Goal: Task Accomplishment & Management: Manage account settings

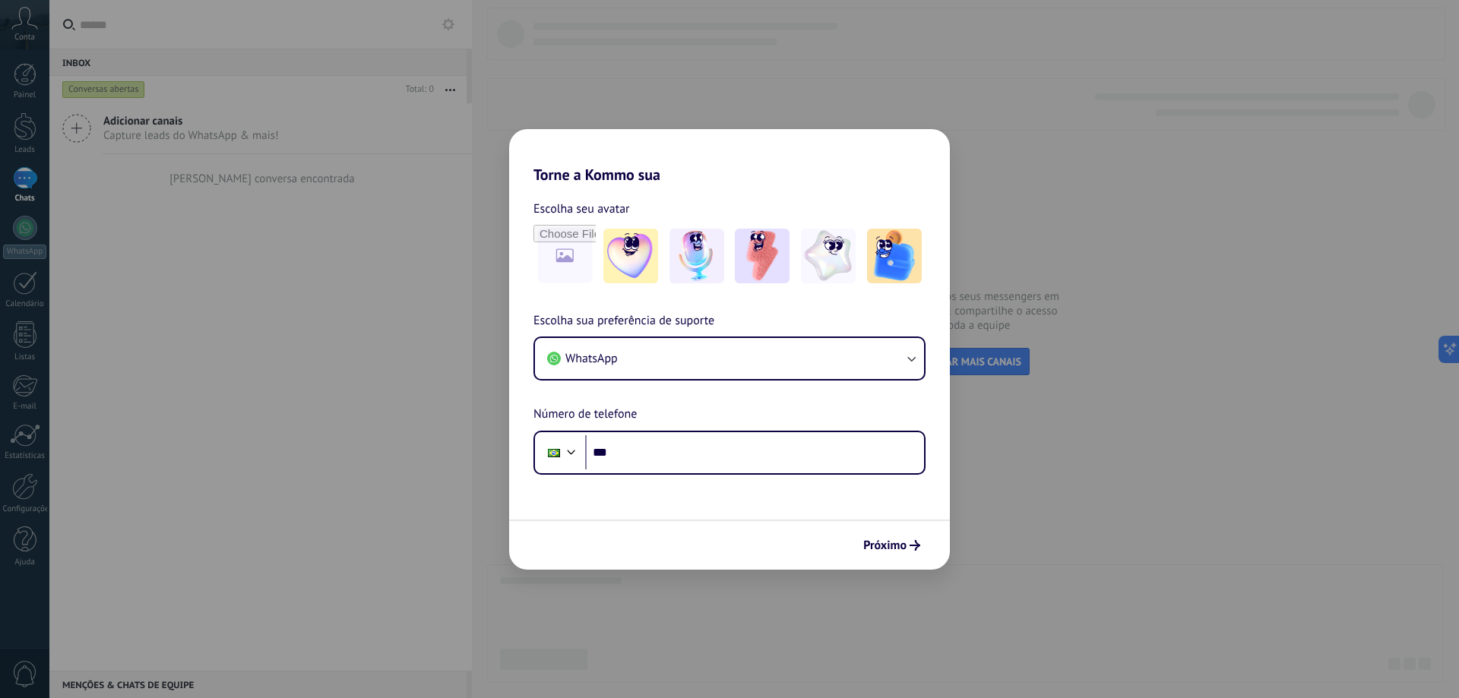
click at [1215, 508] on div "Torne a Kommo sua Escolha seu avatar Escolha sua preferência de suporte WhatsAp…" at bounding box center [729, 349] width 1459 height 698
click at [1097, 342] on div "Torne a Kommo sua Escolha seu avatar Escolha sua preferência de suporte WhatsAp…" at bounding box center [729, 349] width 1459 height 698
click at [1159, 469] on div "Torne a Kommo sua Escolha seu avatar Escolha sua preferência de suporte WhatsAp…" at bounding box center [729, 349] width 1459 height 698
click at [150, 120] on div "Torne a Kommo sua Escolha seu avatar Escolha sua preferência de suporte WhatsAp…" at bounding box center [729, 349] width 1459 height 698
click at [681, 461] on input "***" at bounding box center [754, 452] width 339 height 35
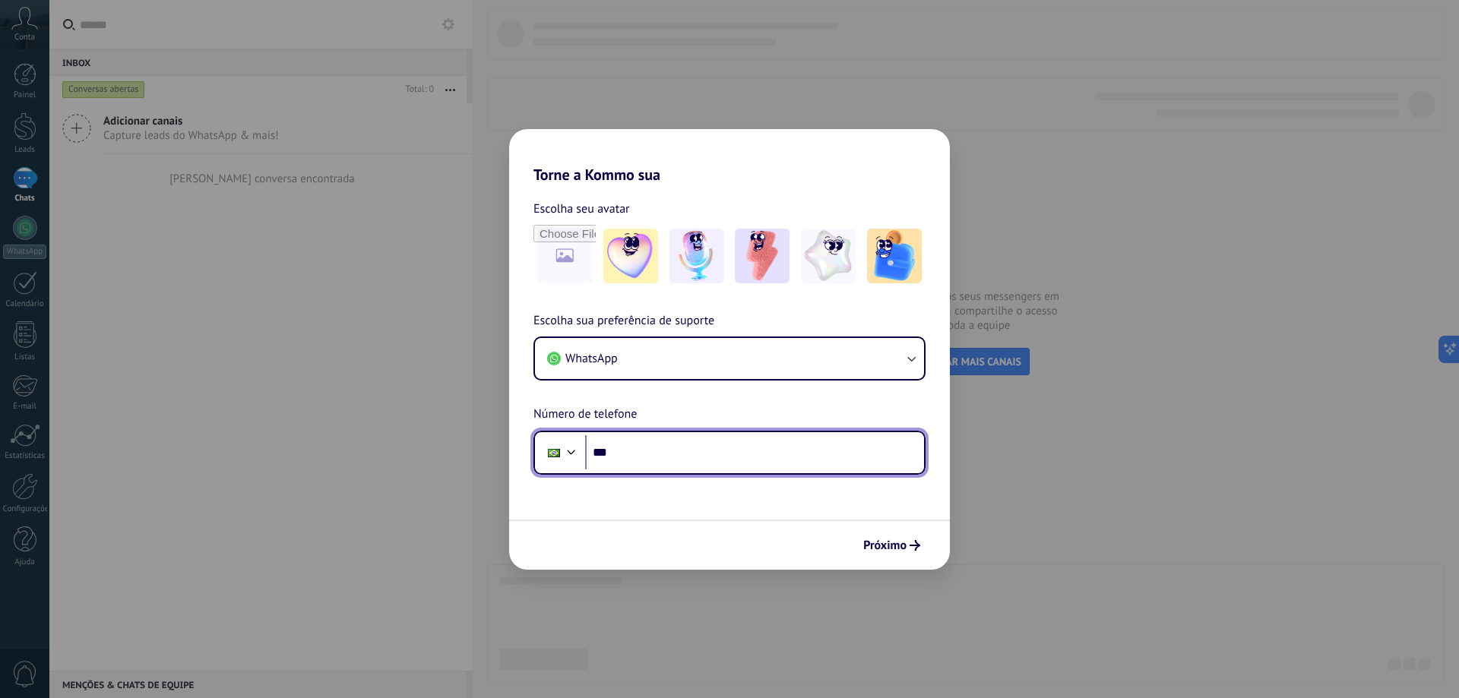
paste input "**********"
click at [745, 454] on input "**********" at bounding box center [754, 452] width 339 height 35
click at [639, 450] on input "**********" at bounding box center [754, 452] width 339 height 35
type input "**********"
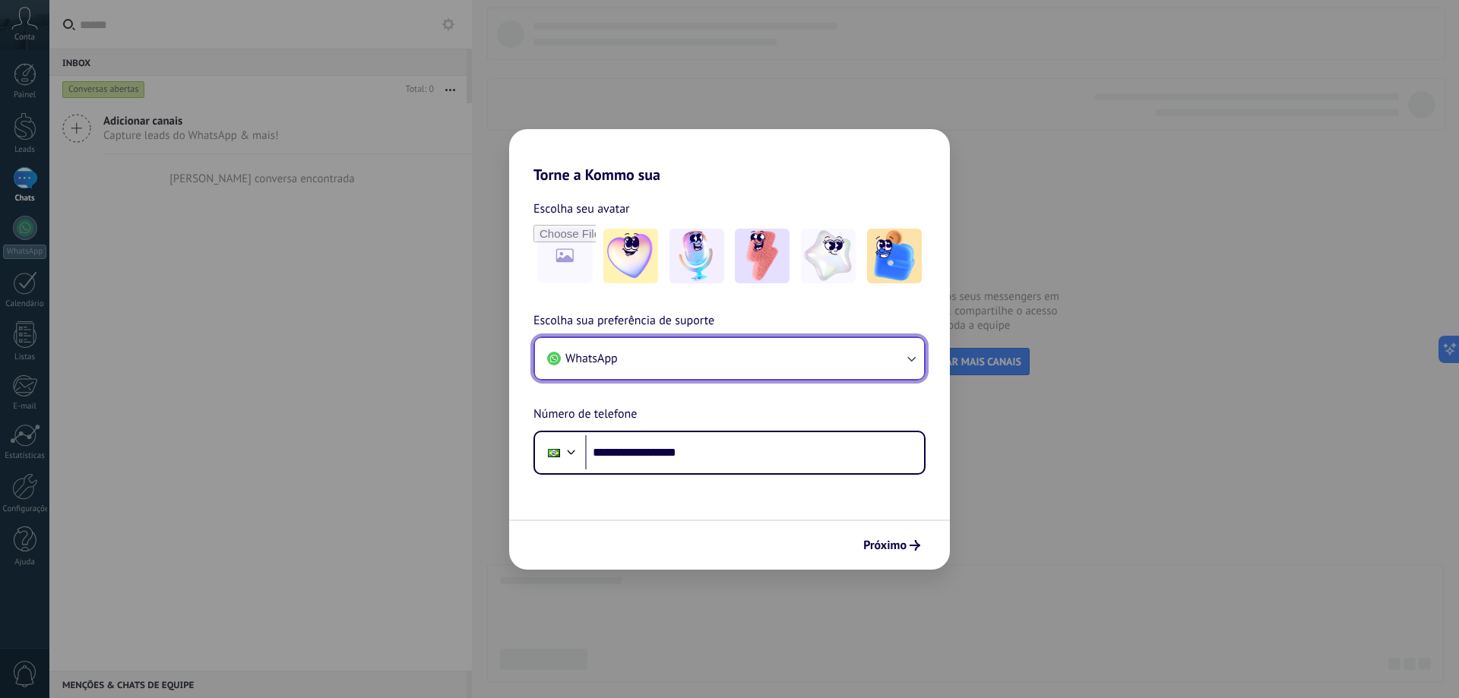
click at [659, 364] on button "WhatsApp" at bounding box center [729, 358] width 389 height 41
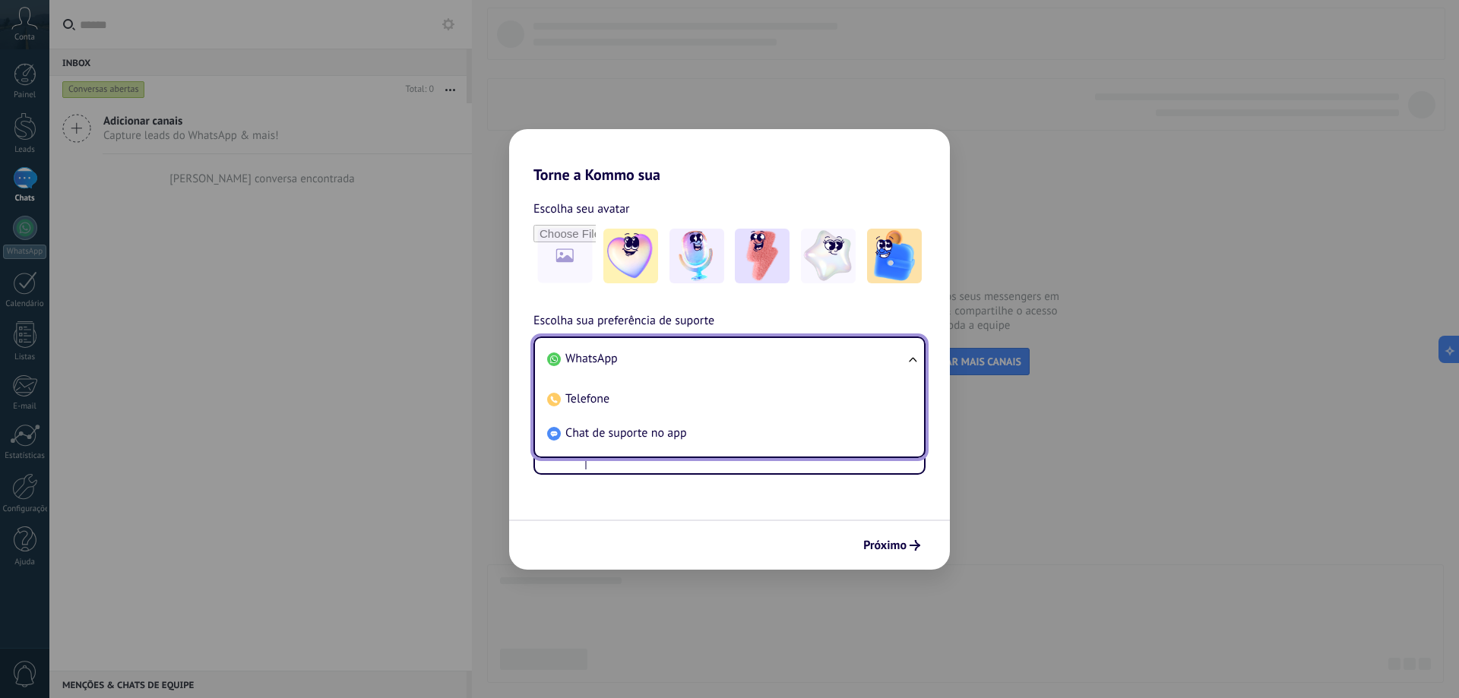
click at [570, 360] on span "WhatsApp" at bounding box center [591, 358] width 52 height 15
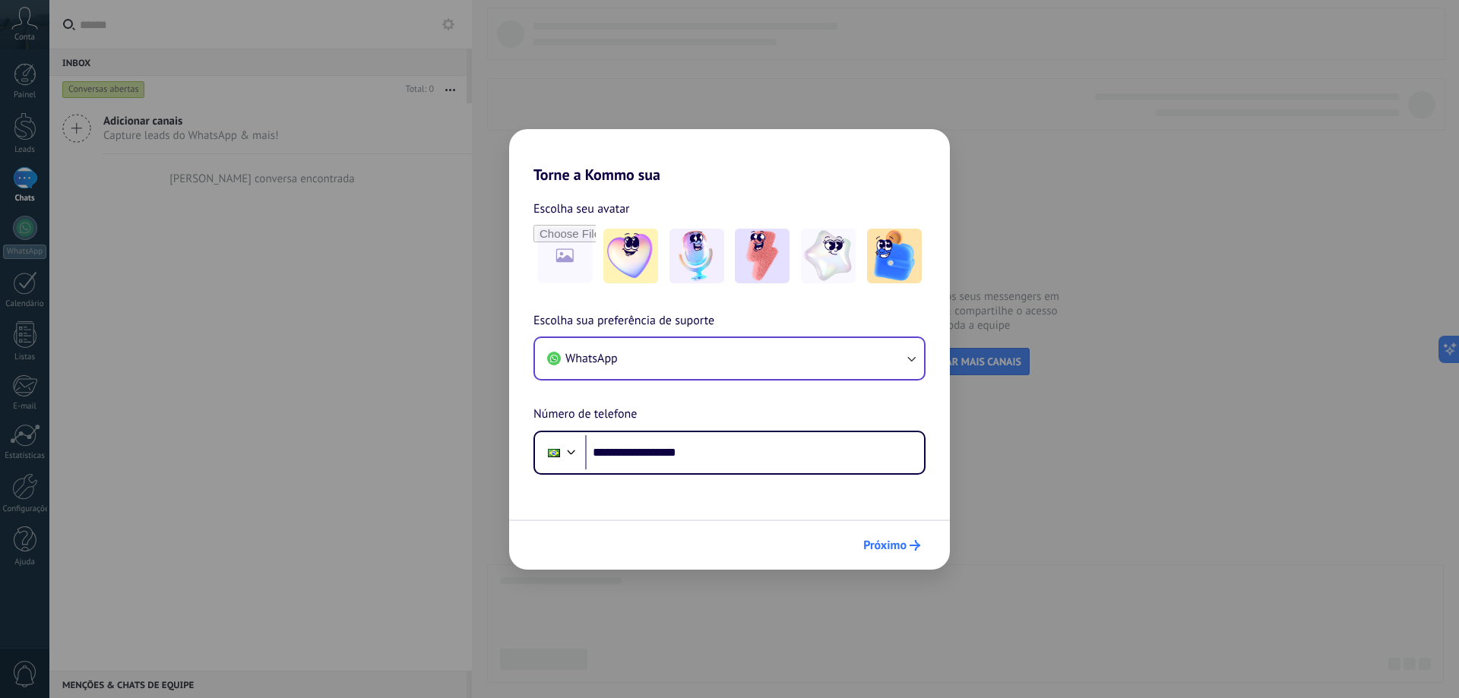
click at [901, 546] on span "Próximo" at bounding box center [884, 545] width 43 height 11
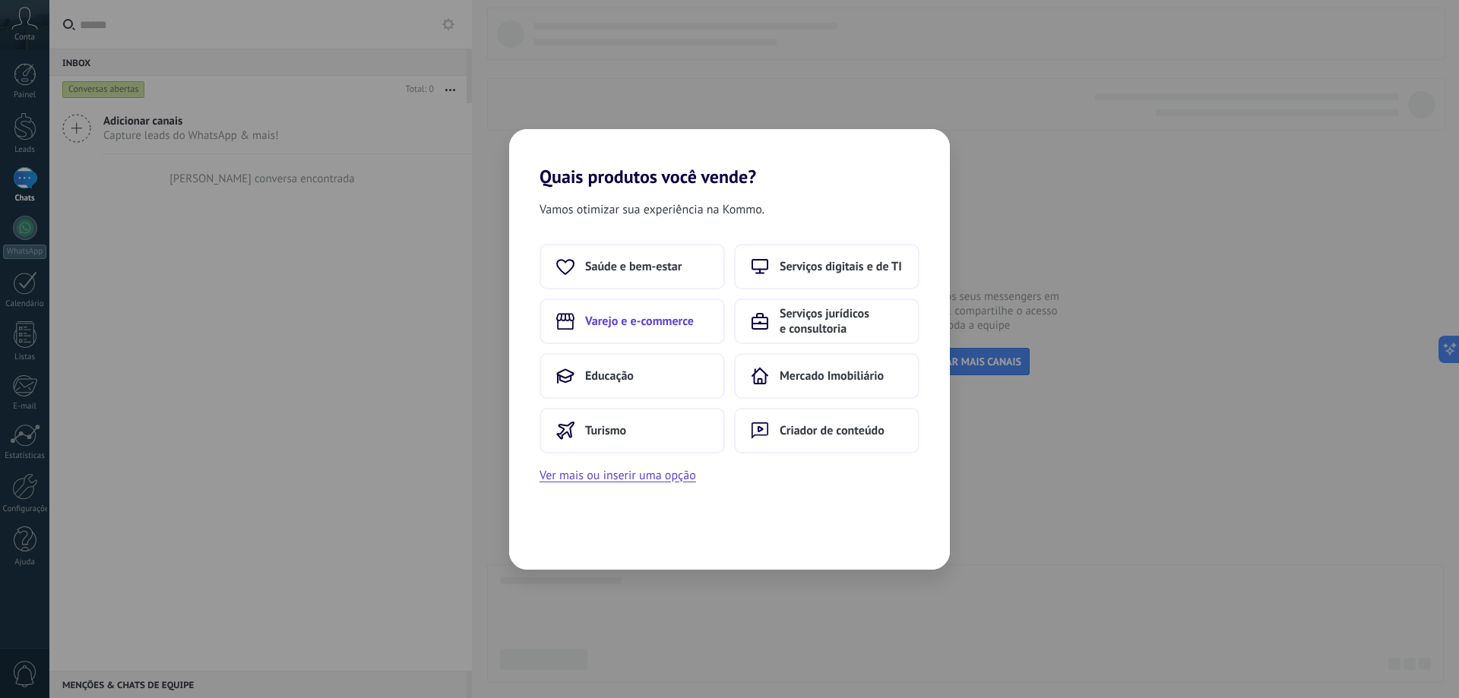
click at [622, 325] on span "Varejo e e-commerce" at bounding box center [639, 321] width 109 height 15
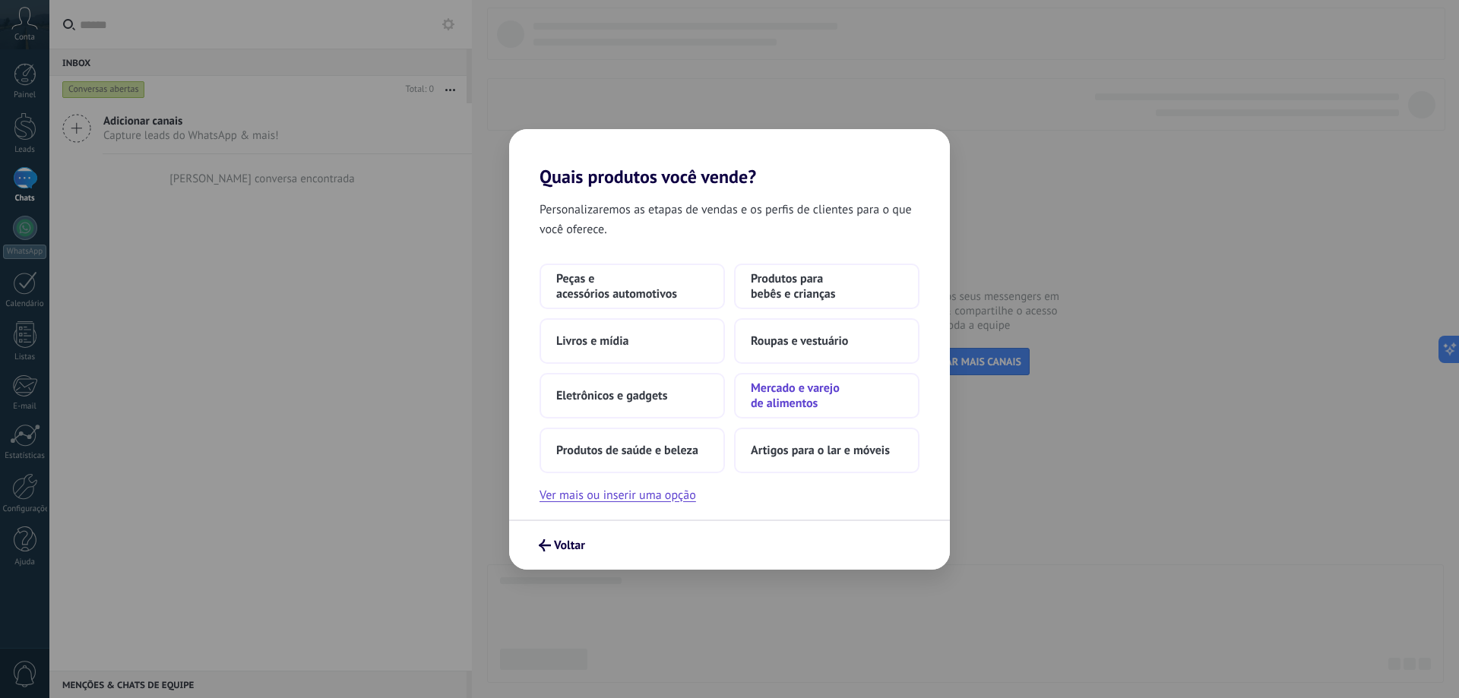
click at [784, 391] on span "Mercado e varejo de alimentos" at bounding box center [827, 396] width 152 height 30
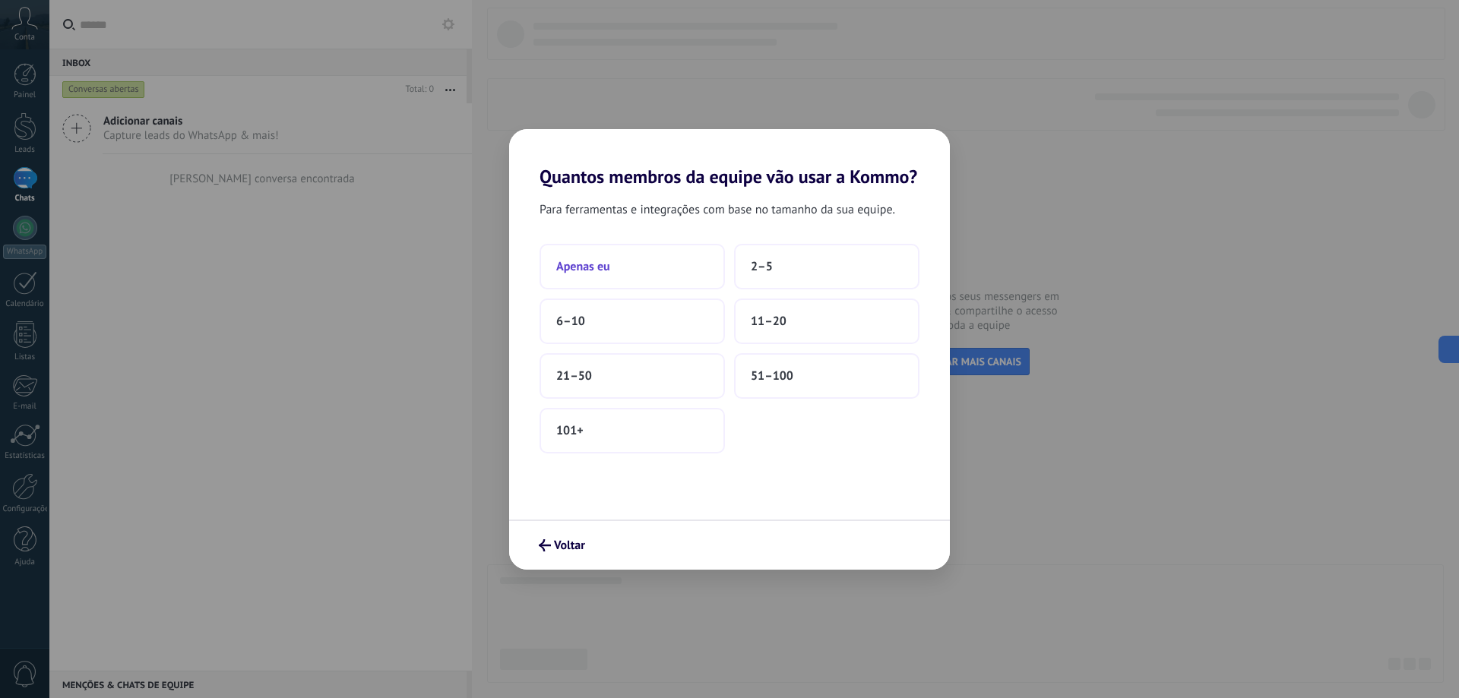
click at [681, 266] on button "Apenas eu" at bounding box center [632, 267] width 185 height 46
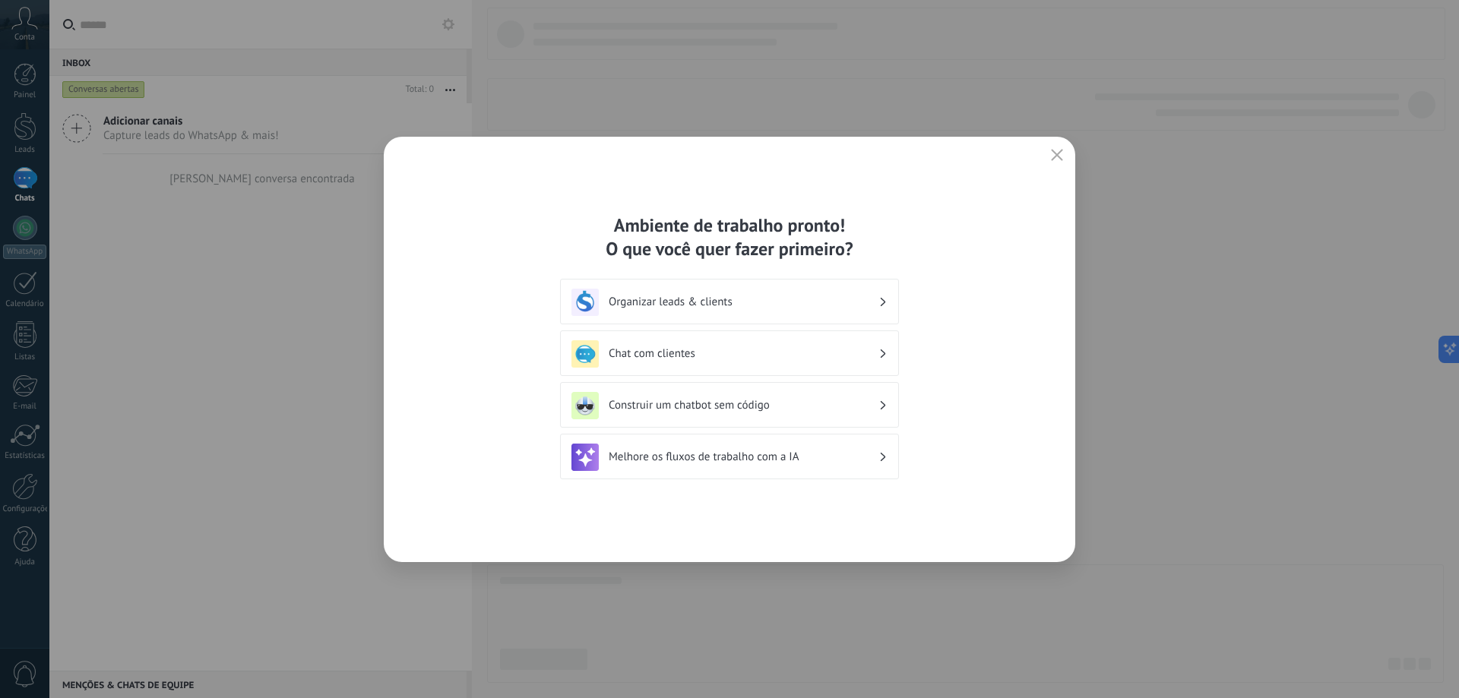
click at [736, 462] on h3 "Melhore os fluxos de trabalho com a IA" at bounding box center [744, 457] width 270 height 14
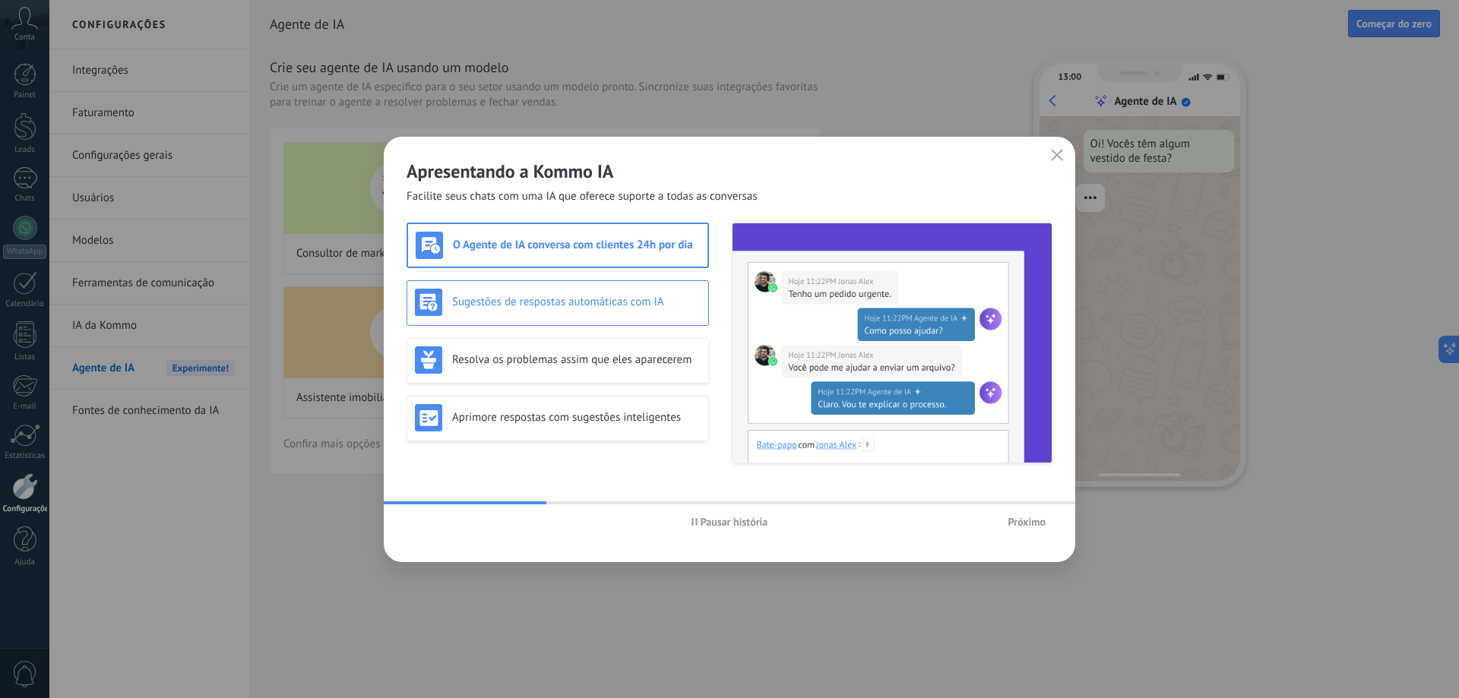
click at [515, 283] on div "Sugestões de respostas automáticas com IA" at bounding box center [558, 303] width 302 height 46
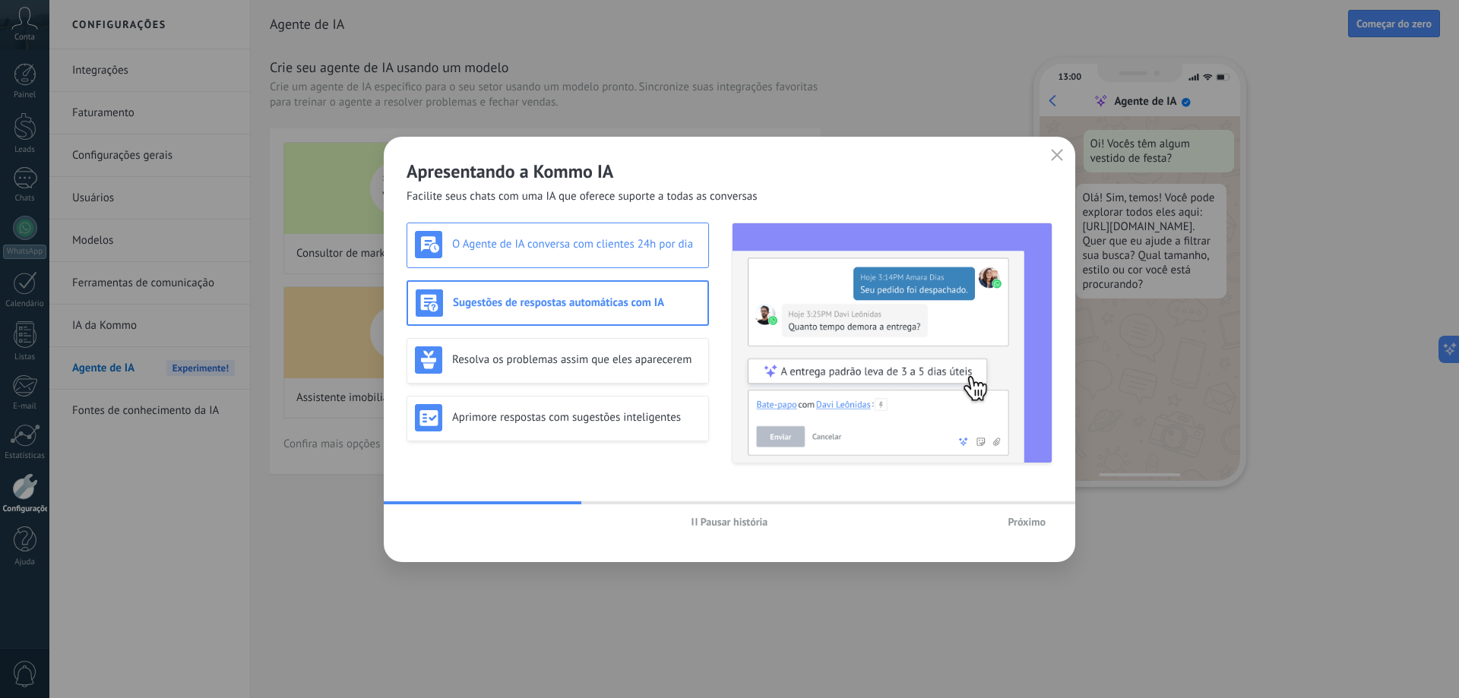
click at [521, 257] on div "O Agente de IA conversa com clientes 24h por dia" at bounding box center [558, 244] width 286 height 27
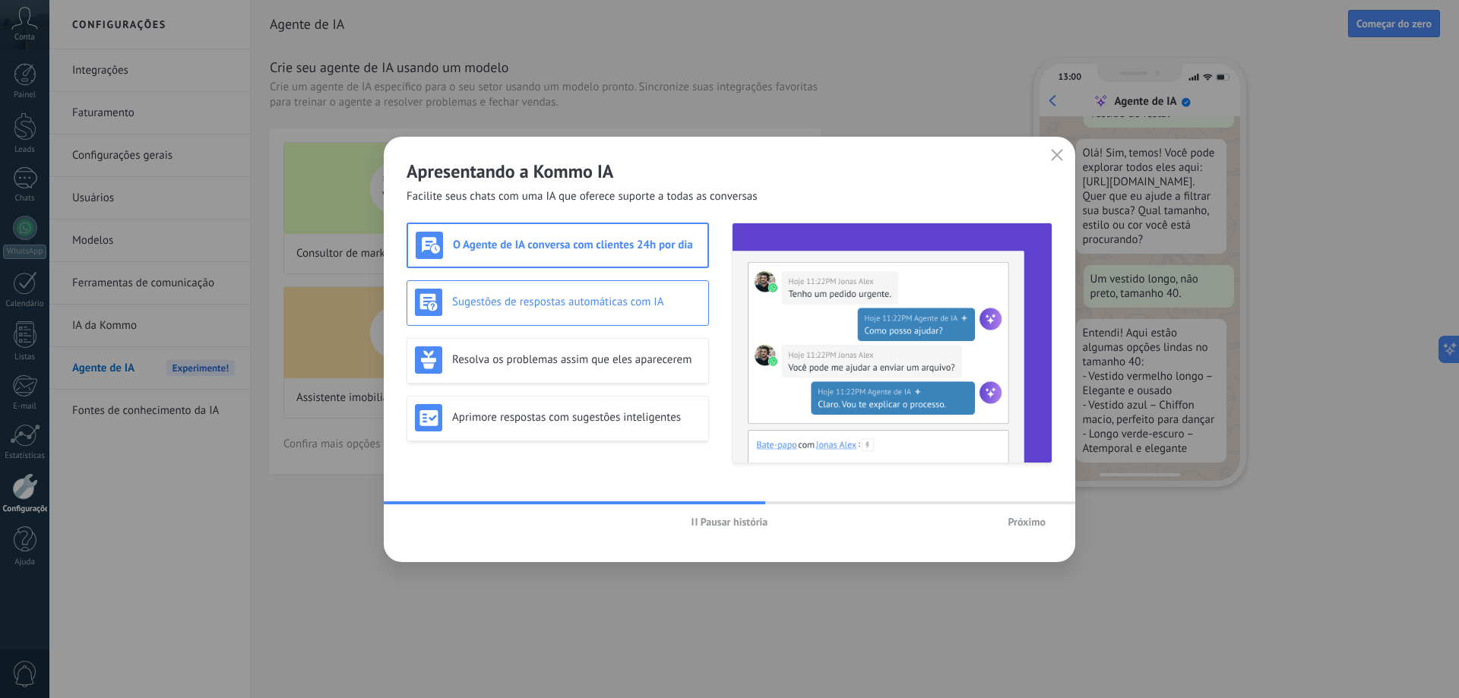
click at [568, 290] on div "Sugestões de respostas automáticas com IA" at bounding box center [558, 302] width 286 height 27
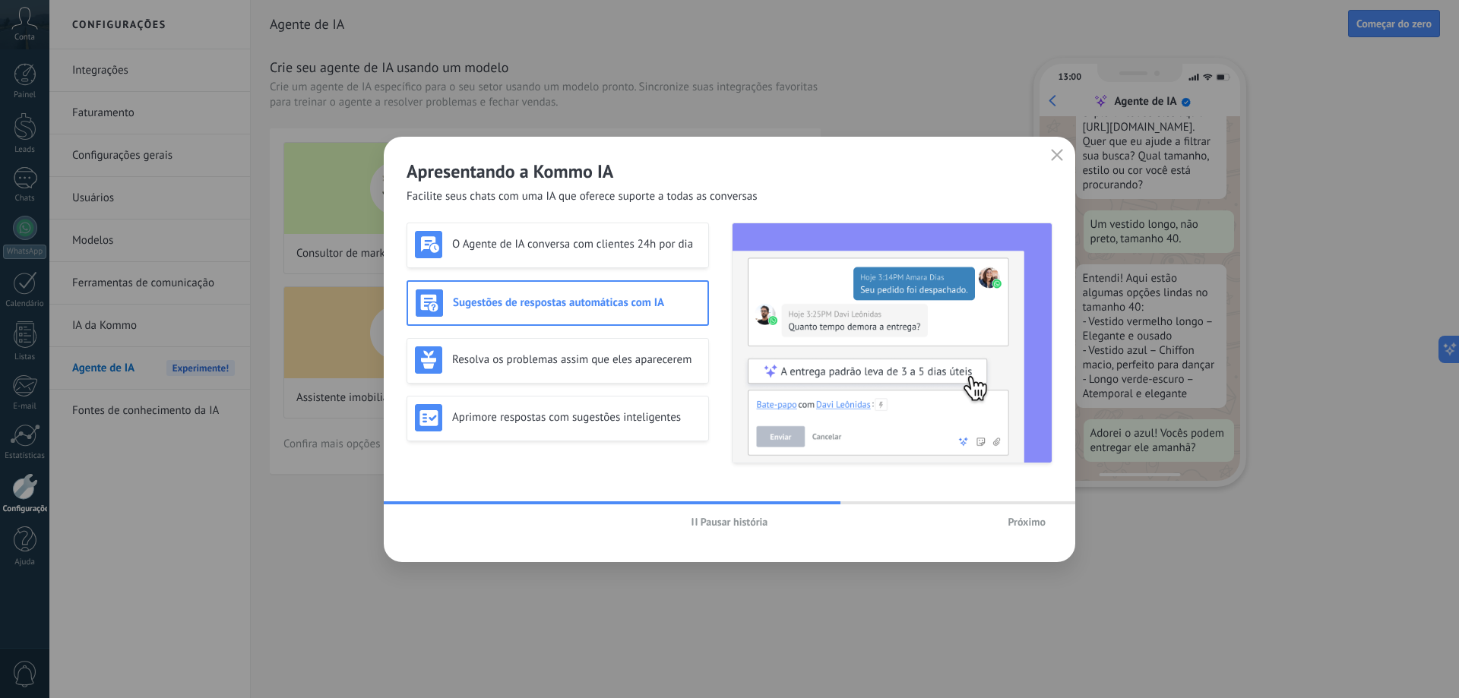
scroll to position [139, 0]
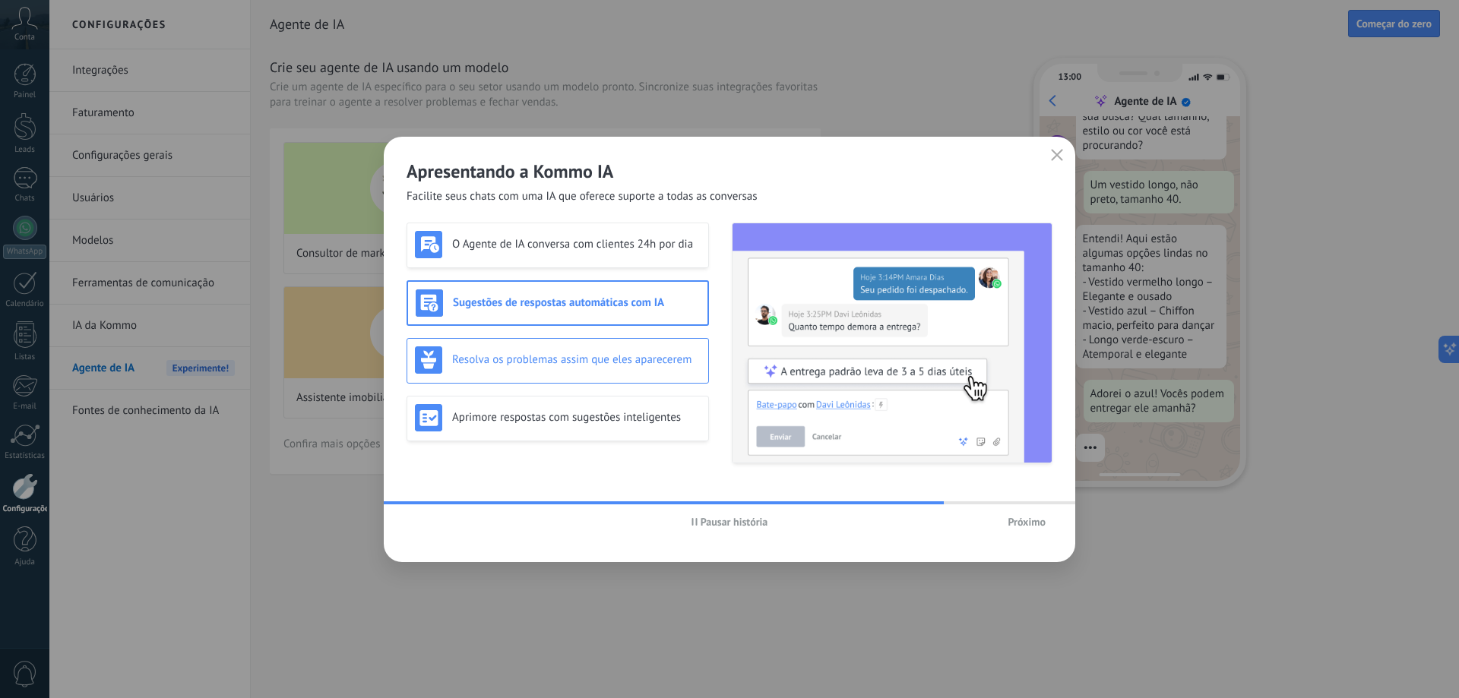
click at [584, 359] on h3 "Resolva os problemas assim que eles aparecerem" at bounding box center [576, 360] width 249 height 14
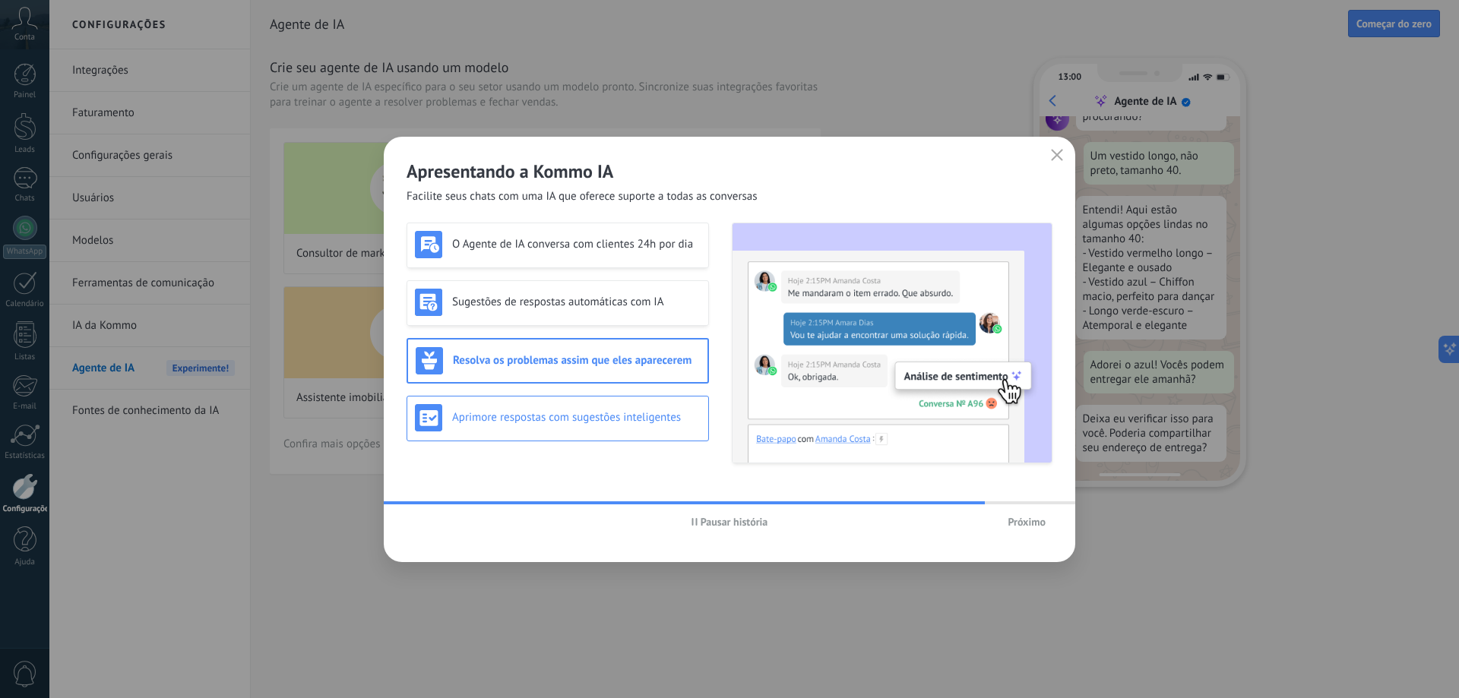
click at [592, 416] on h3 "Aprimore respostas com sugestões inteligentes" at bounding box center [576, 417] width 249 height 14
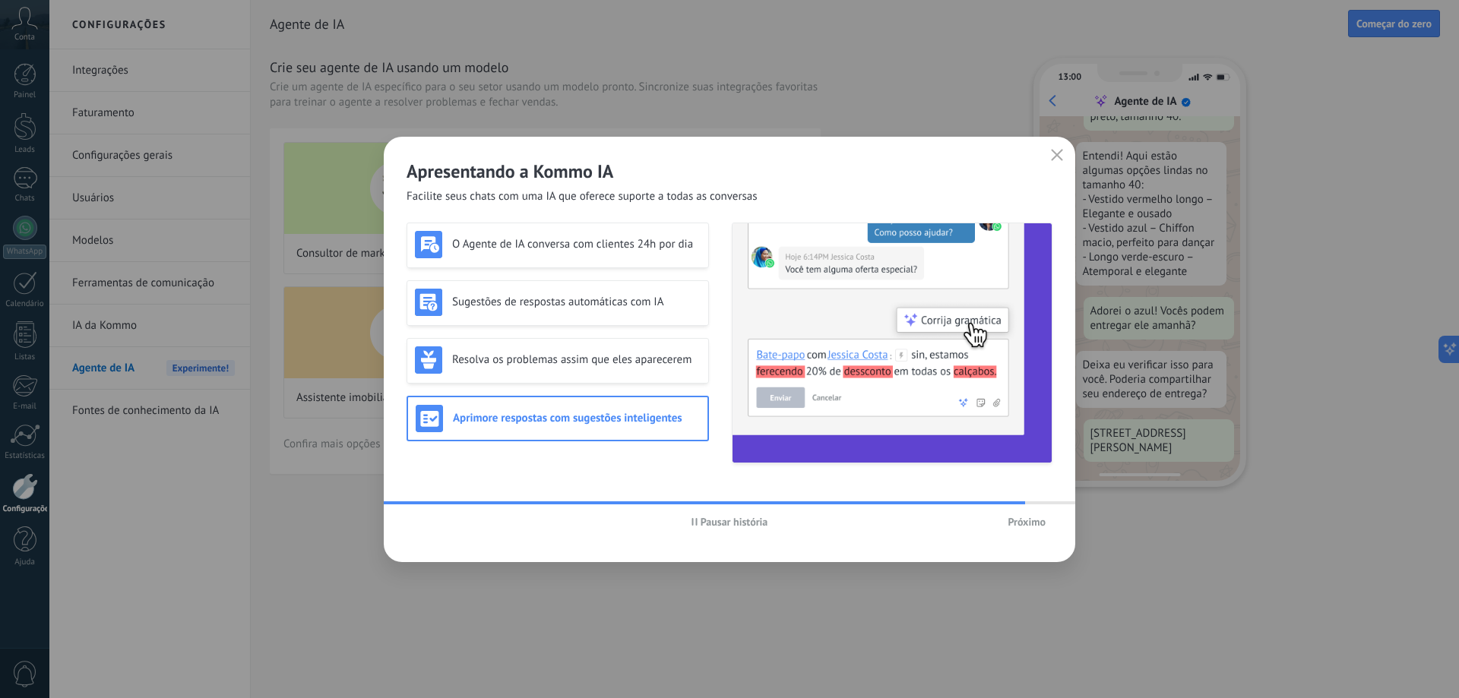
scroll to position [261, 0]
click at [1021, 524] on span "Próximo" at bounding box center [1027, 522] width 38 height 11
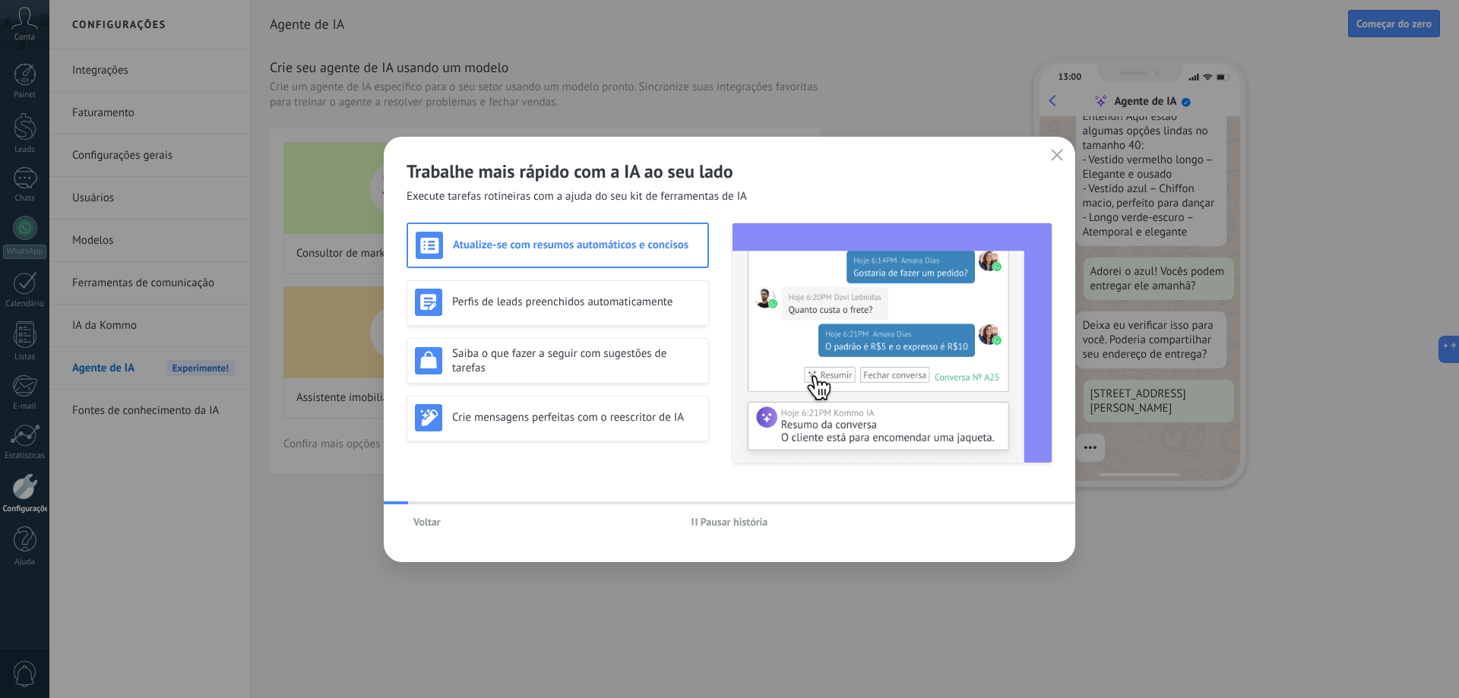
click at [1021, 524] on div "Voltar Pausar história" at bounding box center [730, 522] width 692 height 35
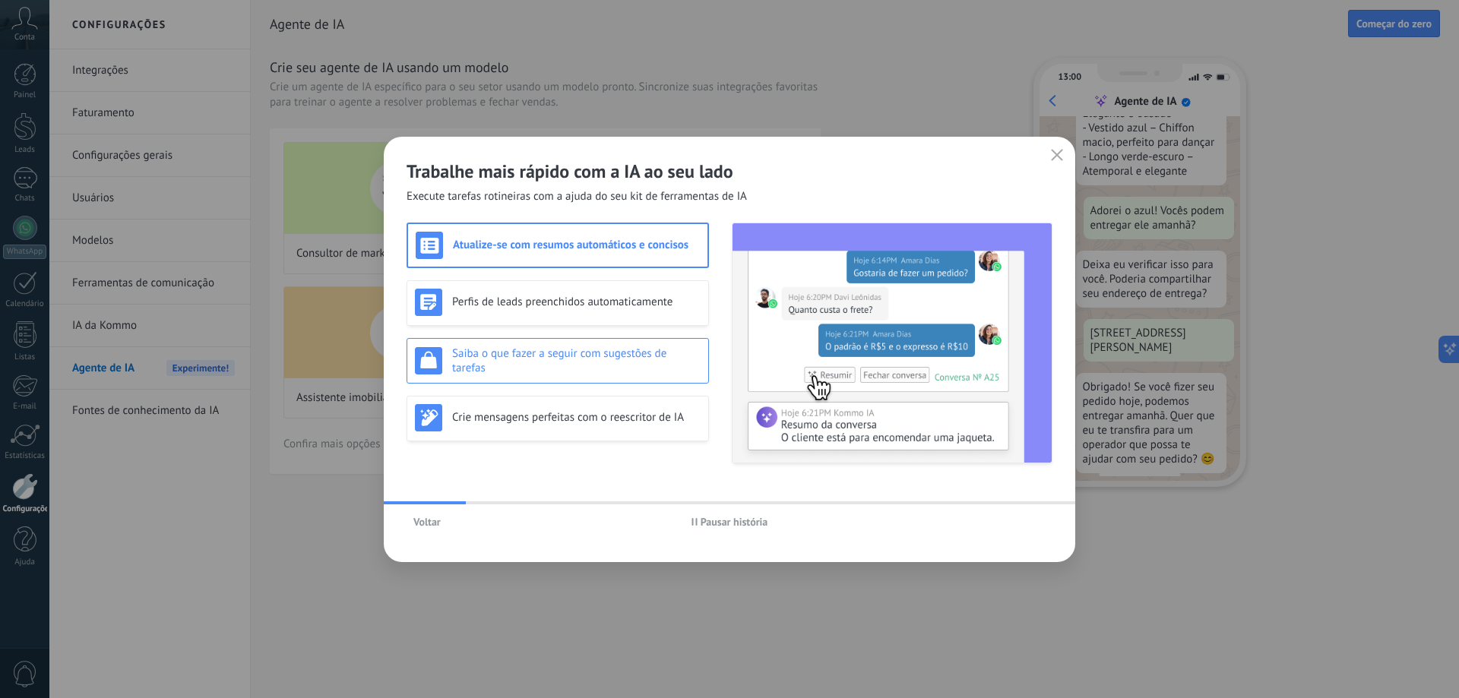
scroll to position [334, 0]
click at [532, 318] on div "Perfis de leads preenchidos automaticamente" at bounding box center [558, 303] width 302 height 46
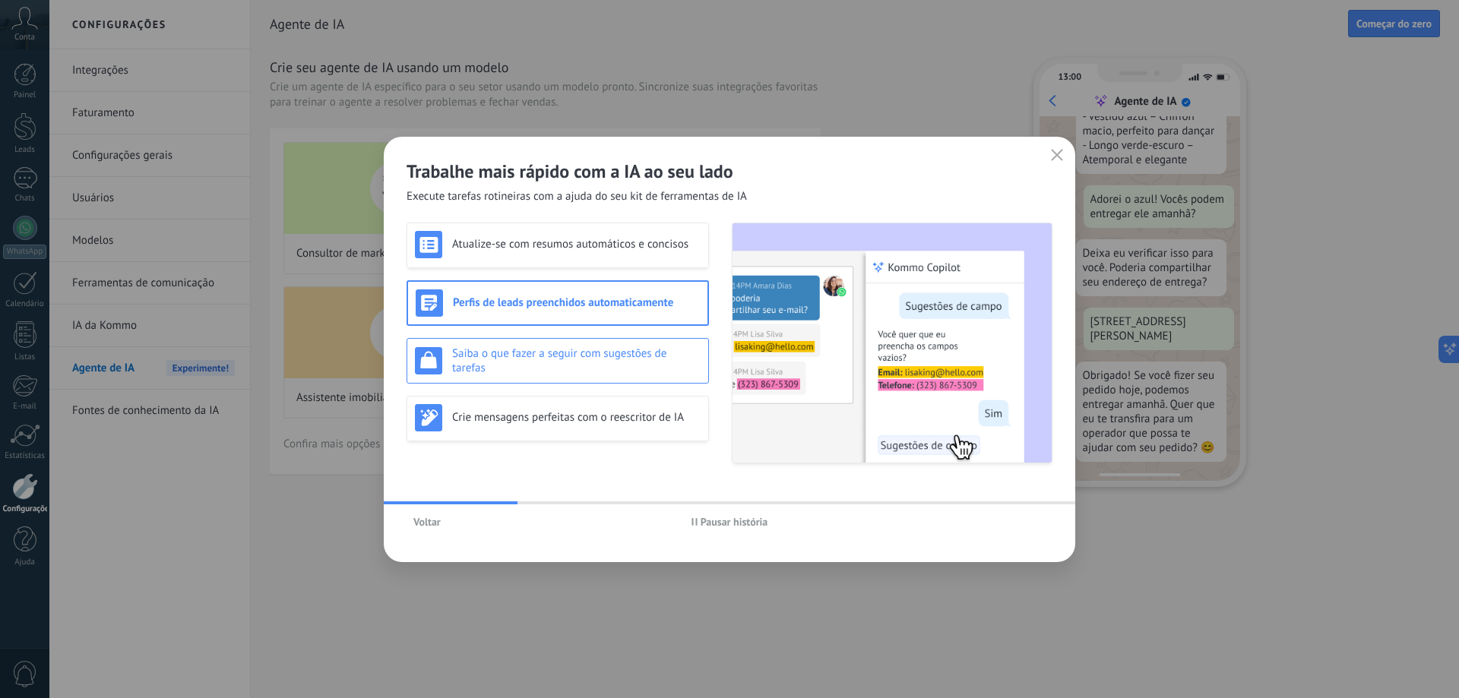
click at [532, 351] on h3 "Saiba o que fazer a seguir com sugestões de tarefas" at bounding box center [576, 361] width 249 height 29
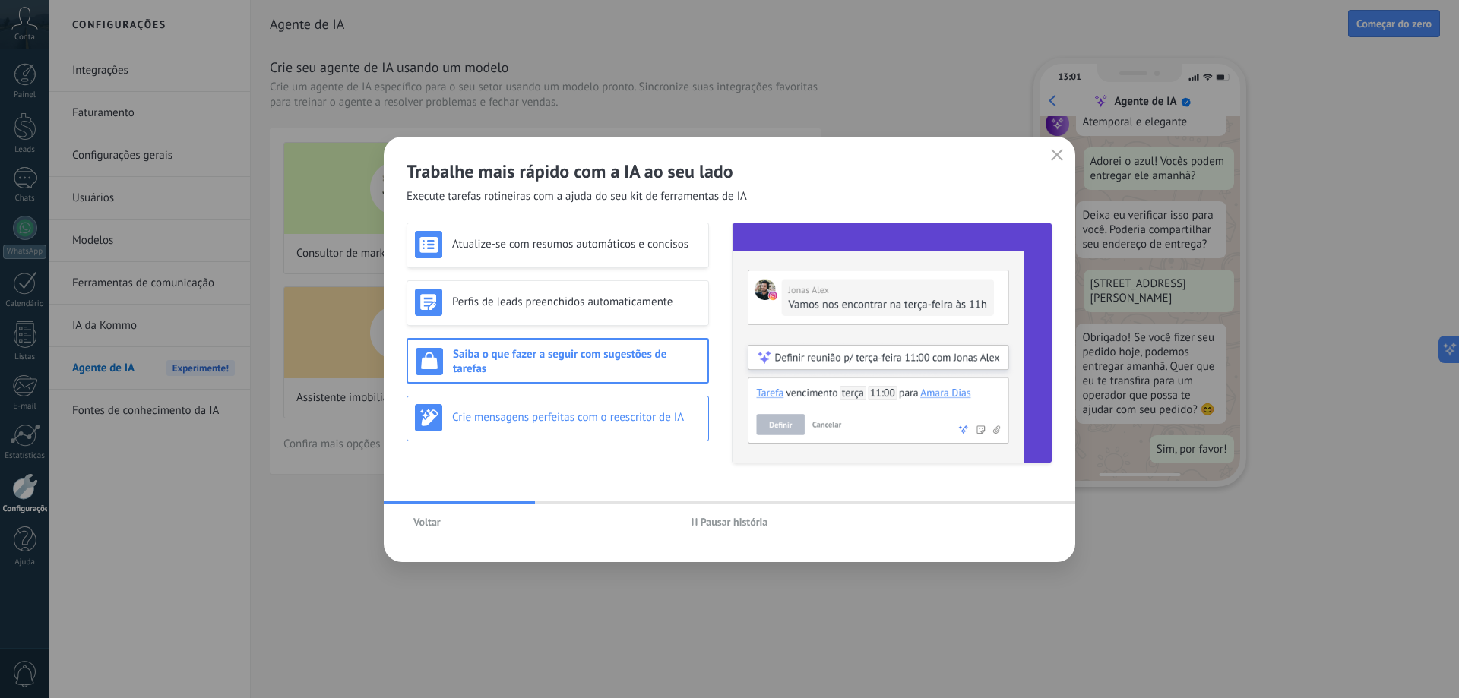
click at [529, 411] on h3 "Crie mensagens perfeitas com o reescritor de IA" at bounding box center [576, 417] width 249 height 14
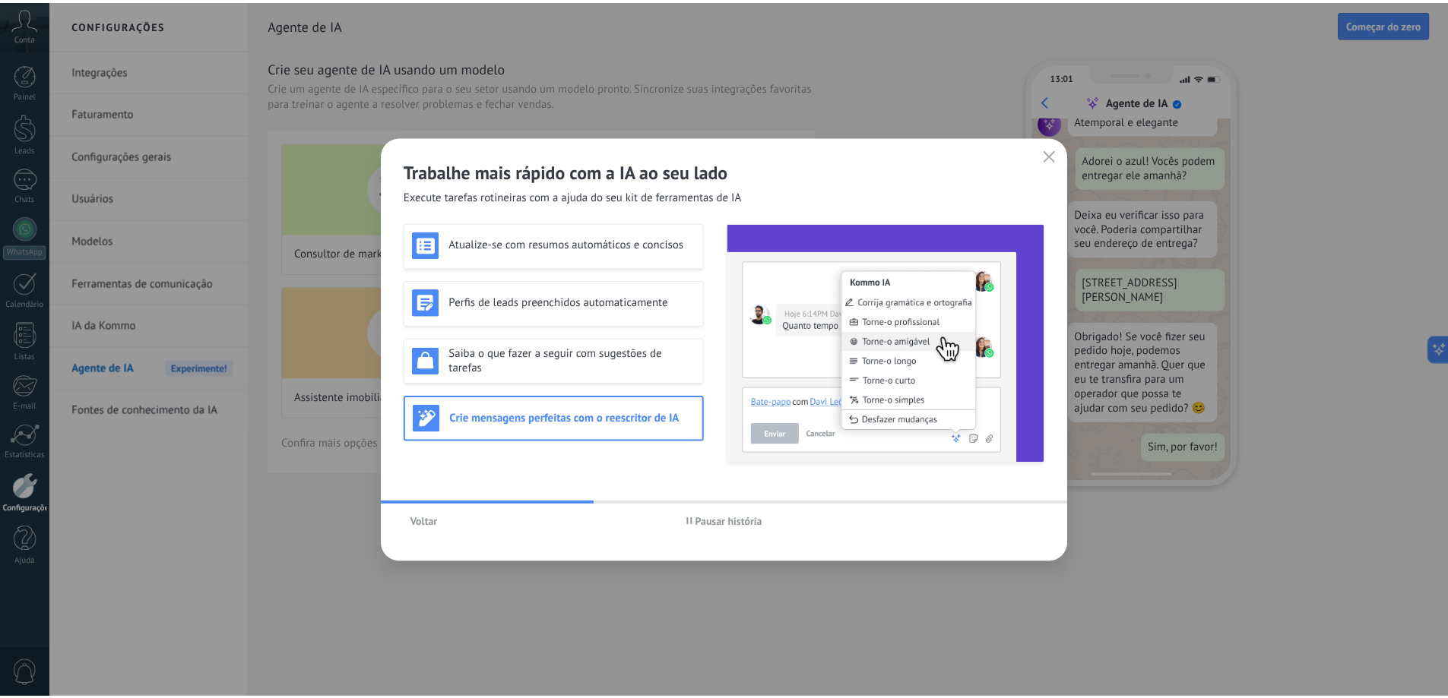
scroll to position [0, 0]
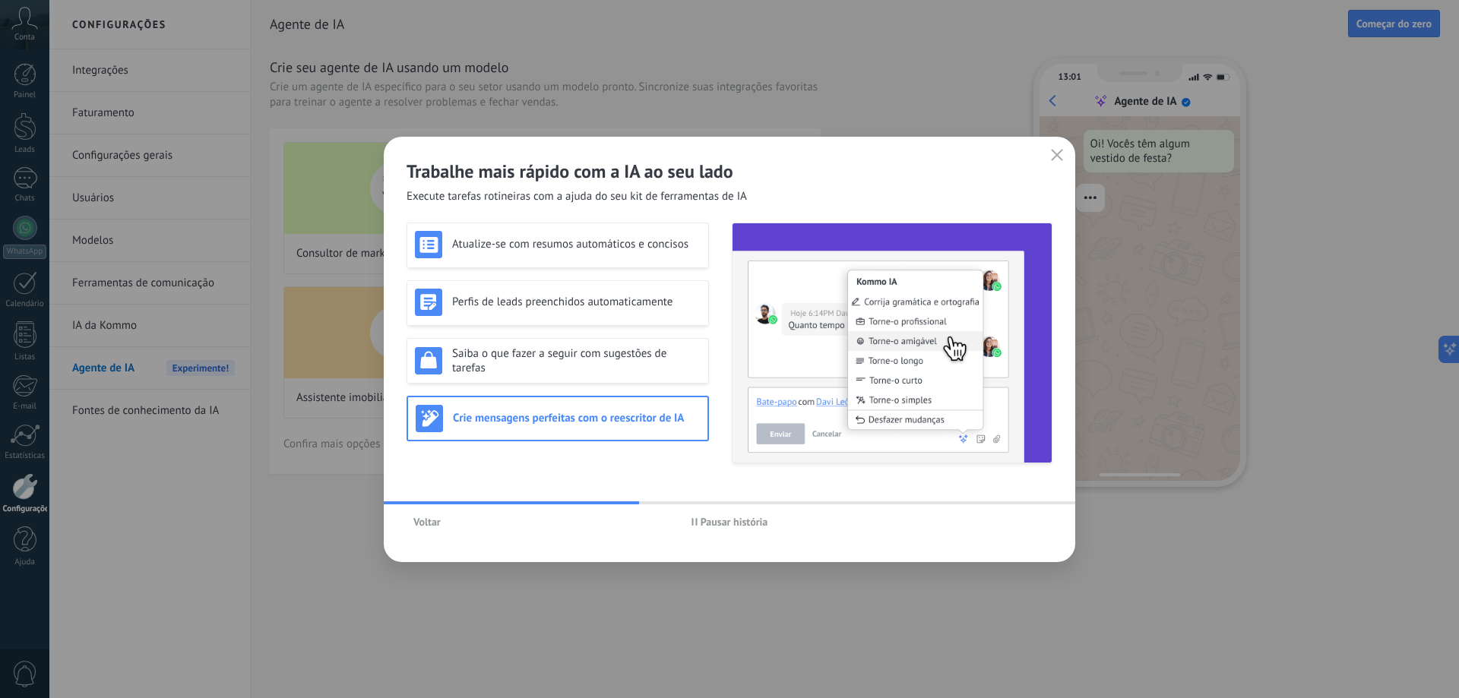
click at [1060, 153] on icon "button" at bounding box center [1057, 155] width 12 height 12
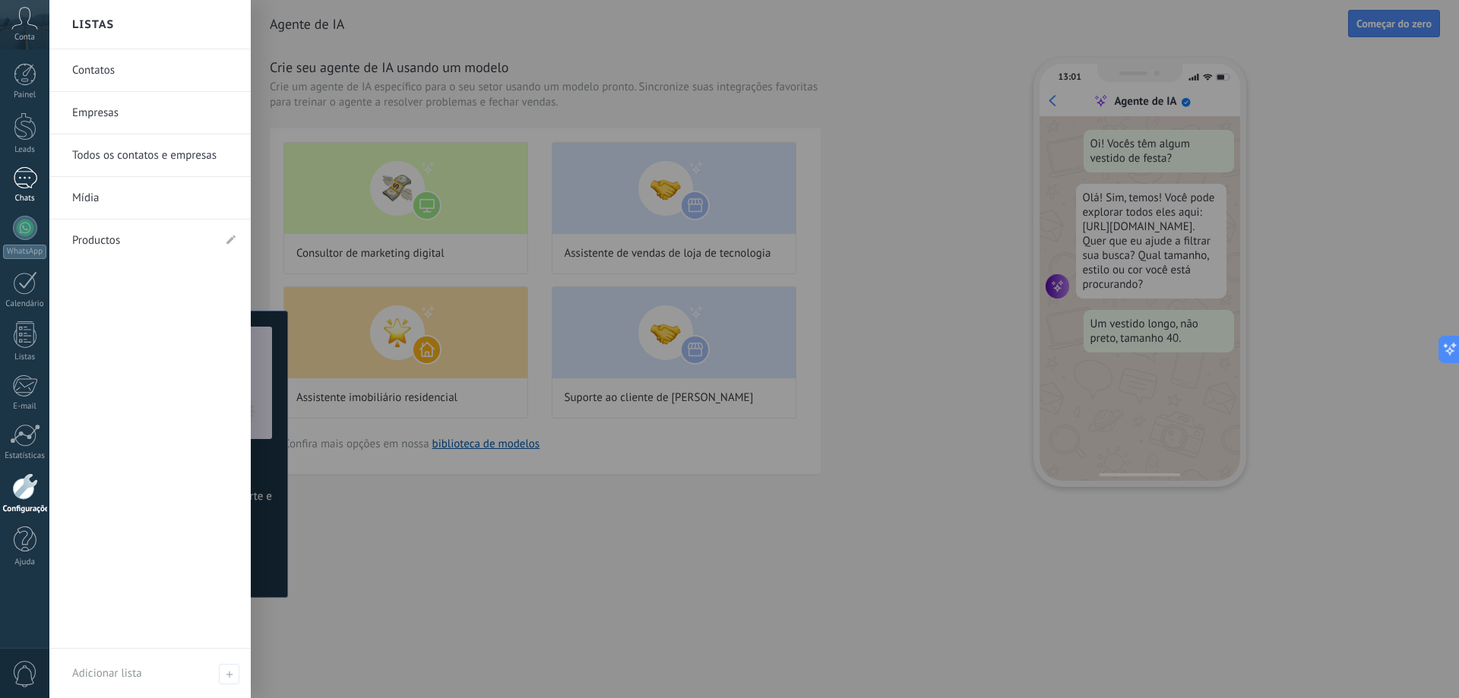
click at [29, 178] on div at bounding box center [25, 178] width 24 height 22
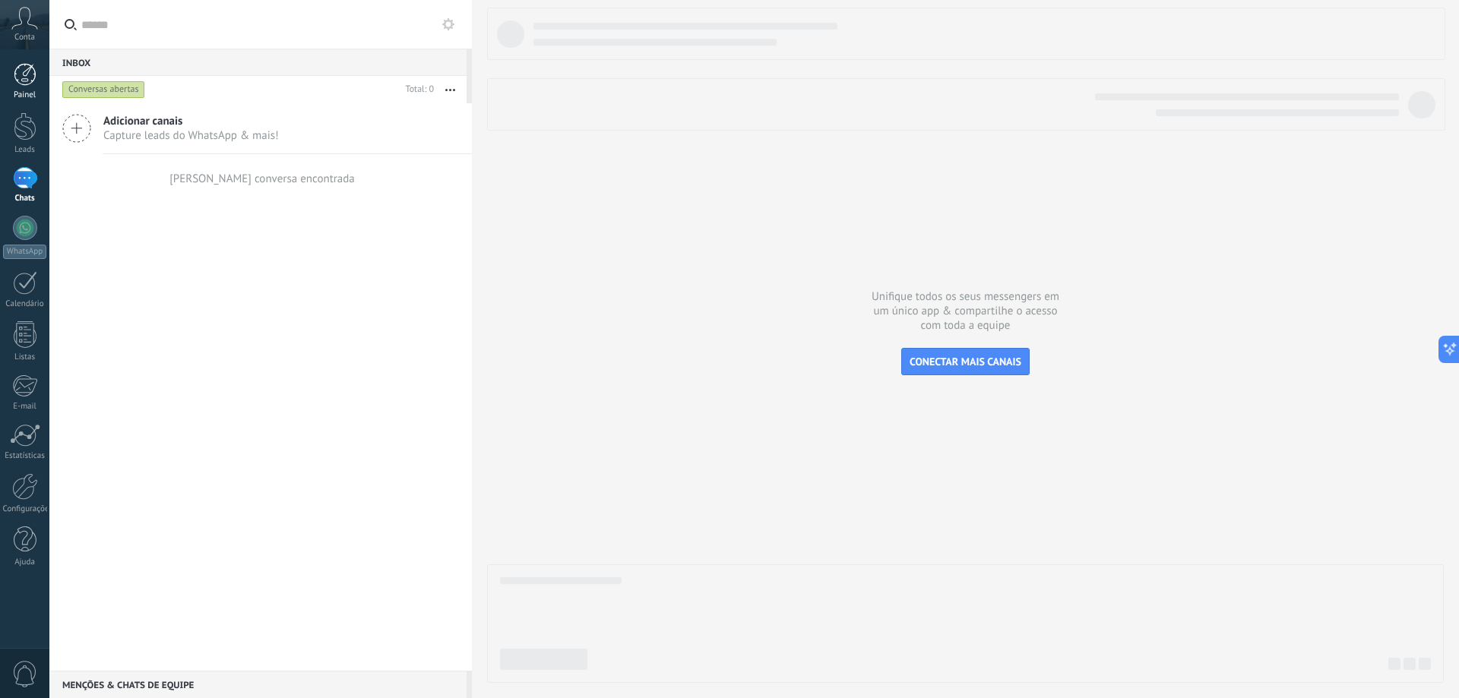
click at [21, 83] on div at bounding box center [25, 74] width 23 height 23
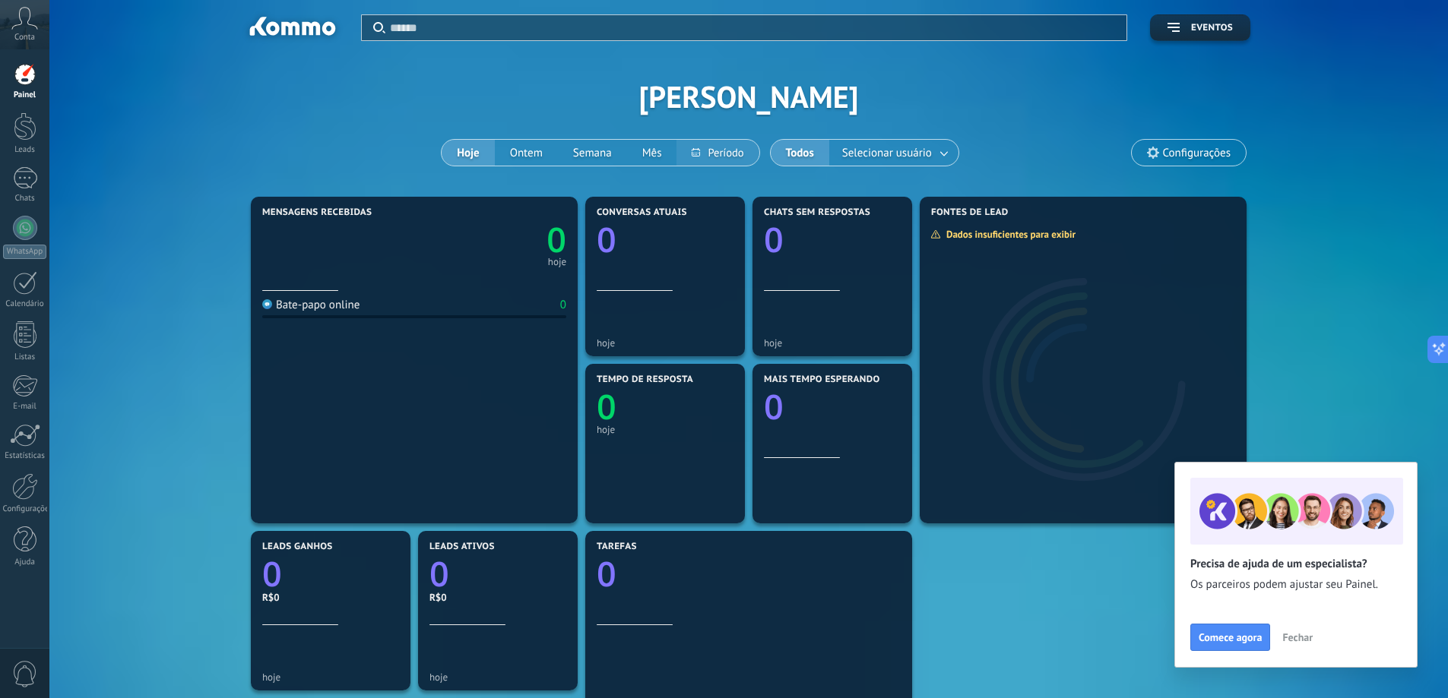
click at [713, 152] on button at bounding box center [717, 153] width 82 height 26
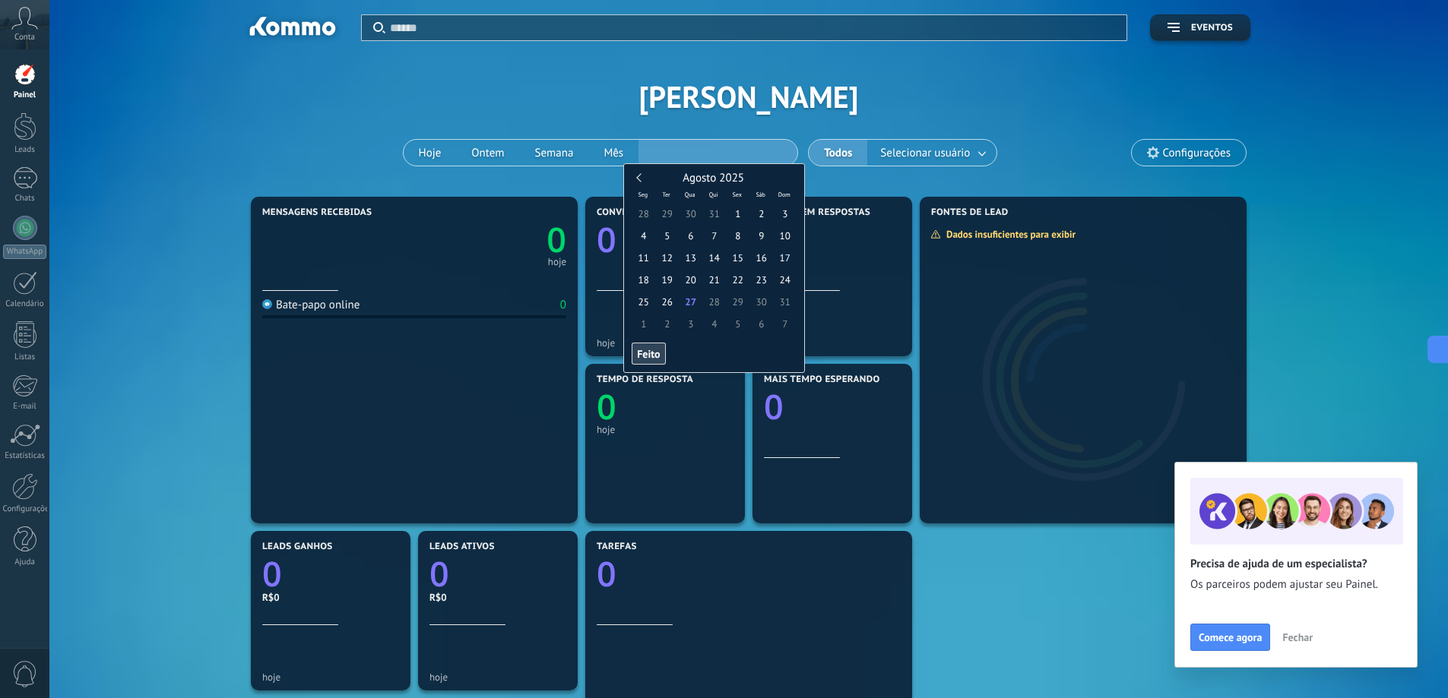
click at [638, 175] on div "Agosto 2025" at bounding box center [714, 179] width 165 height 14
click at [638, 182] on div "Agosto 2025" at bounding box center [714, 179] width 165 height 14
click at [641, 179] on link at bounding box center [641, 177] width 8 height 8
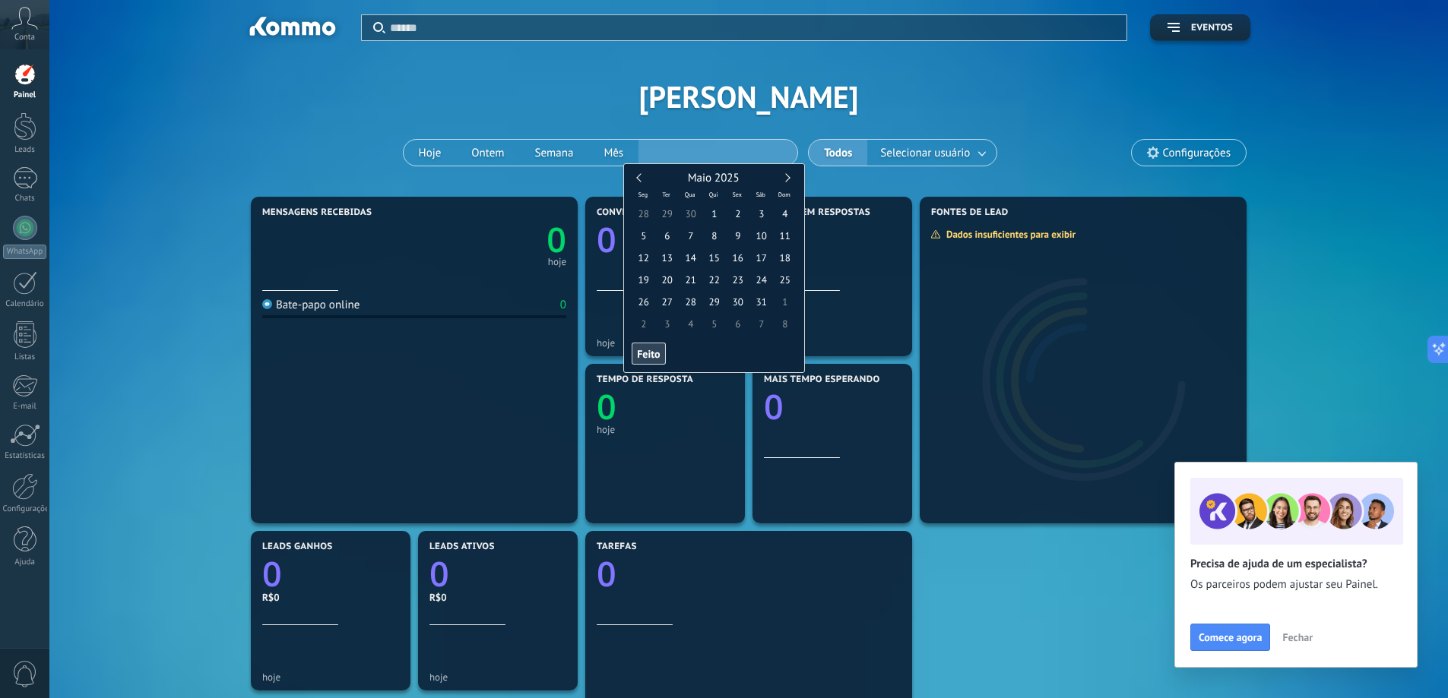
click at [641, 179] on link at bounding box center [641, 177] width 8 height 8
type input "**********"
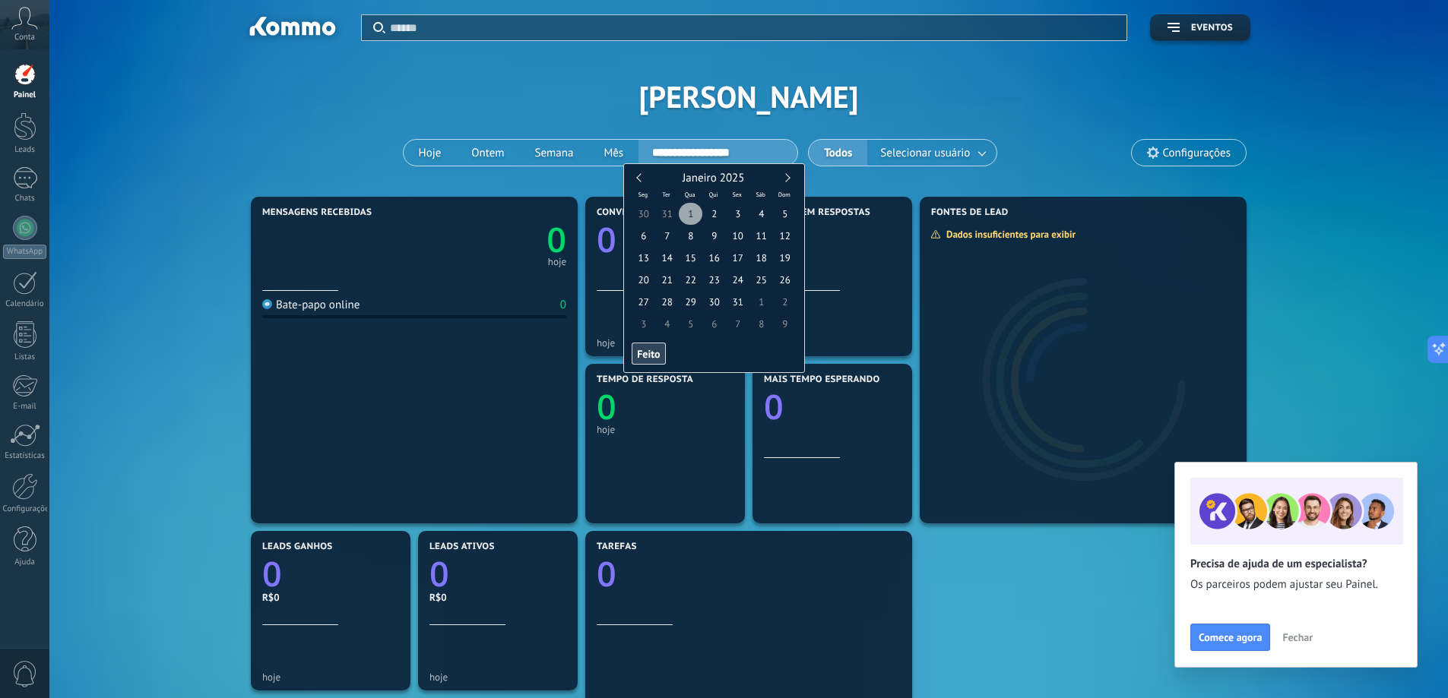
click at [693, 217] on span "1" at bounding box center [691, 214] width 24 height 22
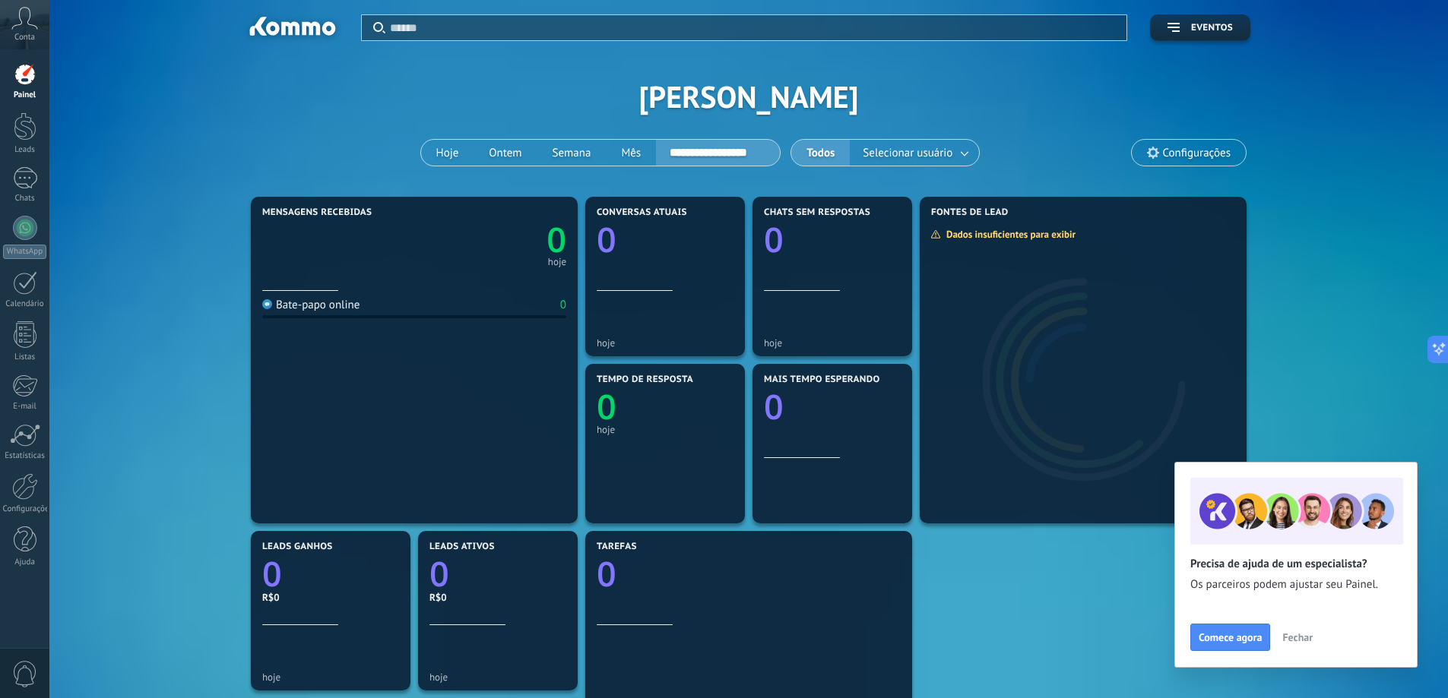
click at [1096, 163] on div "**********" at bounding box center [748, 96] width 1353 height 193
click at [1173, 147] on span "Configurações" at bounding box center [1197, 153] width 68 height 13
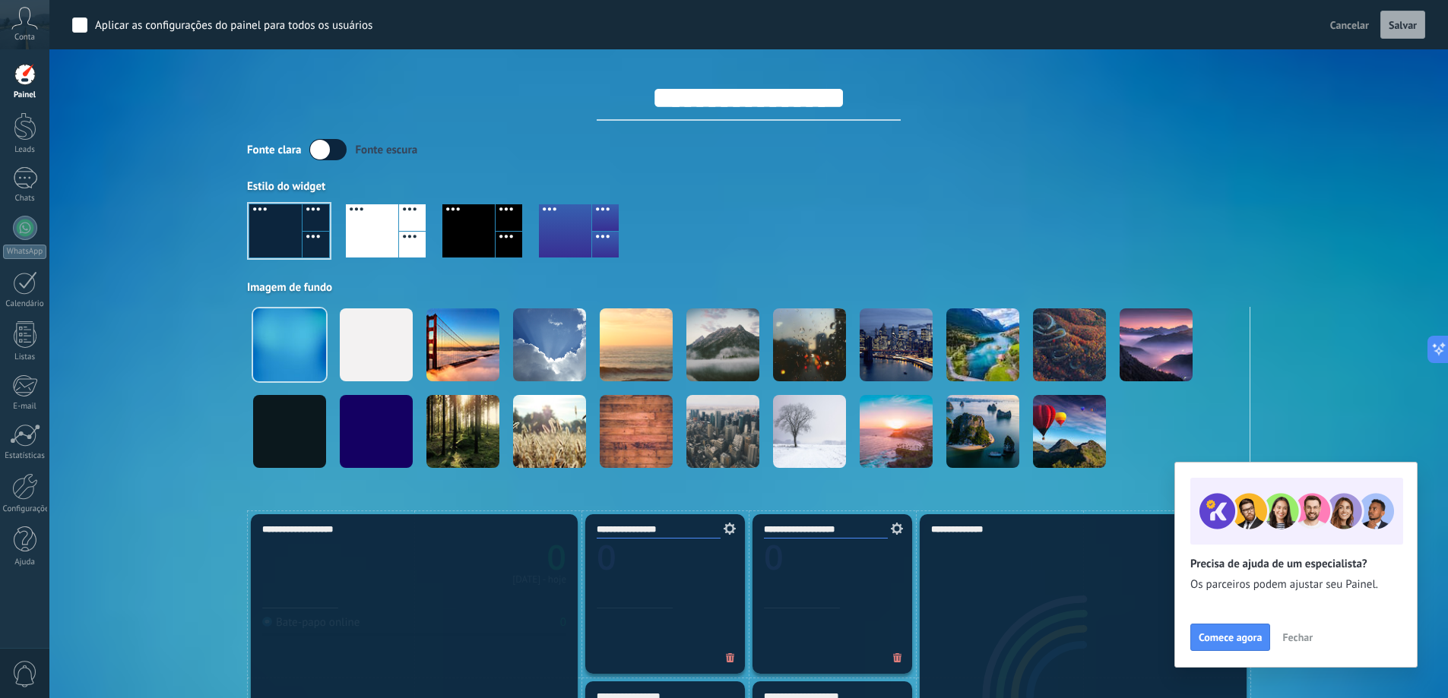
click at [1173, 147] on div "Fonte clara Fonte escura" at bounding box center [748, 149] width 1003 height 21
click at [337, 147] on label at bounding box center [327, 149] width 37 height 21
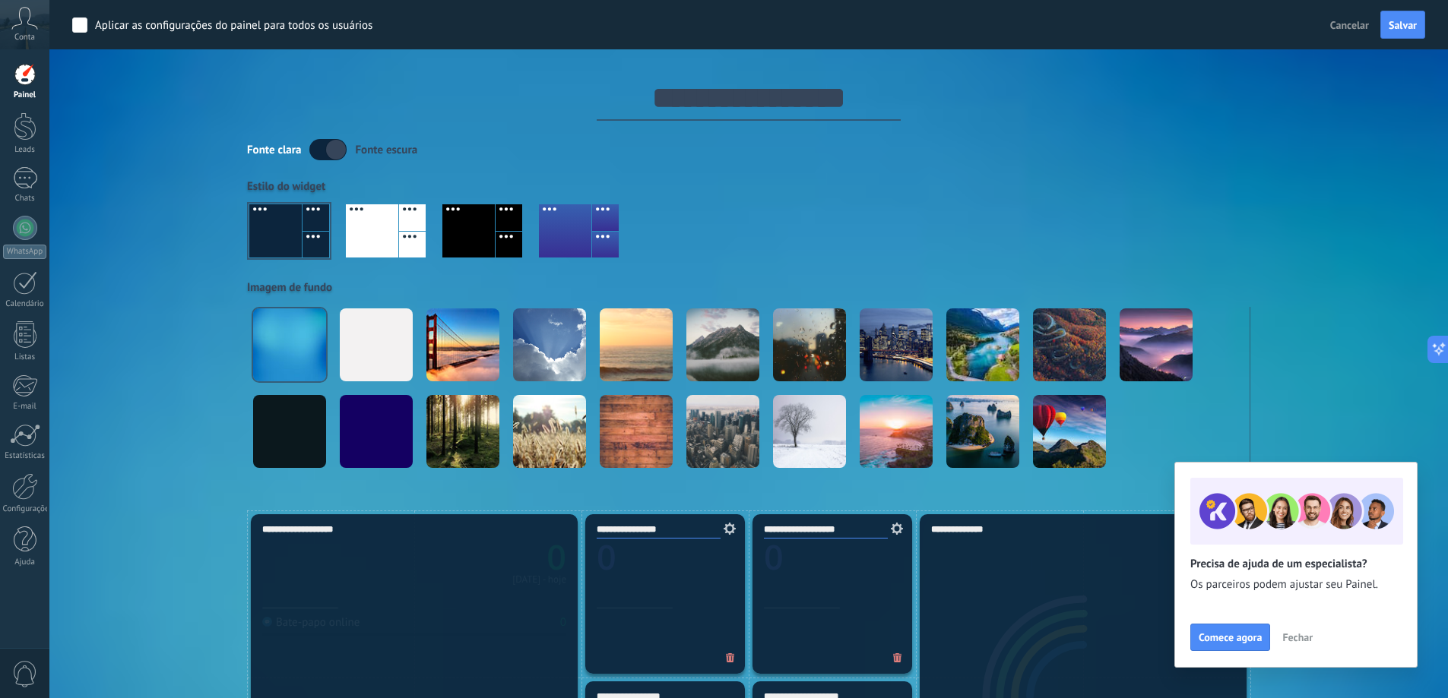
click at [328, 147] on label at bounding box center [327, 149] width 37 height 21
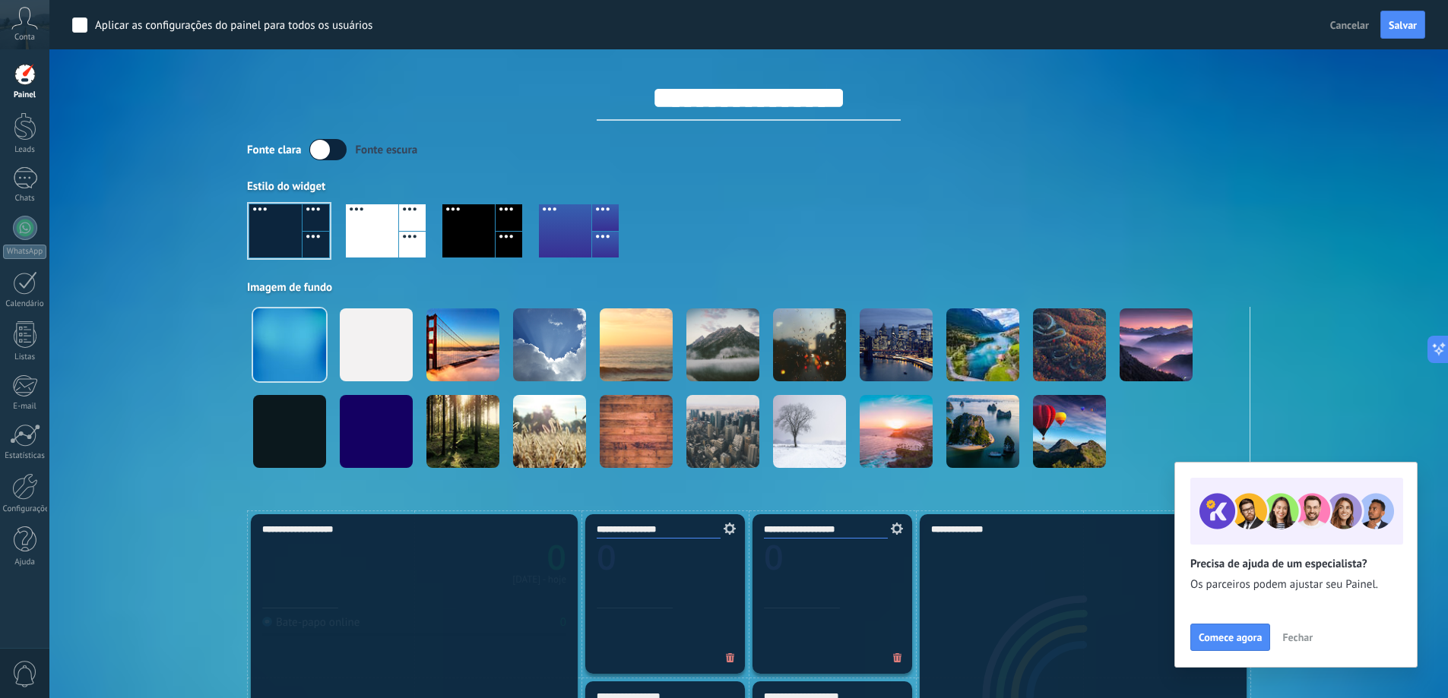
click at [386, 224] on div at bounding box center [372, 230] width 52 height 53
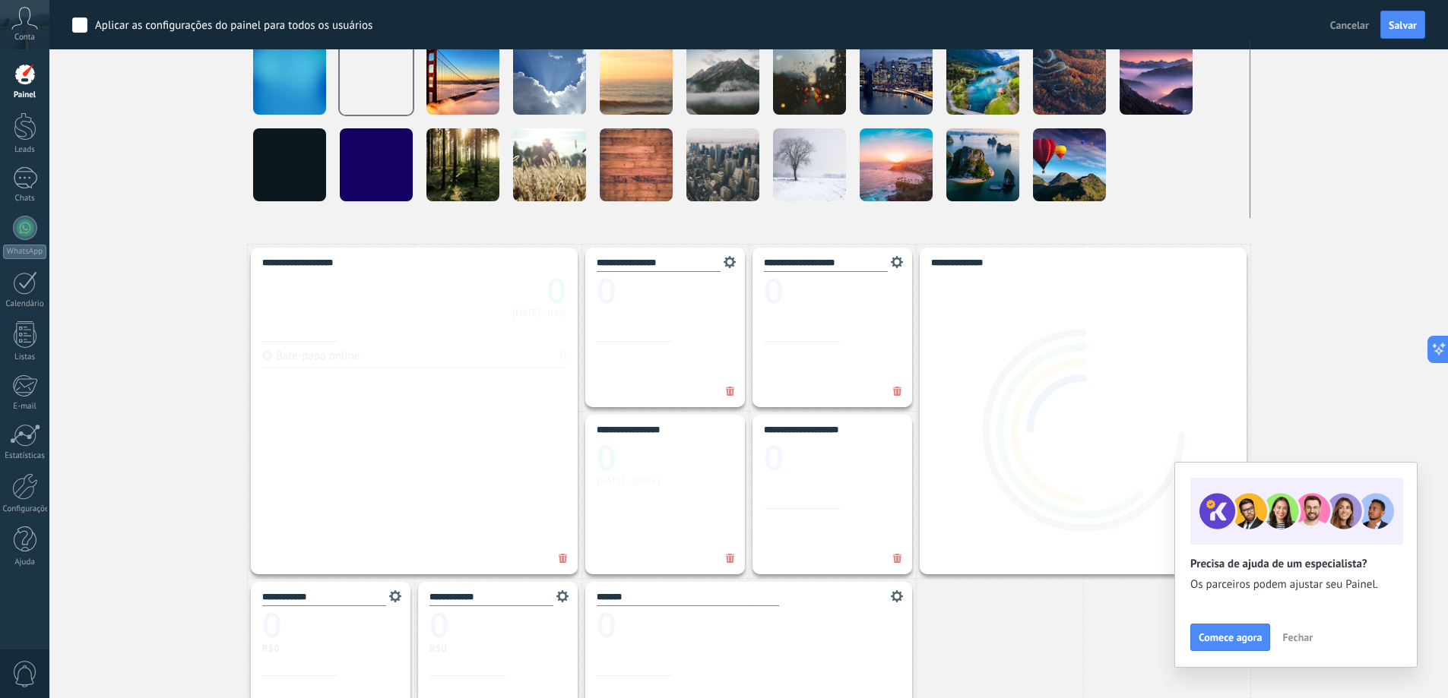
scroll to position [76, 0]
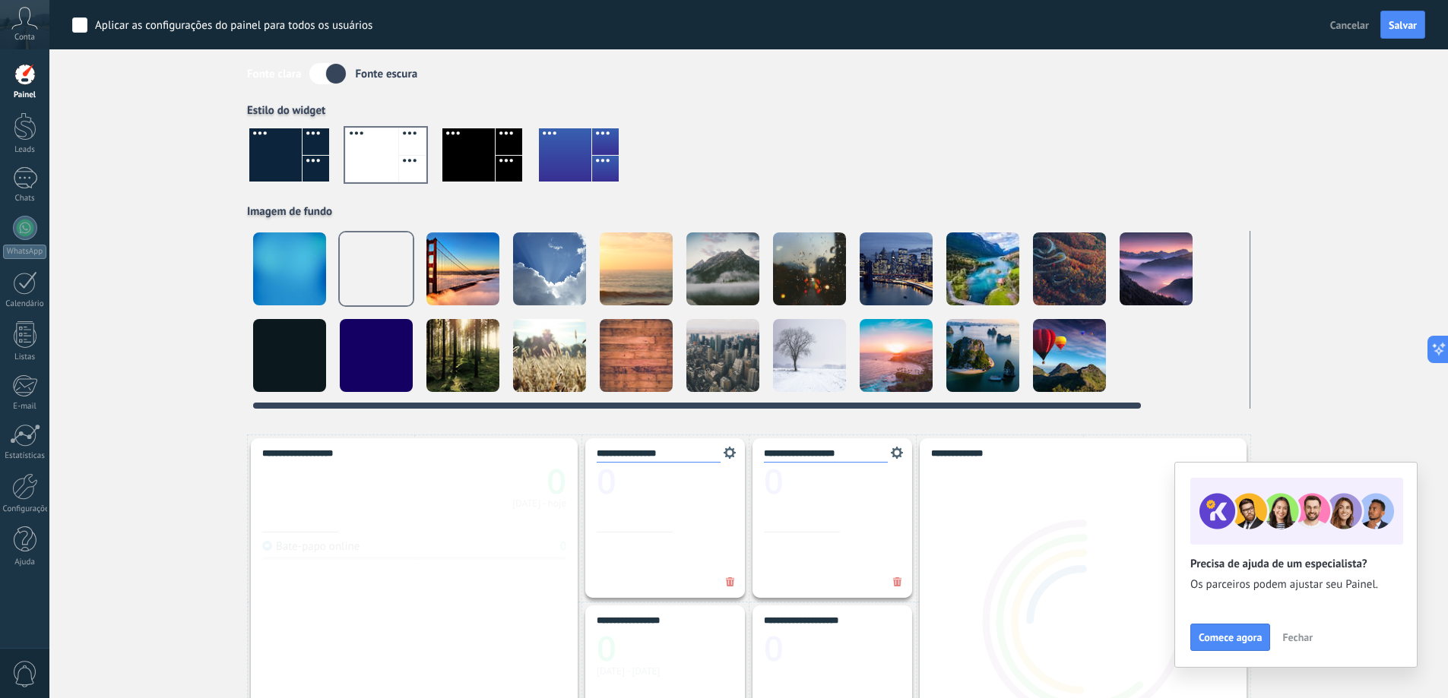
click at [284, 363] on div at bounding box center [289, 355] width 73 height 73
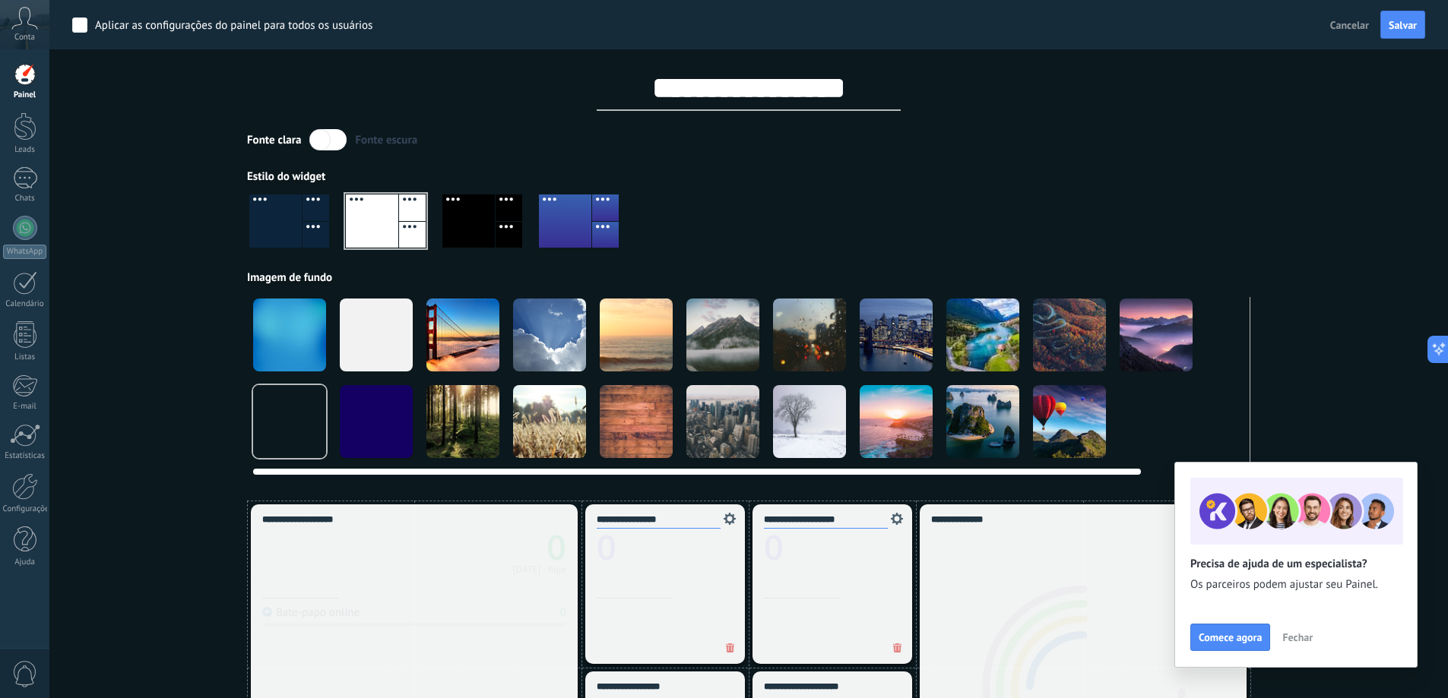
scroll to position [0, 0]
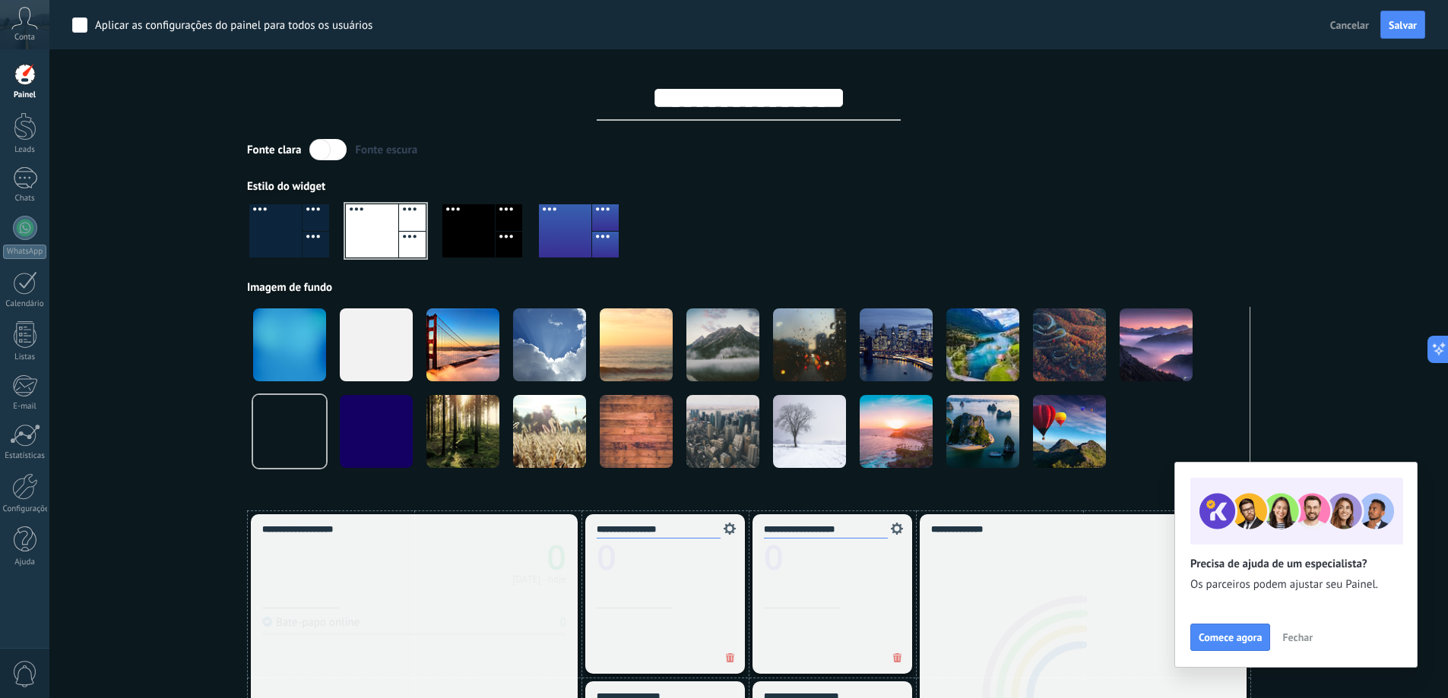
click at [1296, 633] on span "Fechar" at bounding box center [1297, 637] width 30 height 11
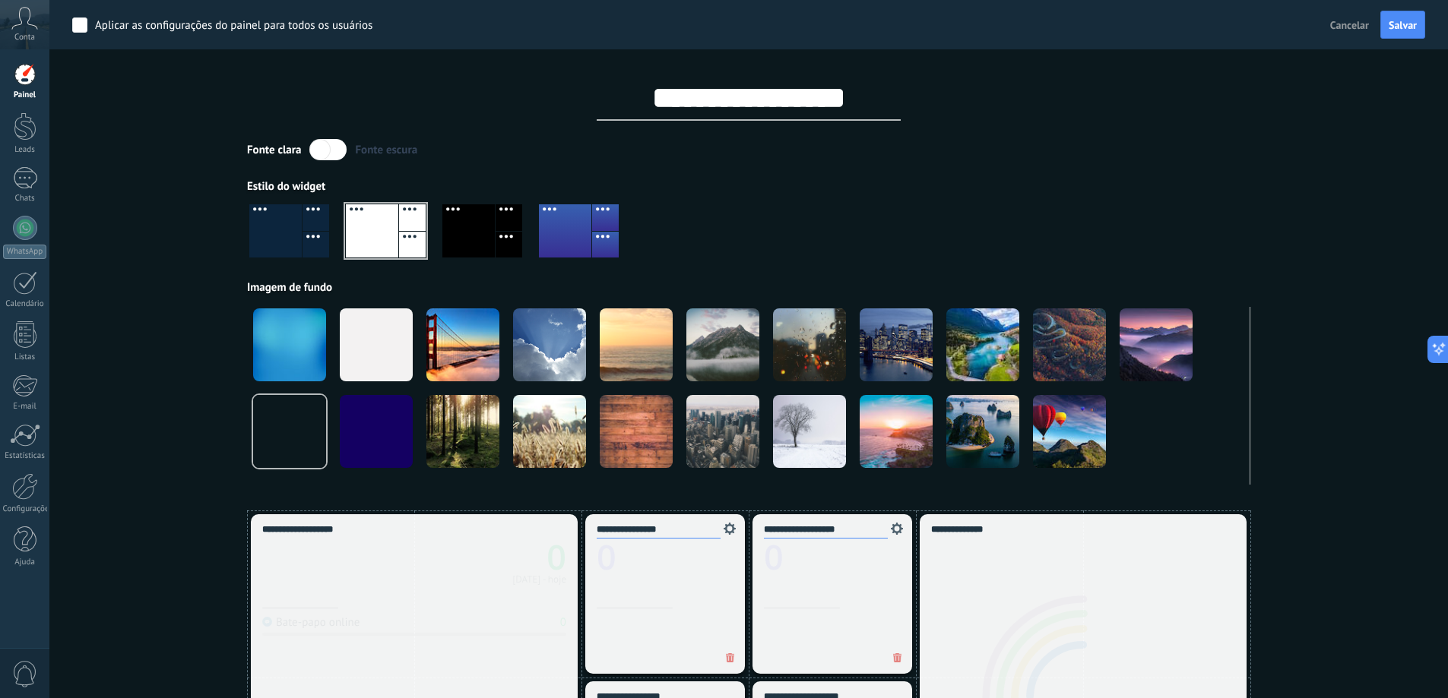
click at [19, 14] on icon at bounding box center [24, 18] width 27 height 23
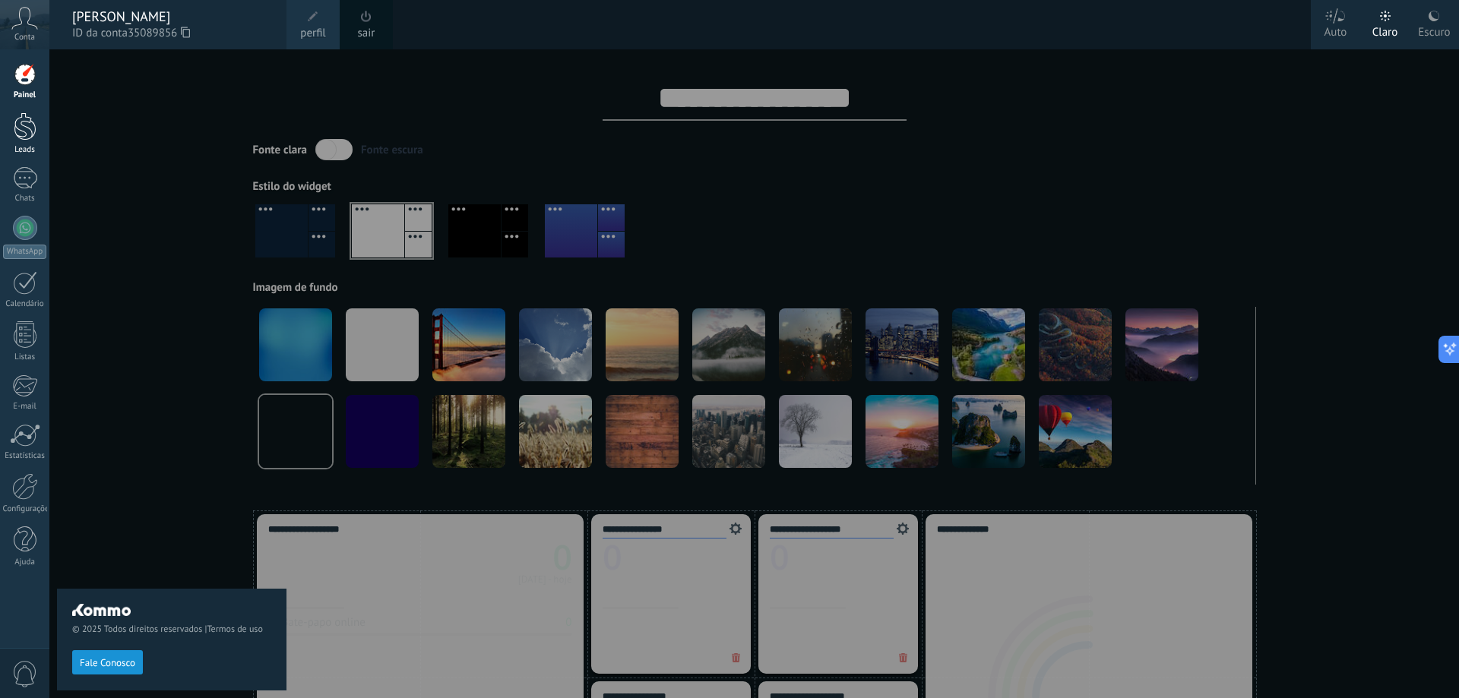
click at [21, 125] on div at bounding box center [25, 126] width 23 height 28
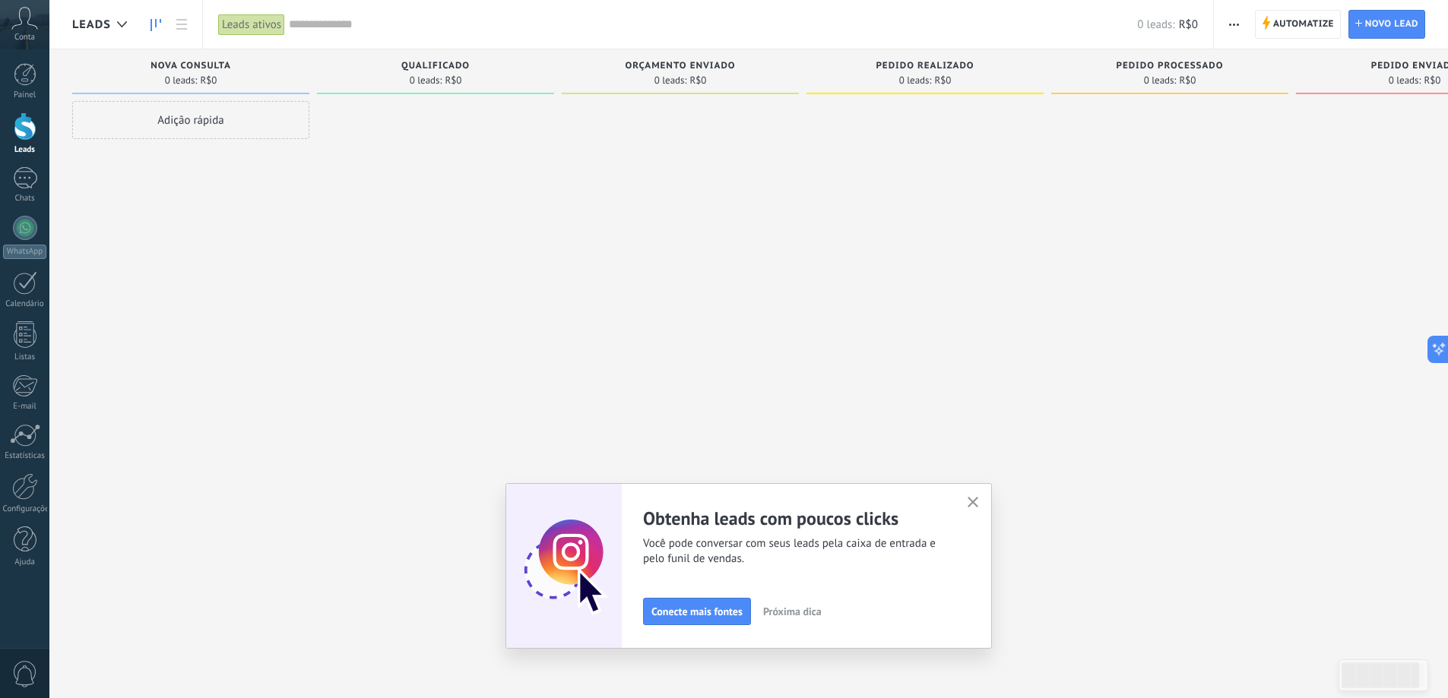
click at [975, 501] on icon "button" at bounding box center [973, 502] width 11 height 11
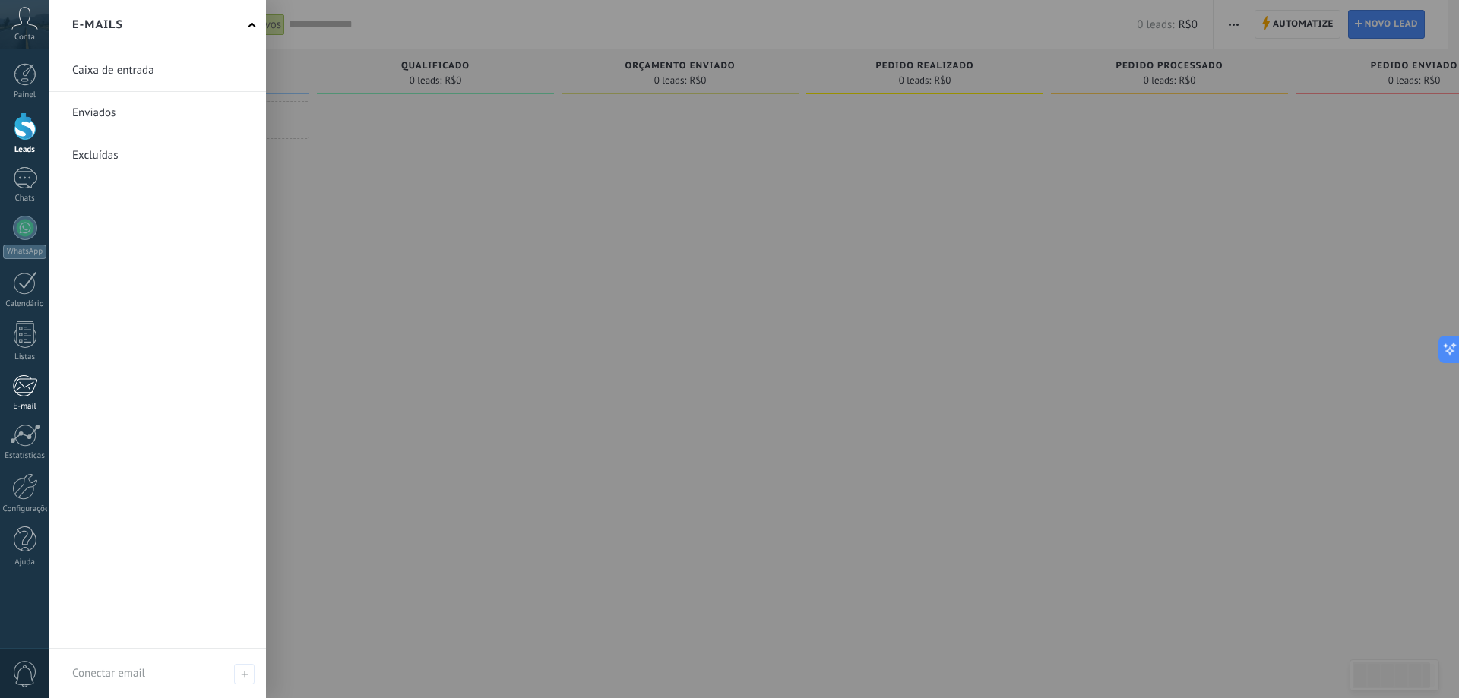
click at [20, 401] on link "E-mail" at bounding box center [24, 393] width 49 height 37
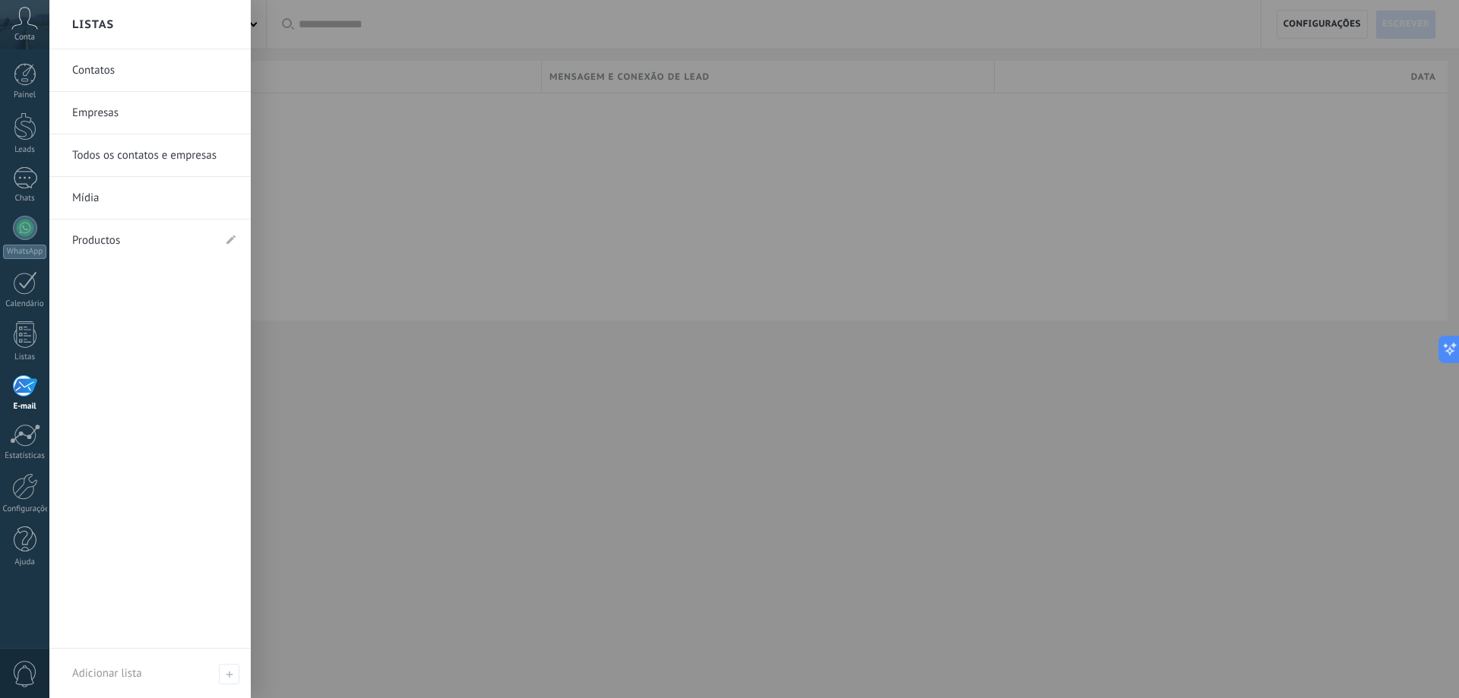
click at [93, 65] on link "Contatos" at bounding box center [153, 70] width 163 height 43
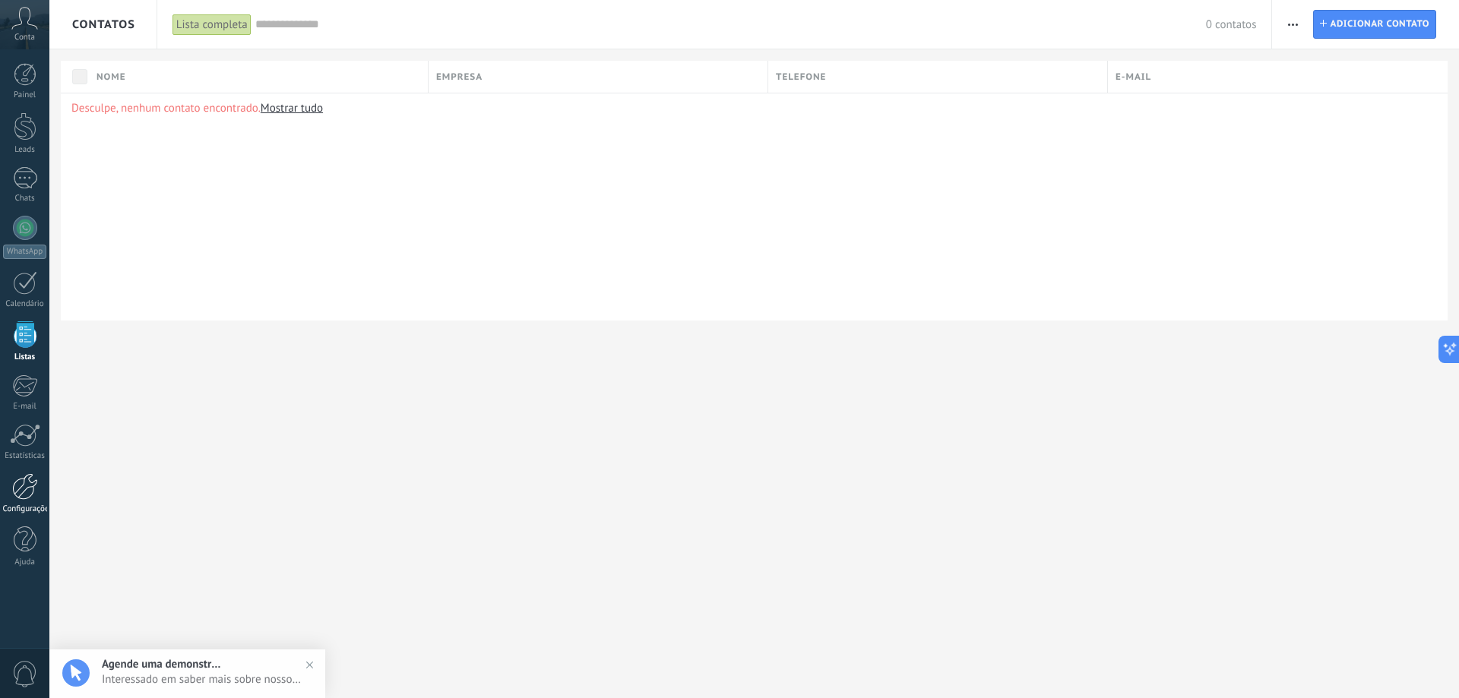
click at [22, 503] on link "Configurações" at bounding box center [24, 493] width 49 height 41
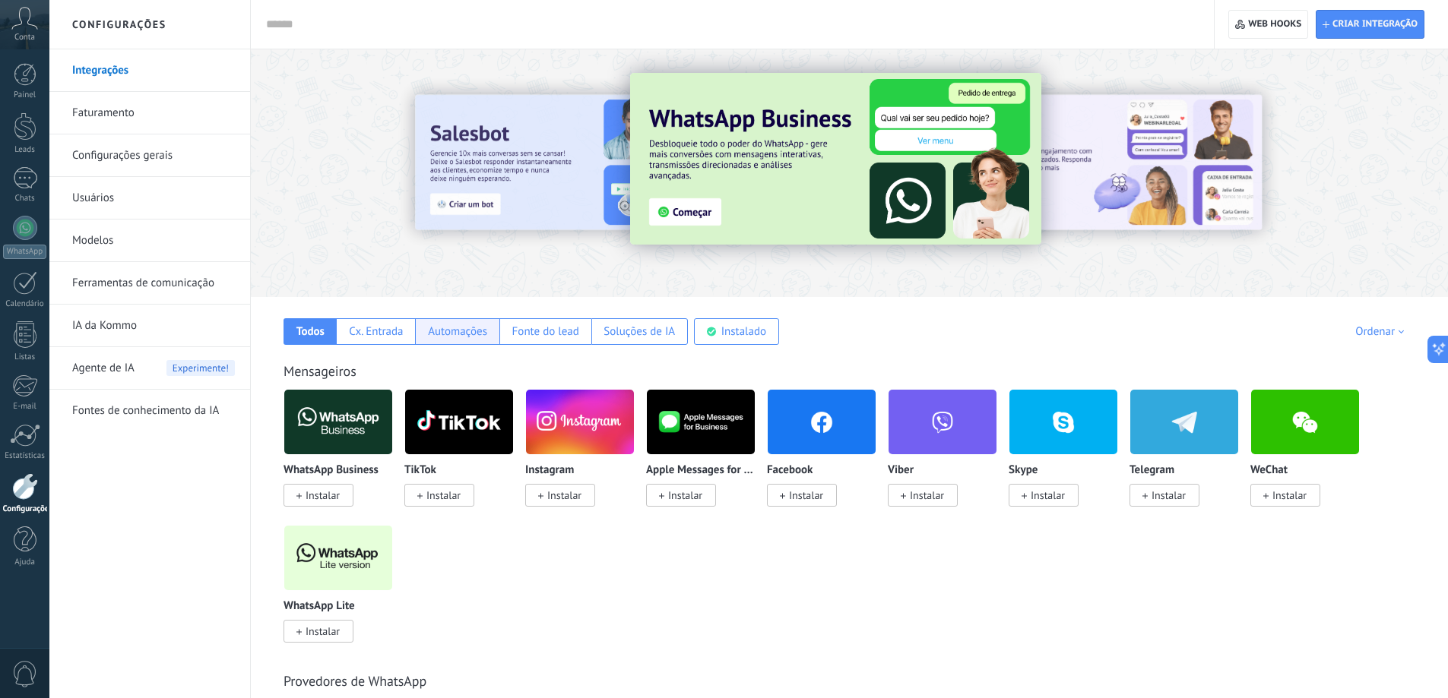
click at [468, 329] on div "Automações" at bounding box center [457, 332] width 59 height 14
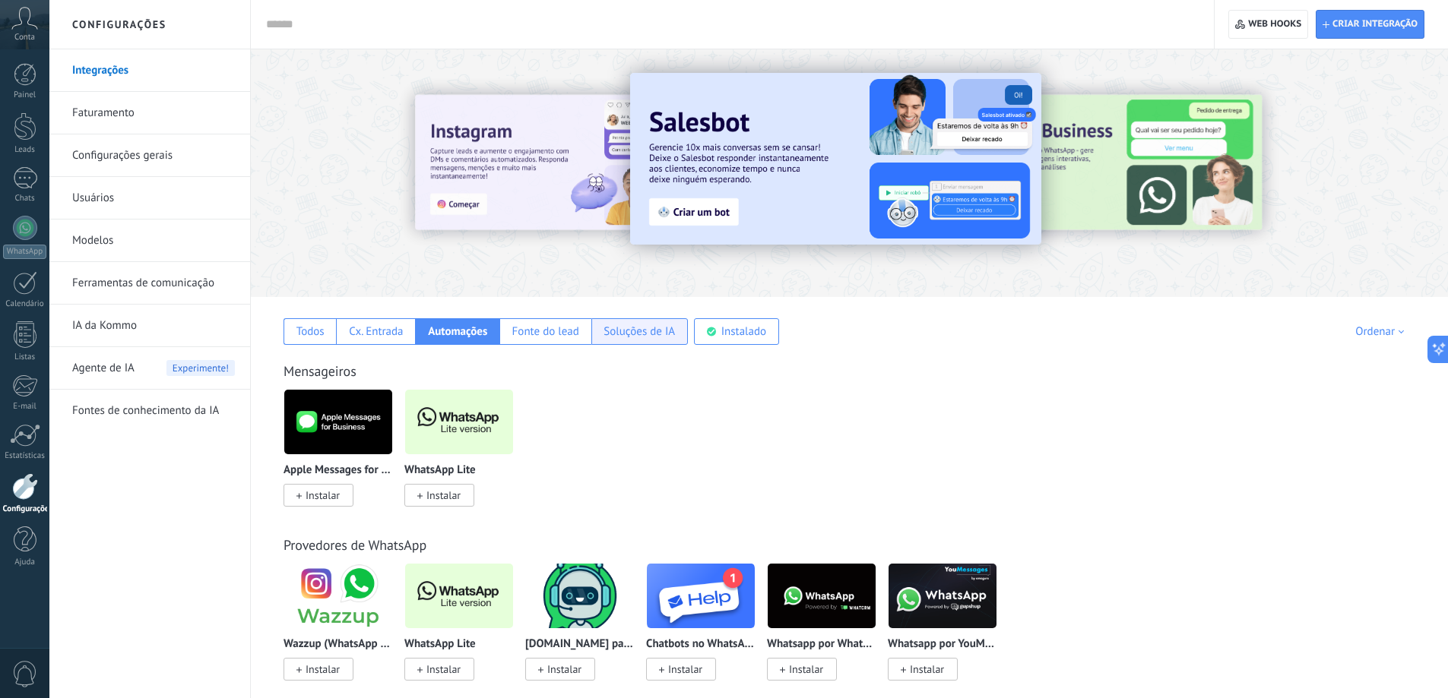
click at [638, 344] on div "Soluções de IA" at bounding box center [639, 331] width 97 height 27
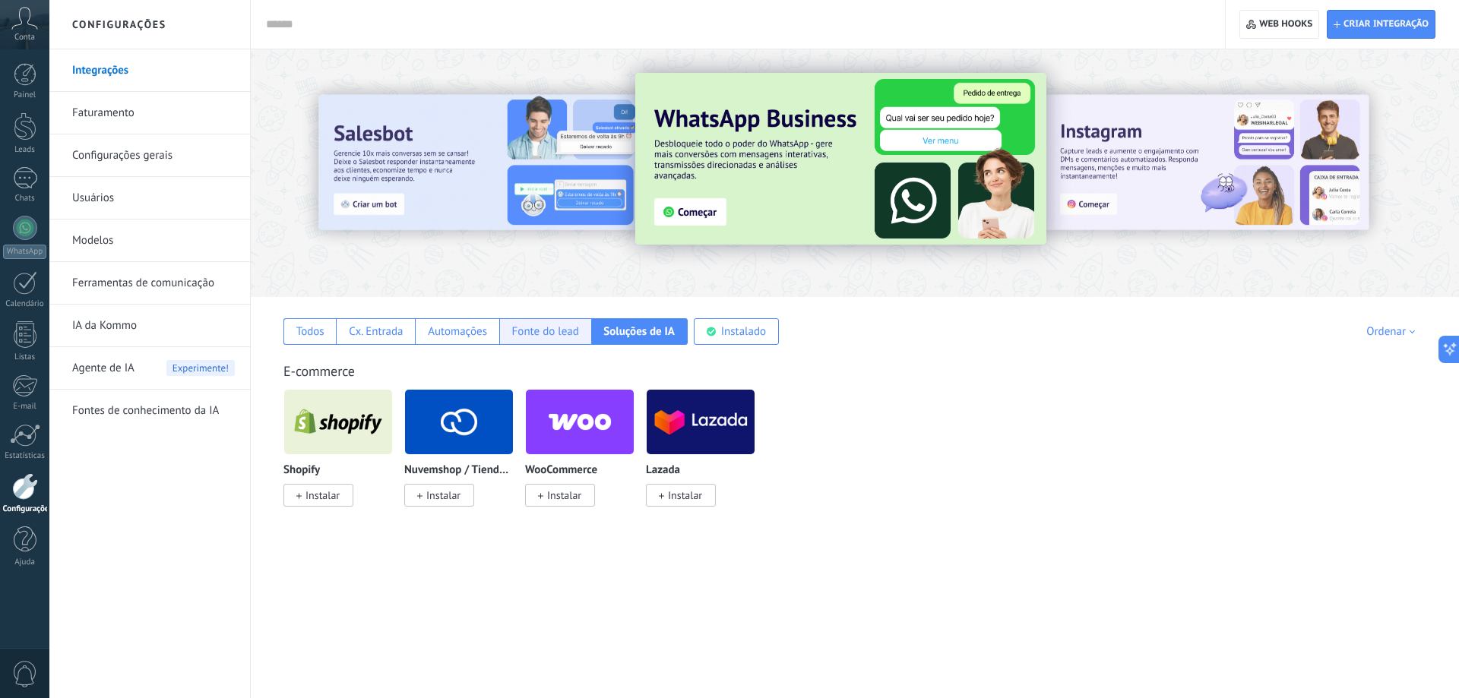
click at [540, 332] on div "Fonte do lead" at bounding box center [545, 332] width 67 height 14
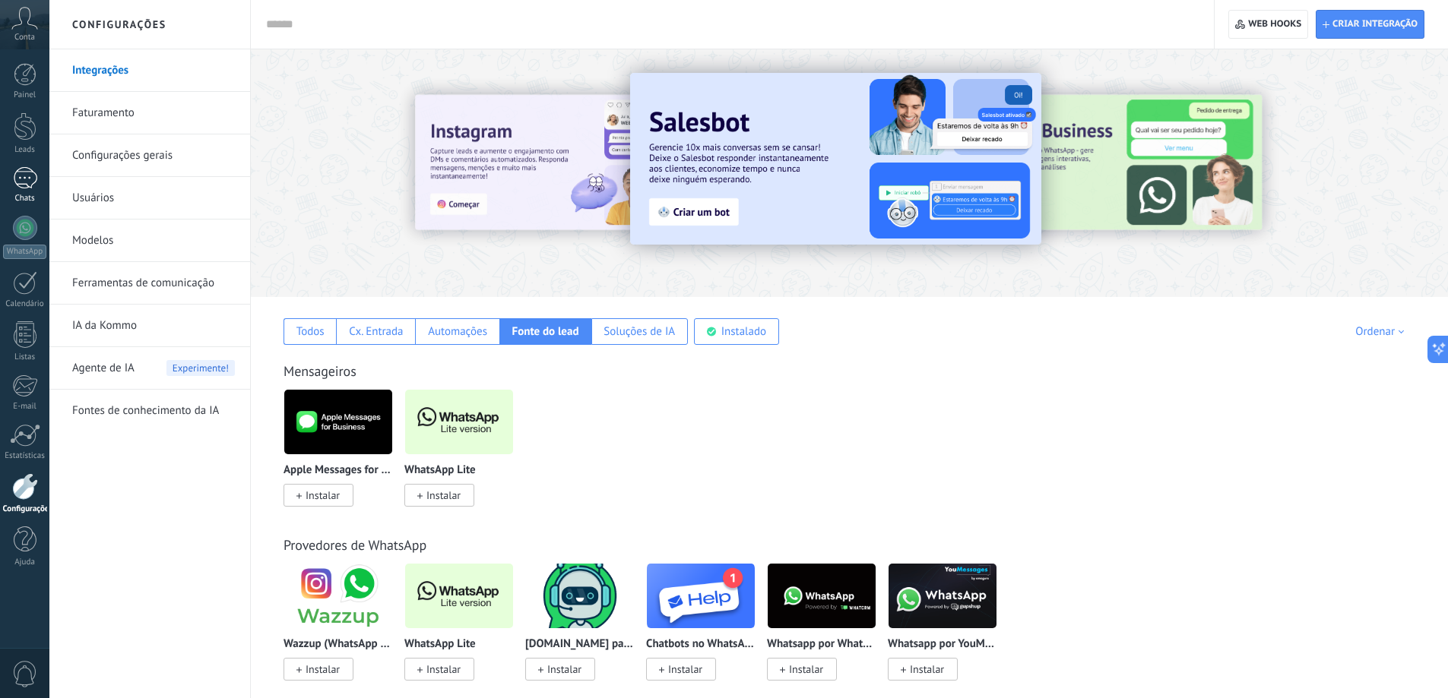
click at [24, 175] on div at bounding box center [25, 178] width 24 height 22
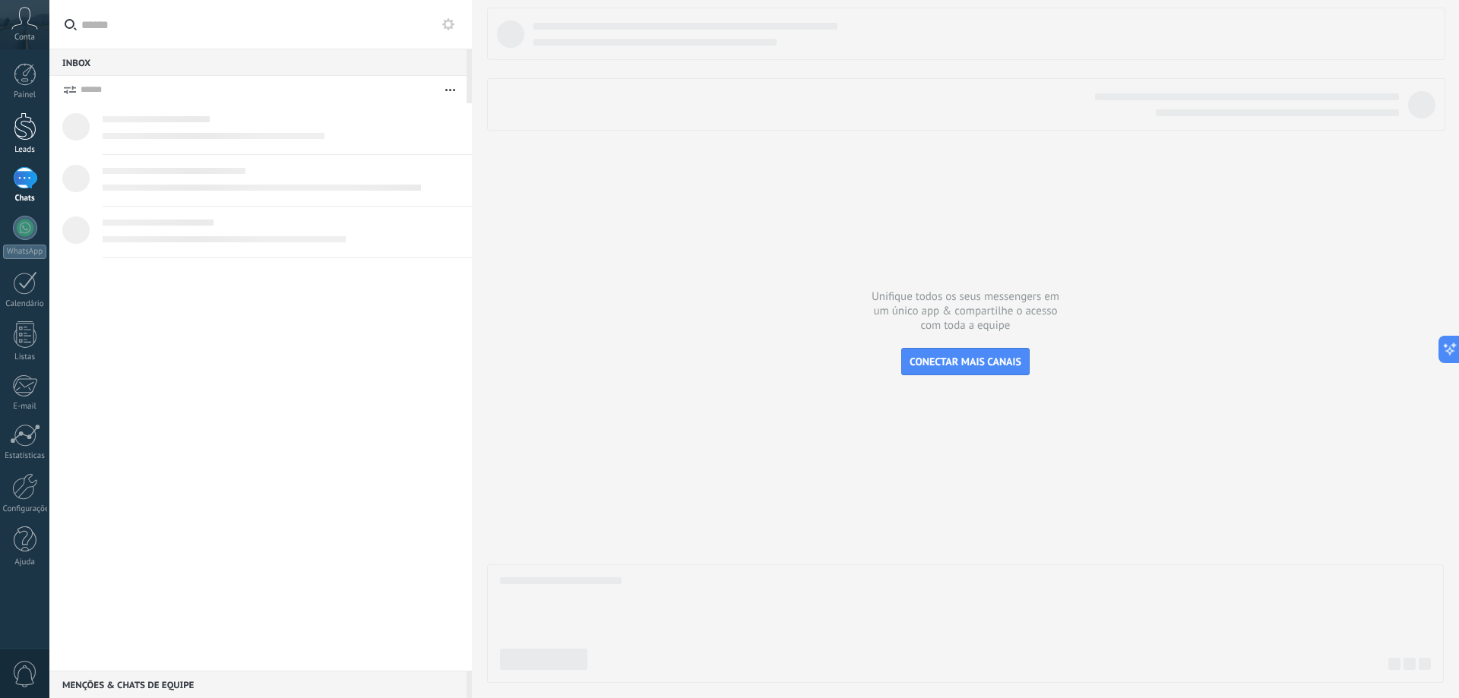
click at [15, 144] on link "Leads" at bounding box center [24, 133] width 49 height 43
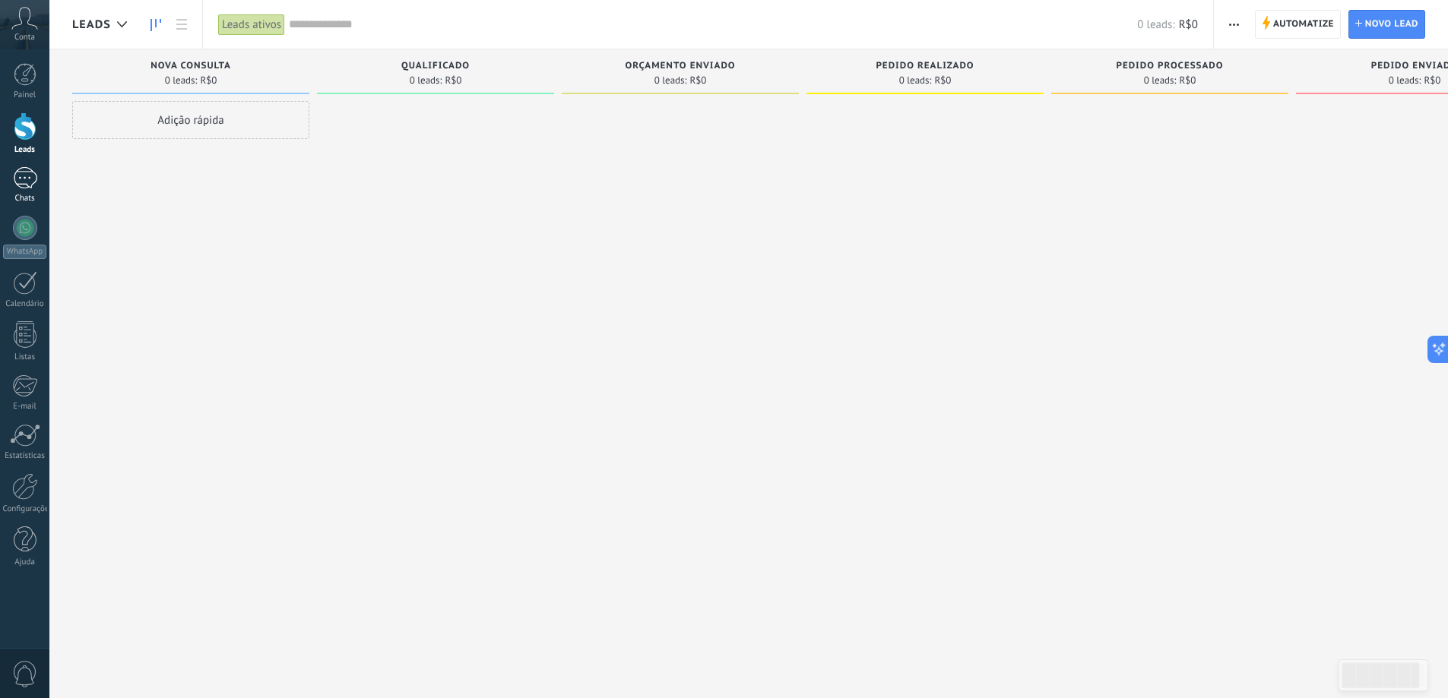
click at [20, 178] on div at bounding box center [25, 178] width 24 height 22
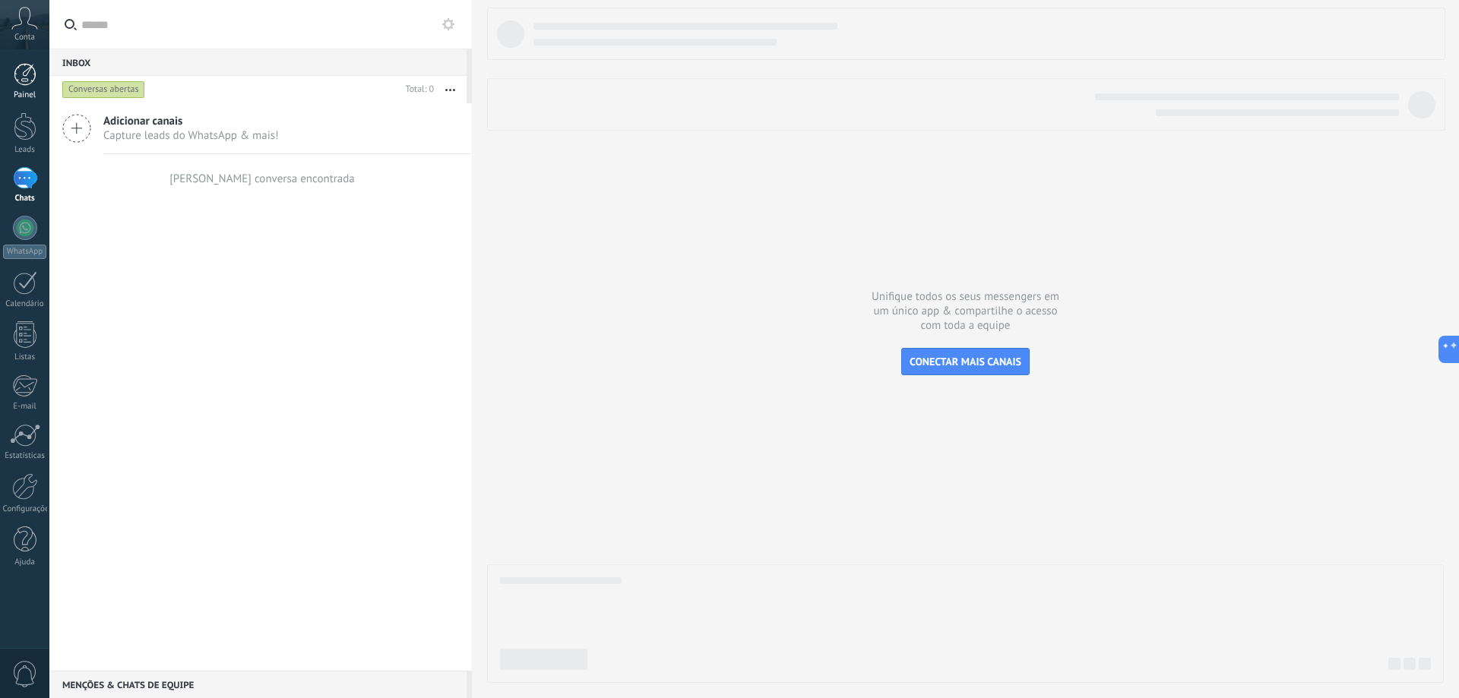
click at [31, 65] on div at bounding box center [25, 74] width 23 height 23
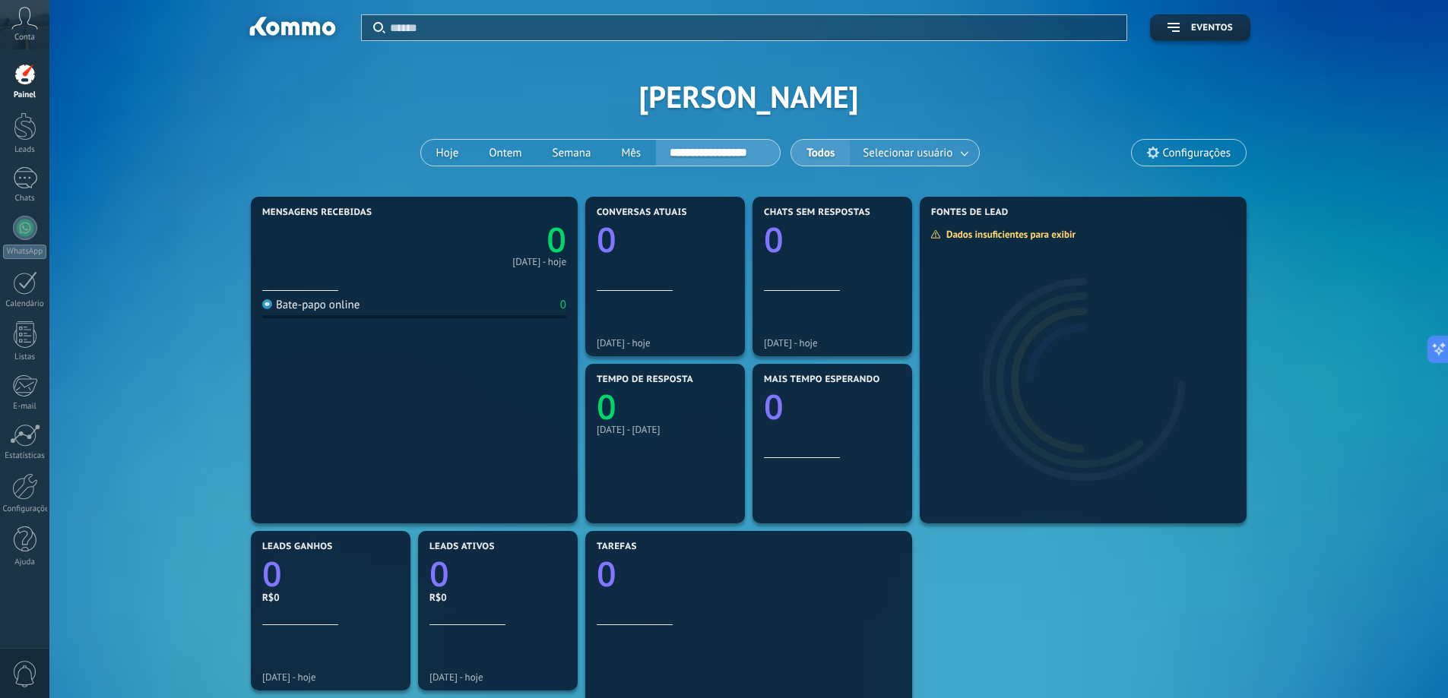
click at [930, 158] on span "Selecionar usuário" at bounding box center [908, 153] width 96 height 21
click at [930, 162] on span "Selecionar usuário" at bounding box center [908, 153] width 96 height 21
click at [831, 141] on button "Todos" at bounding box center [820, 153] width 59 height 26
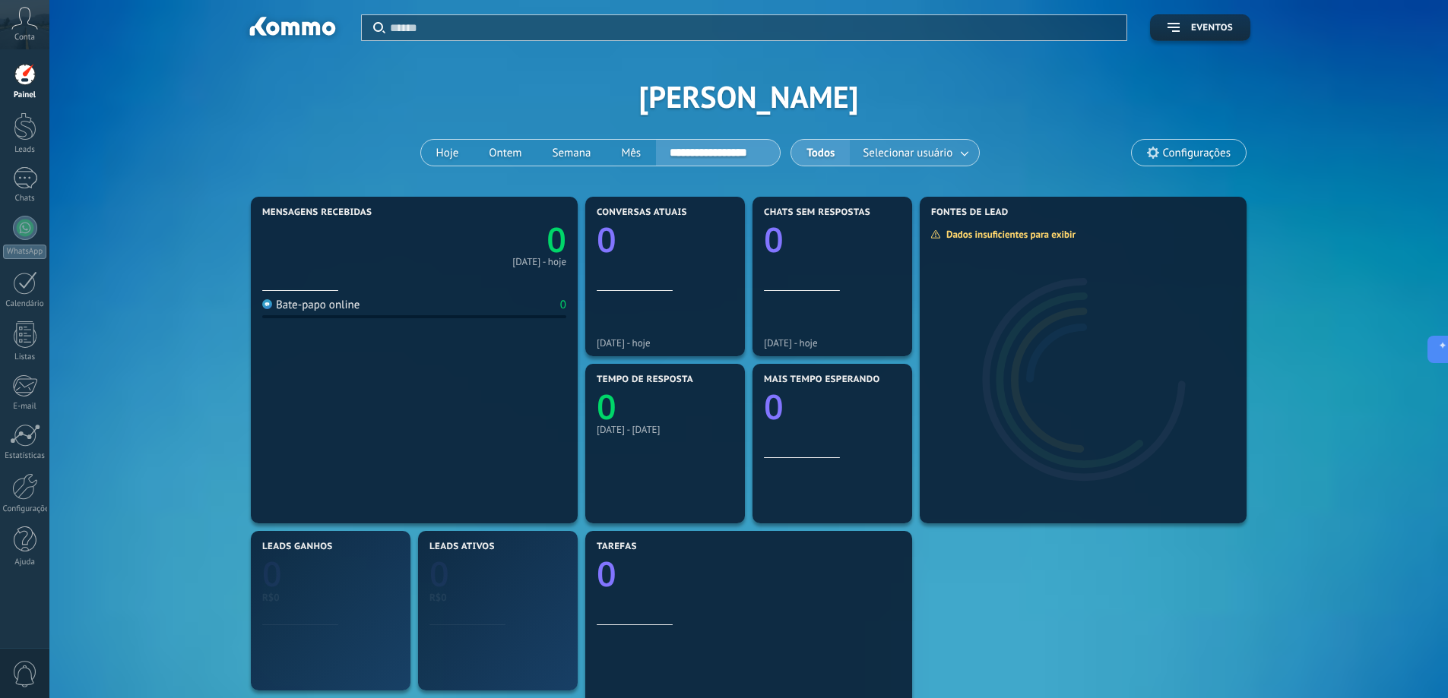
click at [923, 154] on span "Selecionar usuário" at bounding box center [908, 153] width 96 height 21
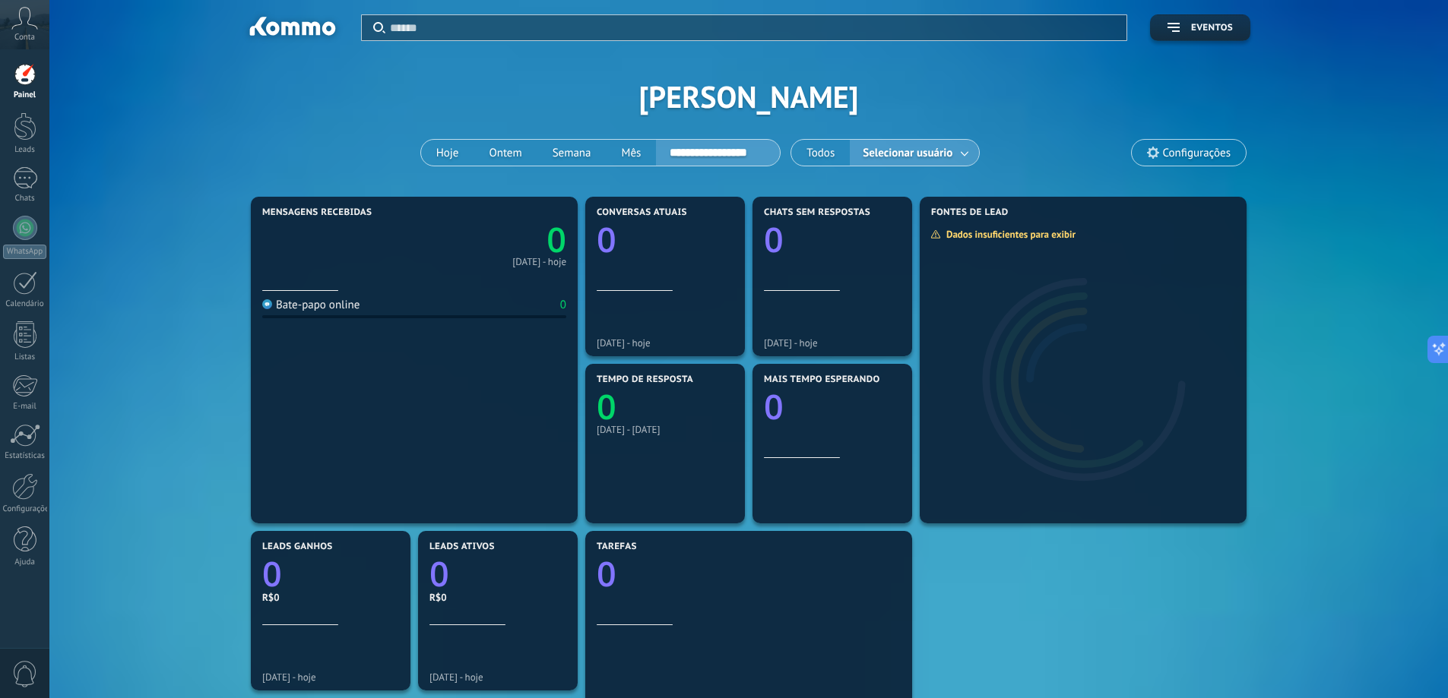
type input "**********"
click at [720, 149] on input "**********" at bounding box center [718, 152] width 124 height 23
click at [605, 158] on div "**********" at bounding box center [600, 152] width 319 height 27
click at [1189, 30] on span "Eventos" at bounding box center [1199, 28] width 65 height 11
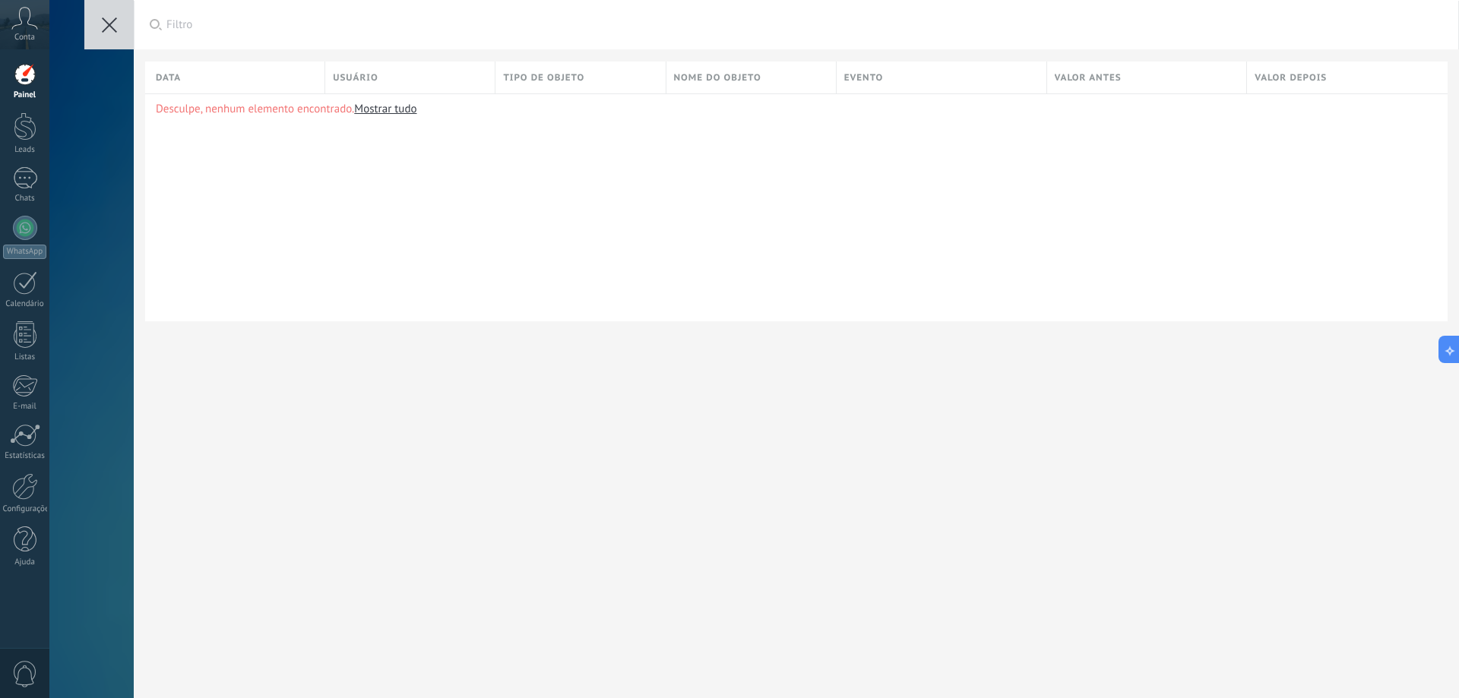
click at [102, 27] on icon at bounding box center [109, 24] width 15 height 15
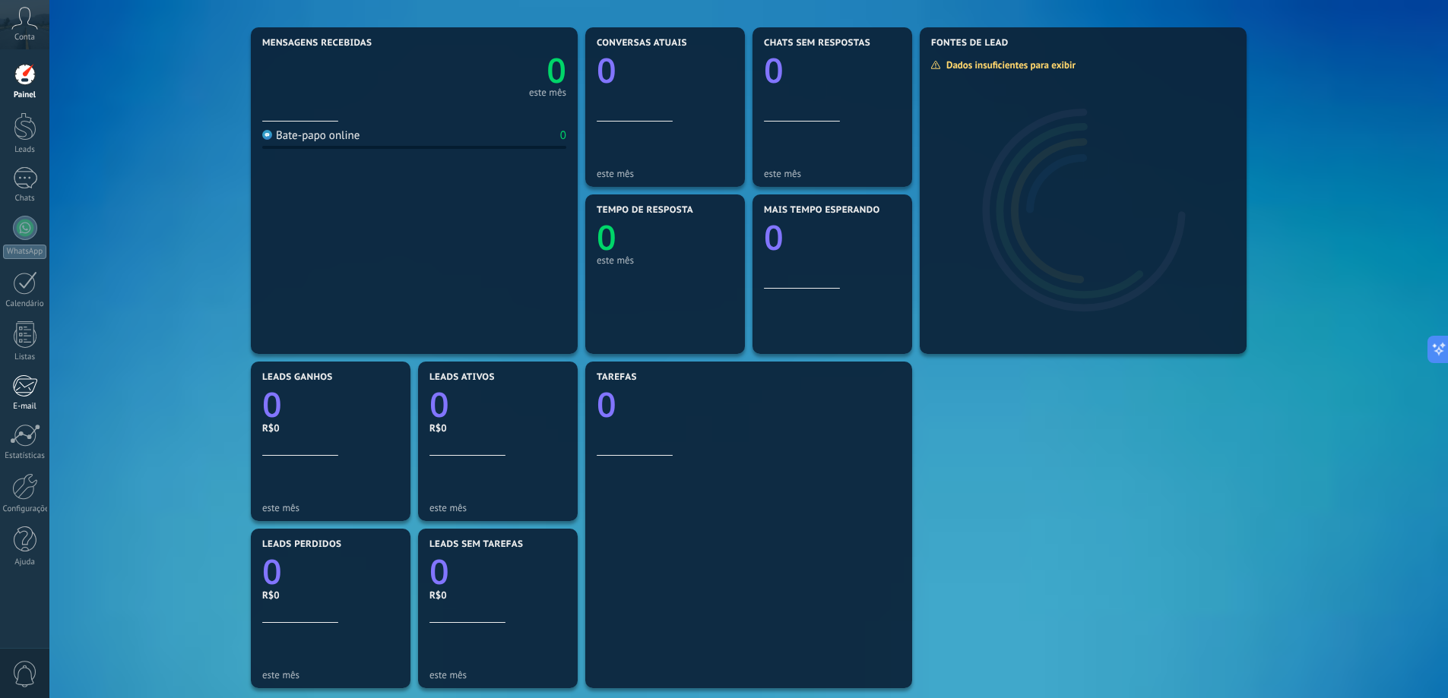
scroll to position [149, 0]
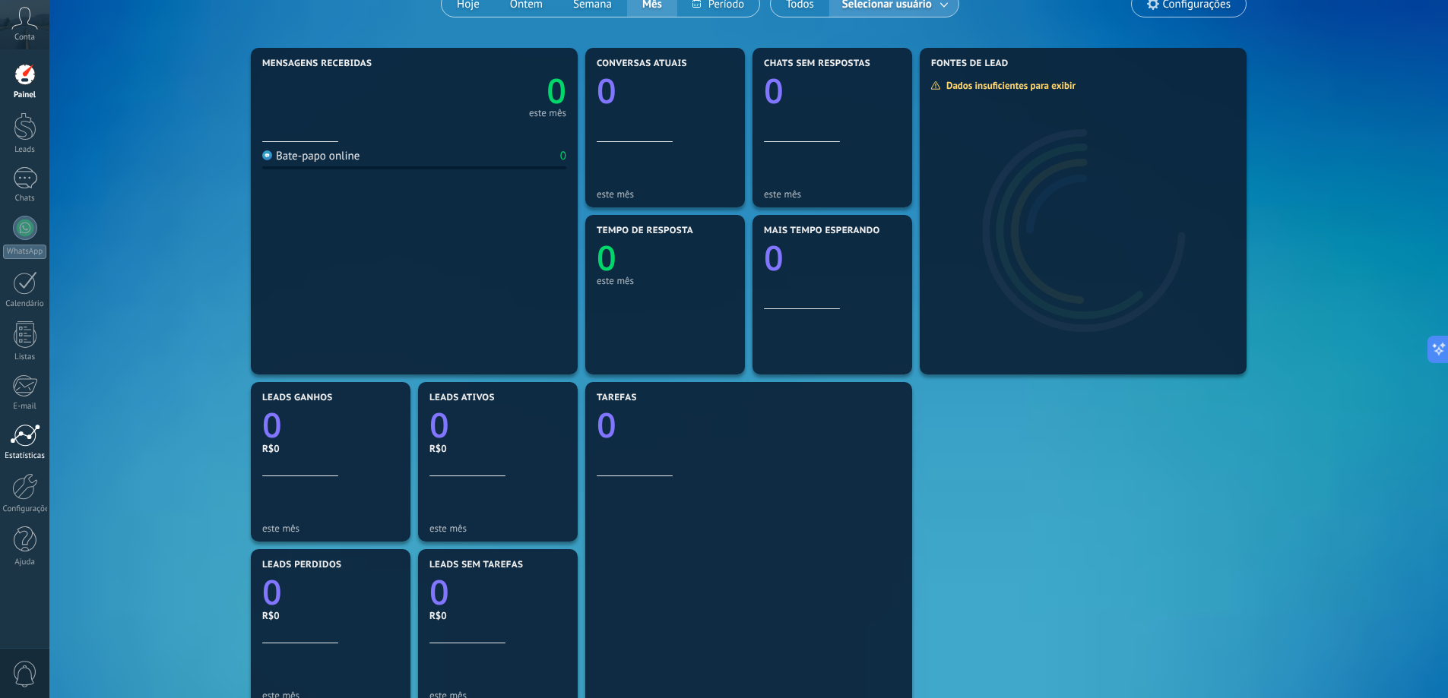
click at [14, 441] on div at bounding box center [25, 435] width 30 height 23
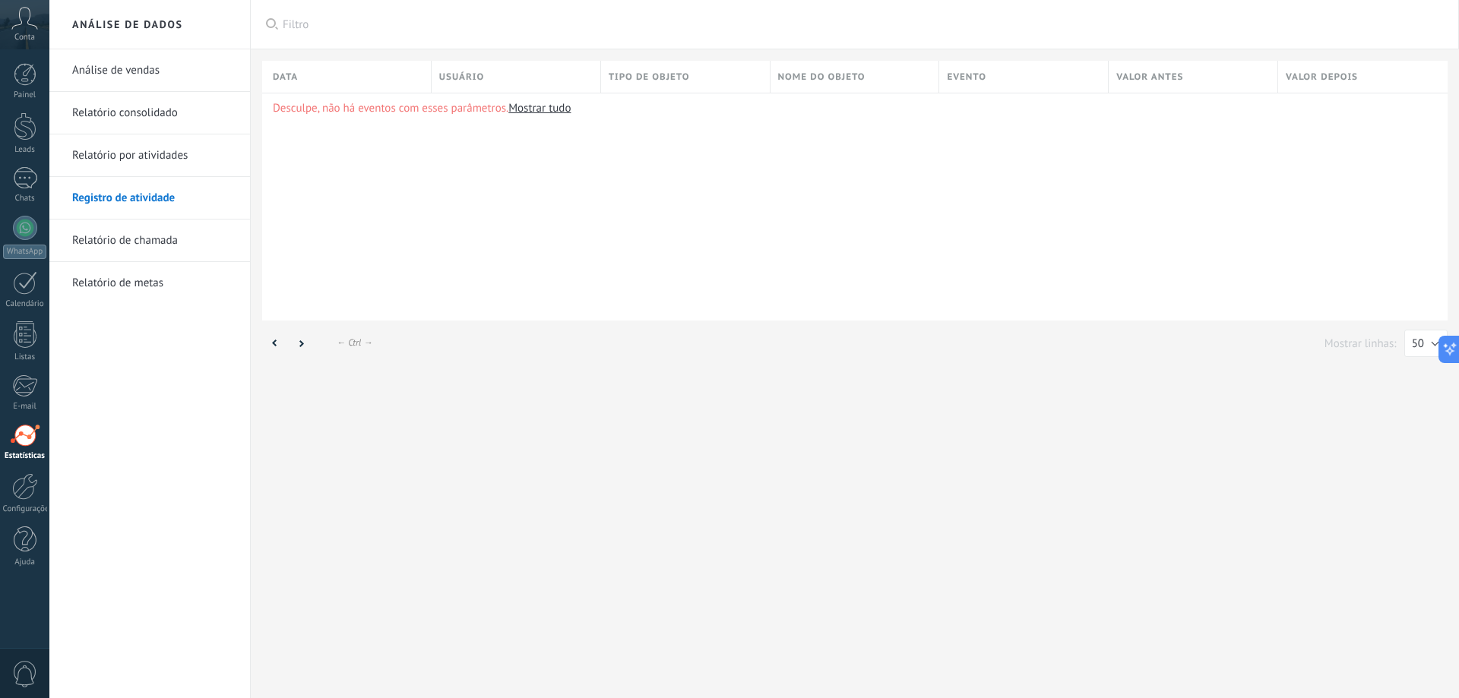
click at [141, 156] on link "Relatório por atividades" at bounding box center [153, 156] width 163 height 43
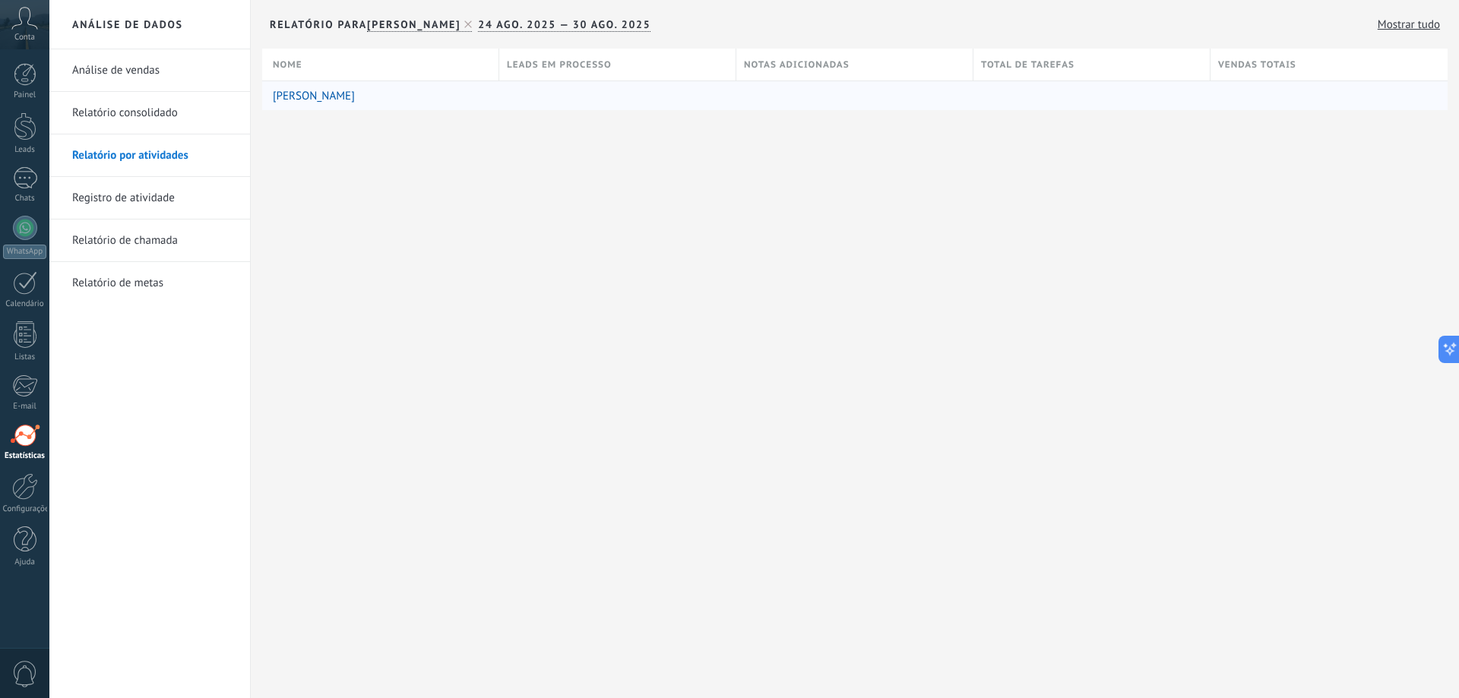
click at [334, 94] on link "[PERSON_NAME]" at bounding box center [314, 96] width 82 height 14
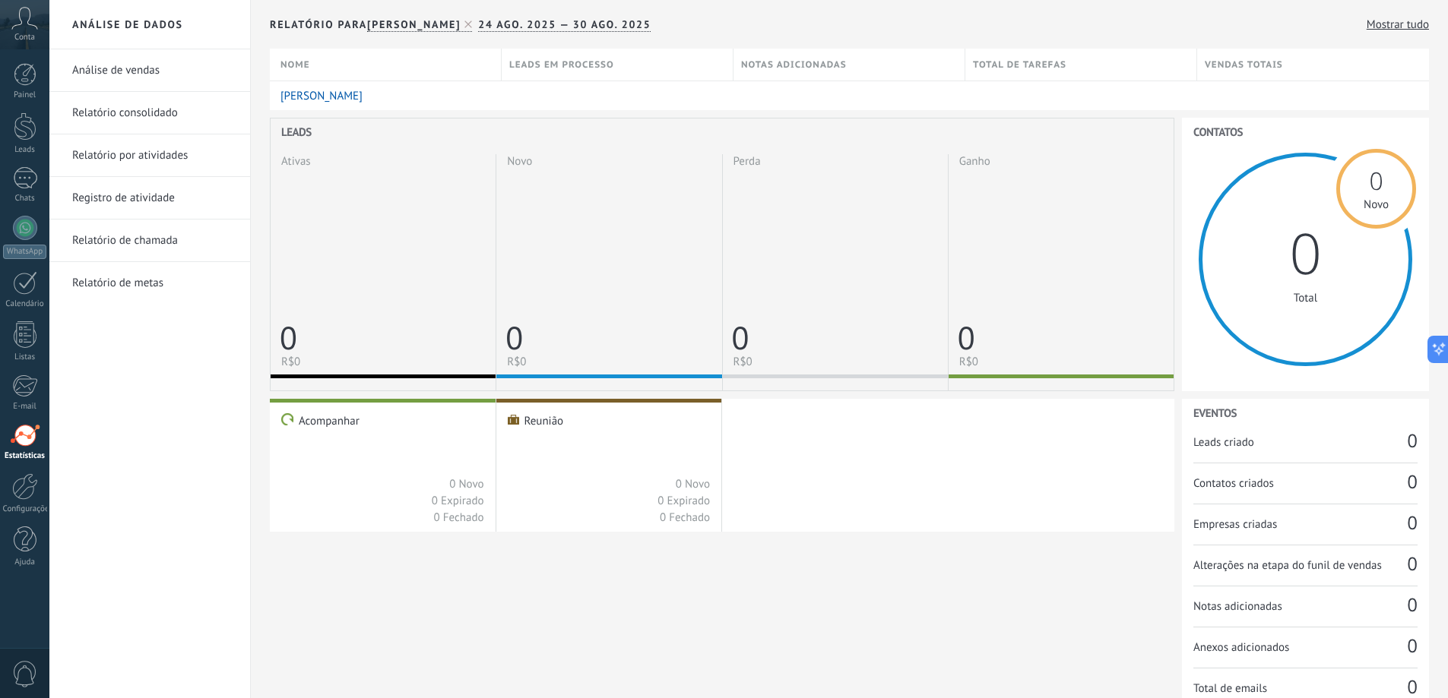
click at [125, 109] on link "Relatório consolidado" at bounding box center [153, 113] width 163 height 43
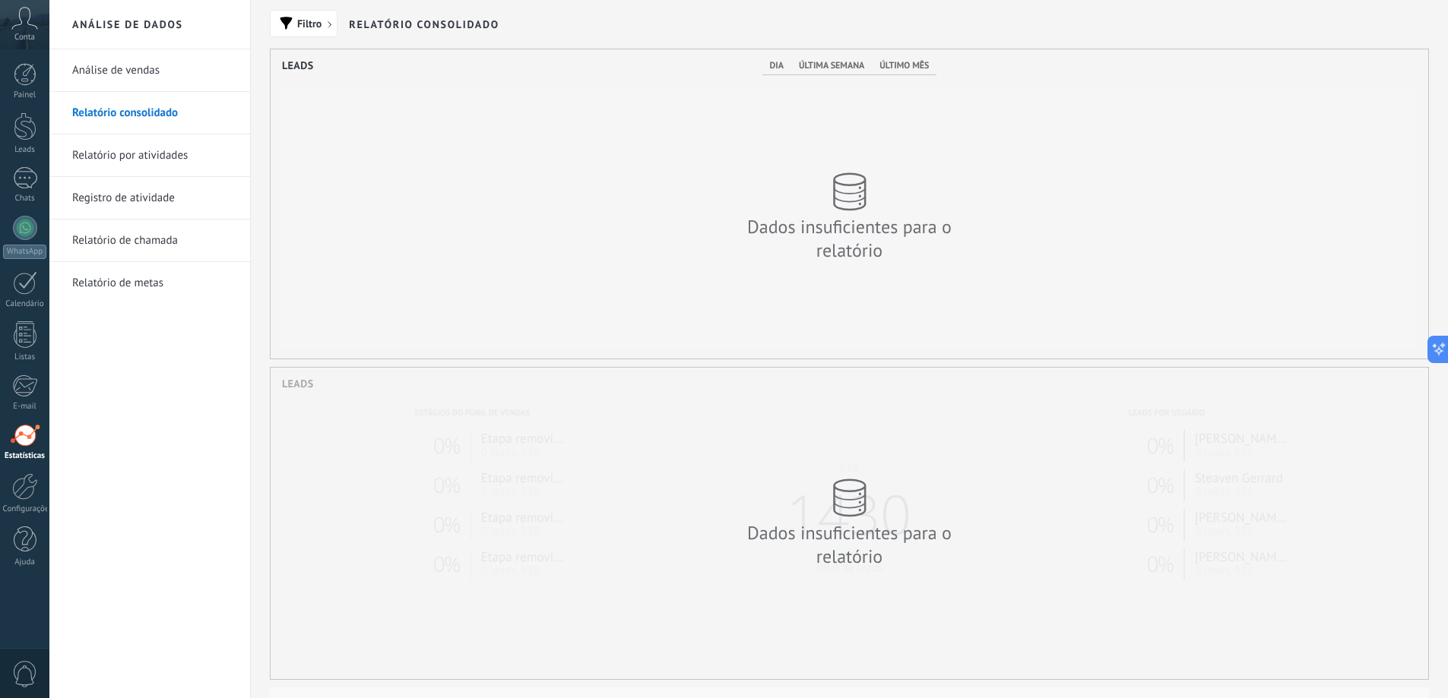
click at [116, 75] on link "Análise de vendas" at bounding box center [153, 70] width 163 height 43
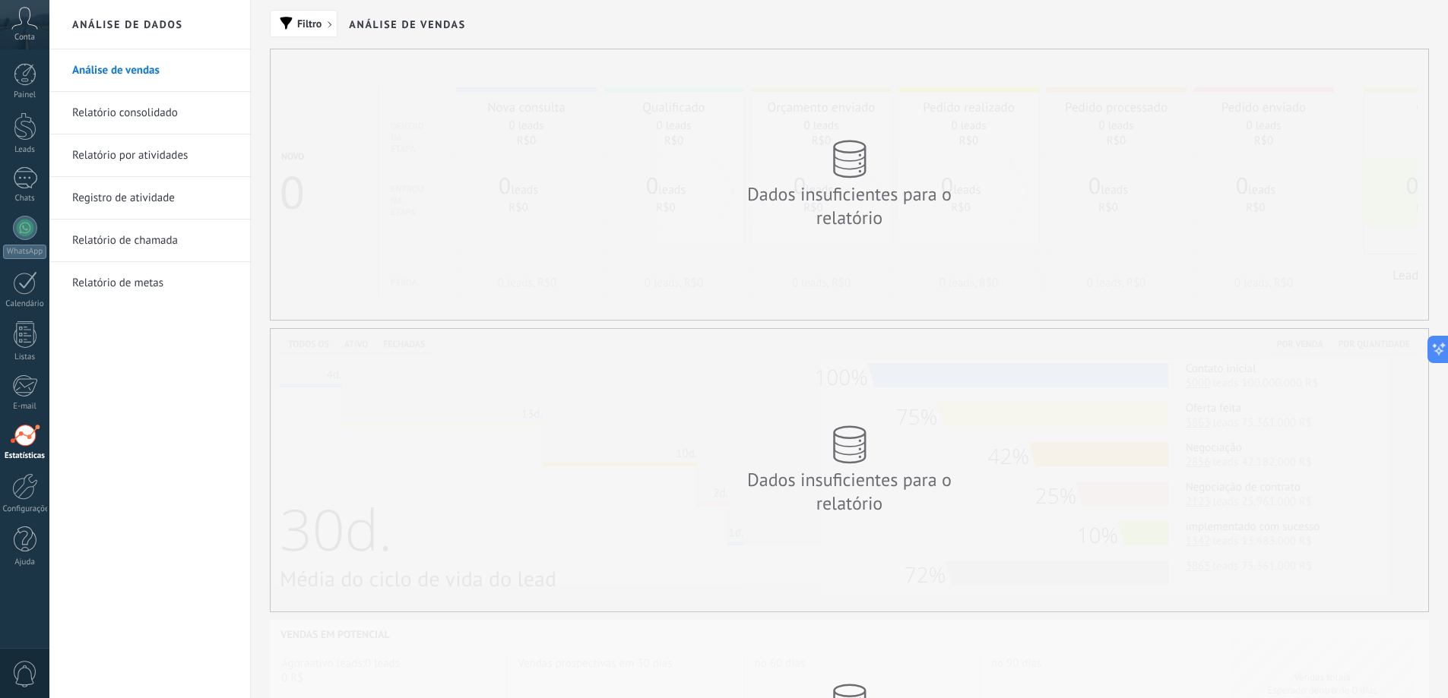
click at [101, 278] on link "Relatório de metas" at bounding box center [153, 283] width 163 height 43
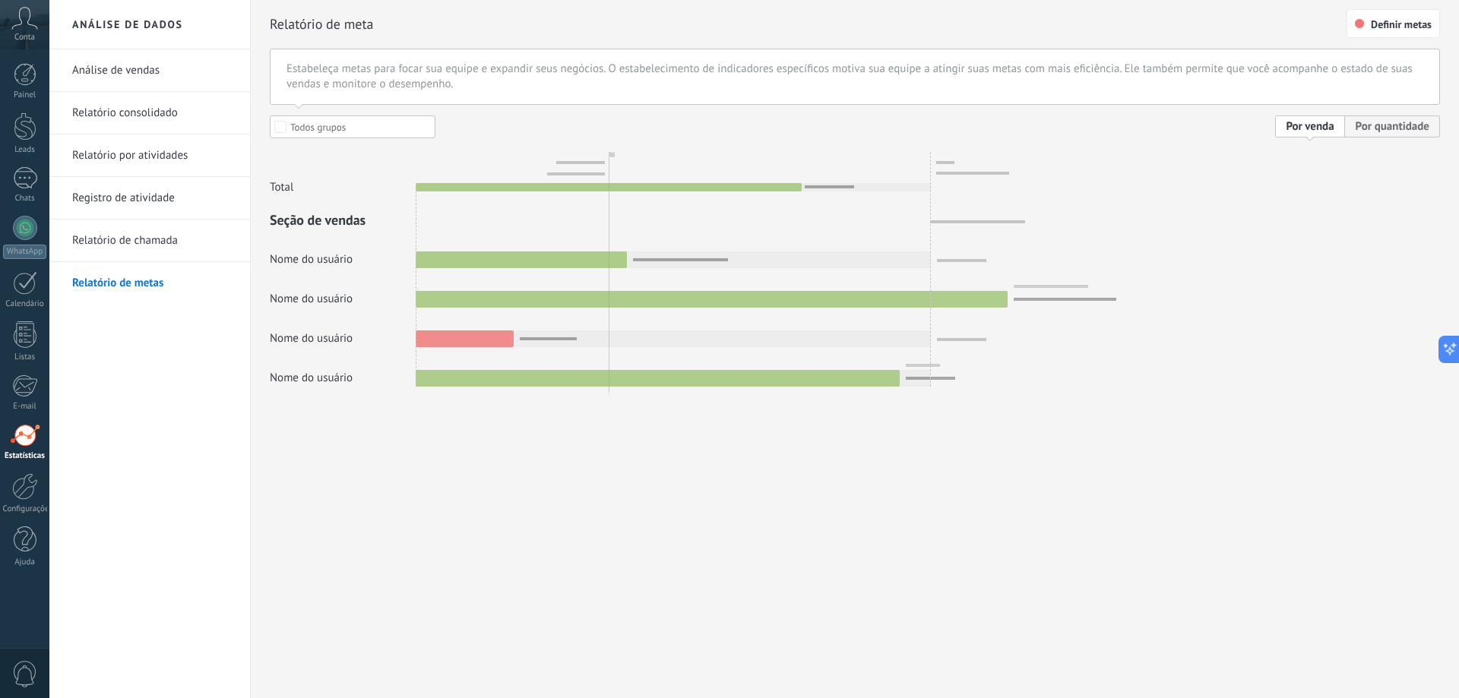
click at [130, 236] on link "Relatório de chamada" at bounding box center [153, 241] width 163 height 43
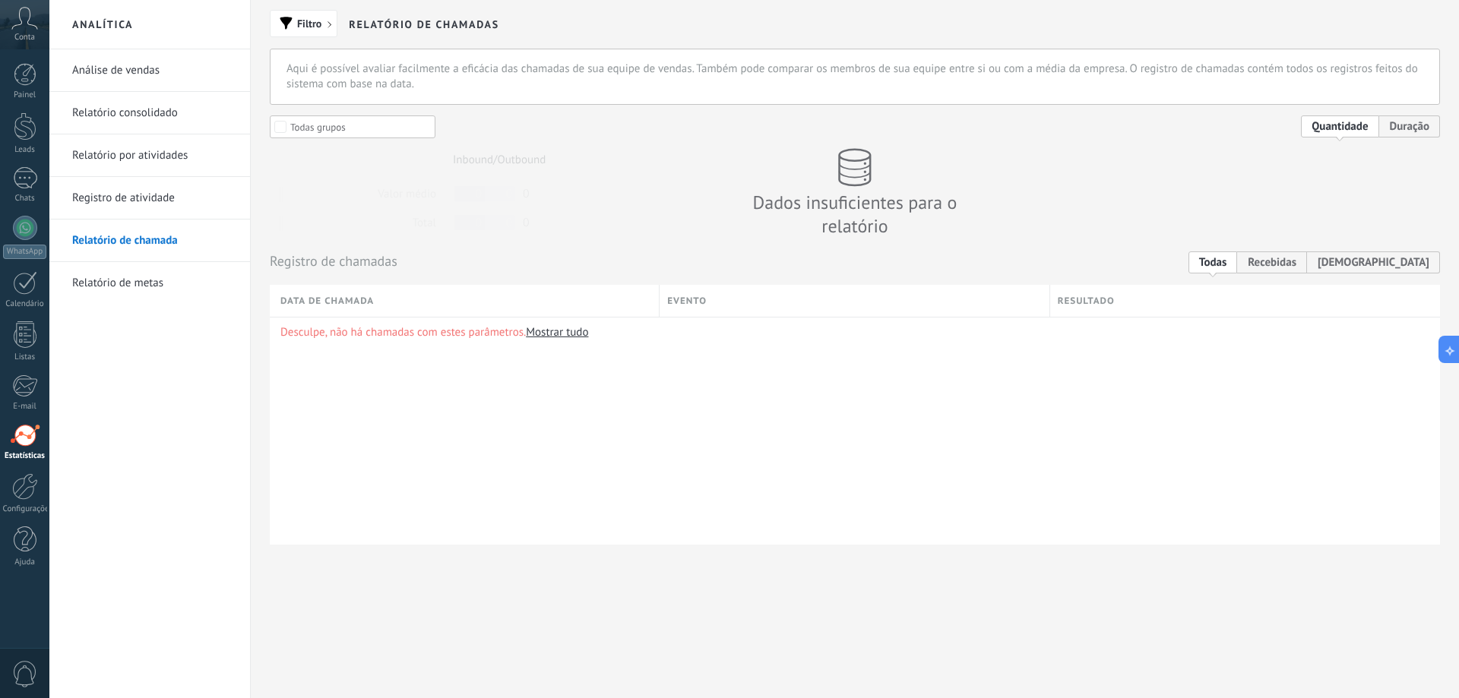
click at [128, 284] on link "Relatório de metas" at bounding box center [153, 283] width 163 height 43
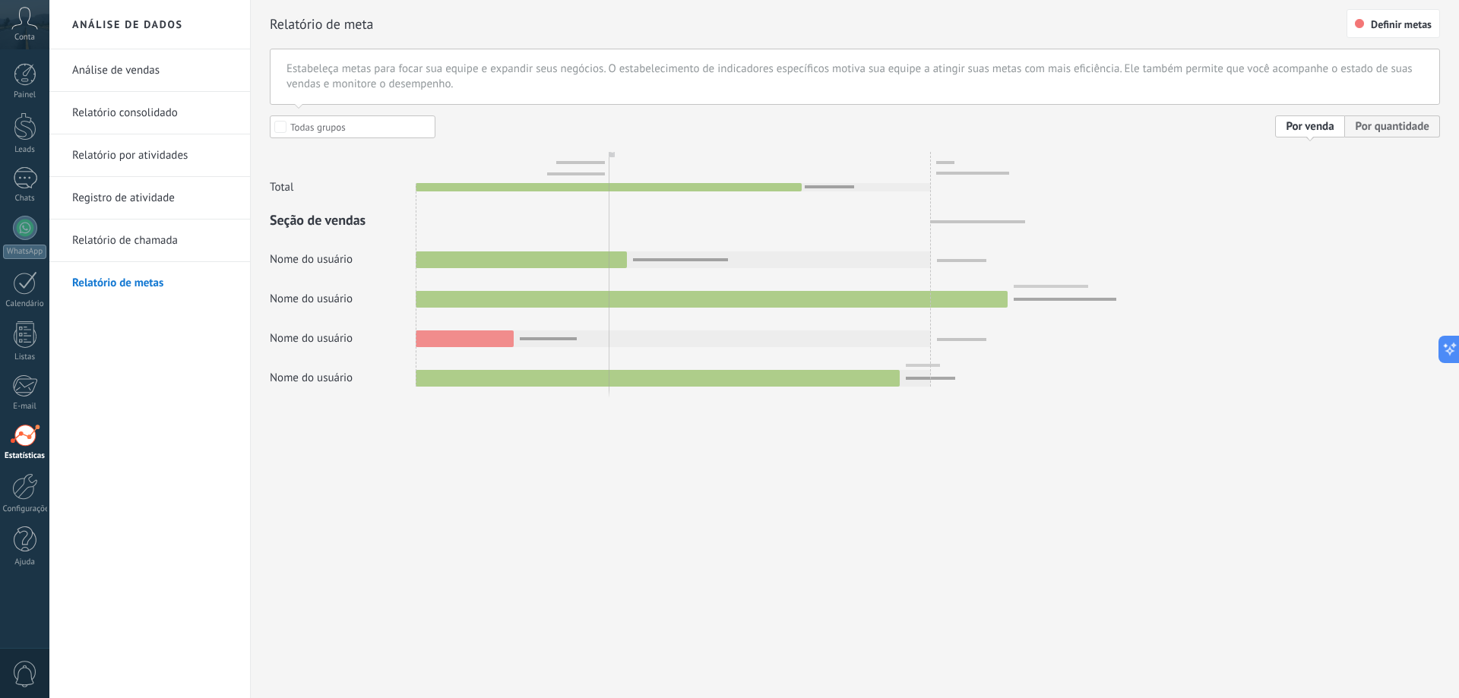
click at [1398, 132] on div at bounding box center [855, 251] width 1170 height 271
click at [1395, 129] on div at bounding box center [855, 251] width 1170 height 271
click at [1420, 25] on span "Definir metas" at bounding box center [1401, 24] width 61 height 11
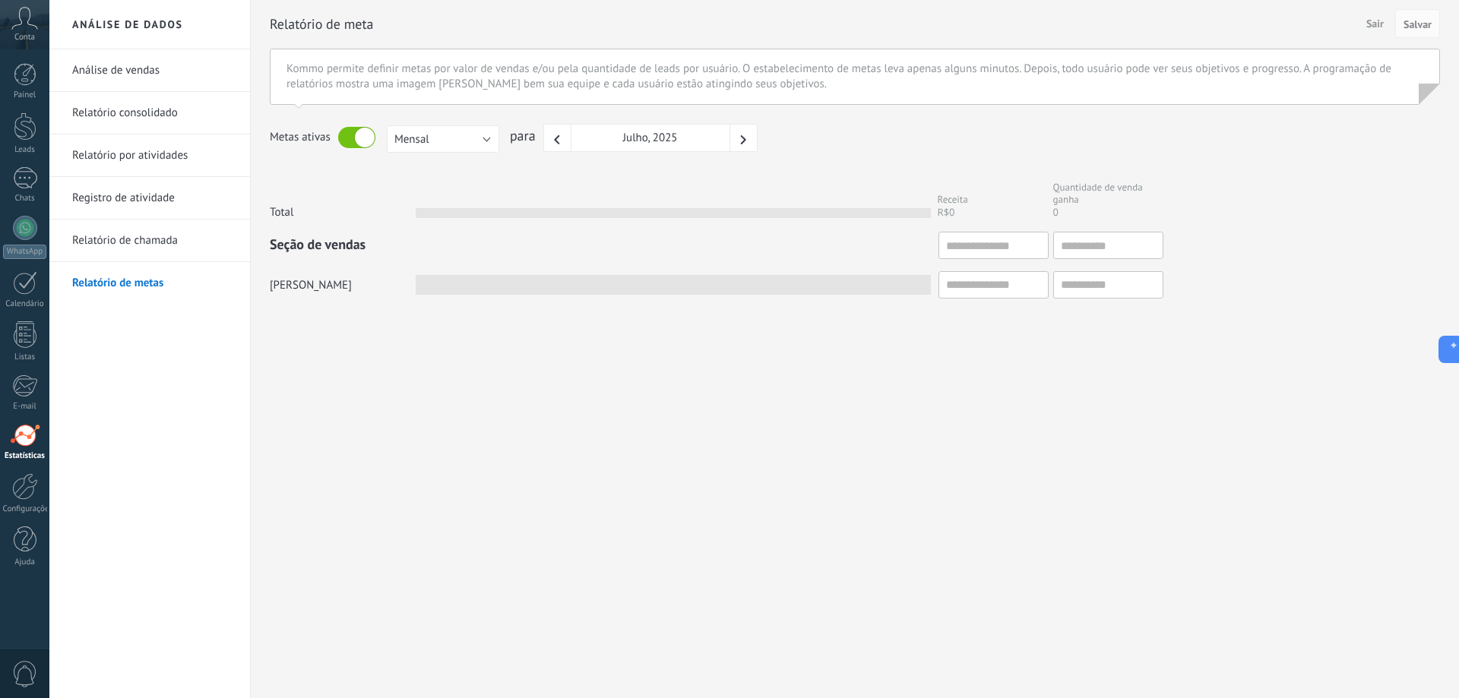
click at [1371, 26] on span "Sair" at bounding box center [1375, 23] width 30 height 23
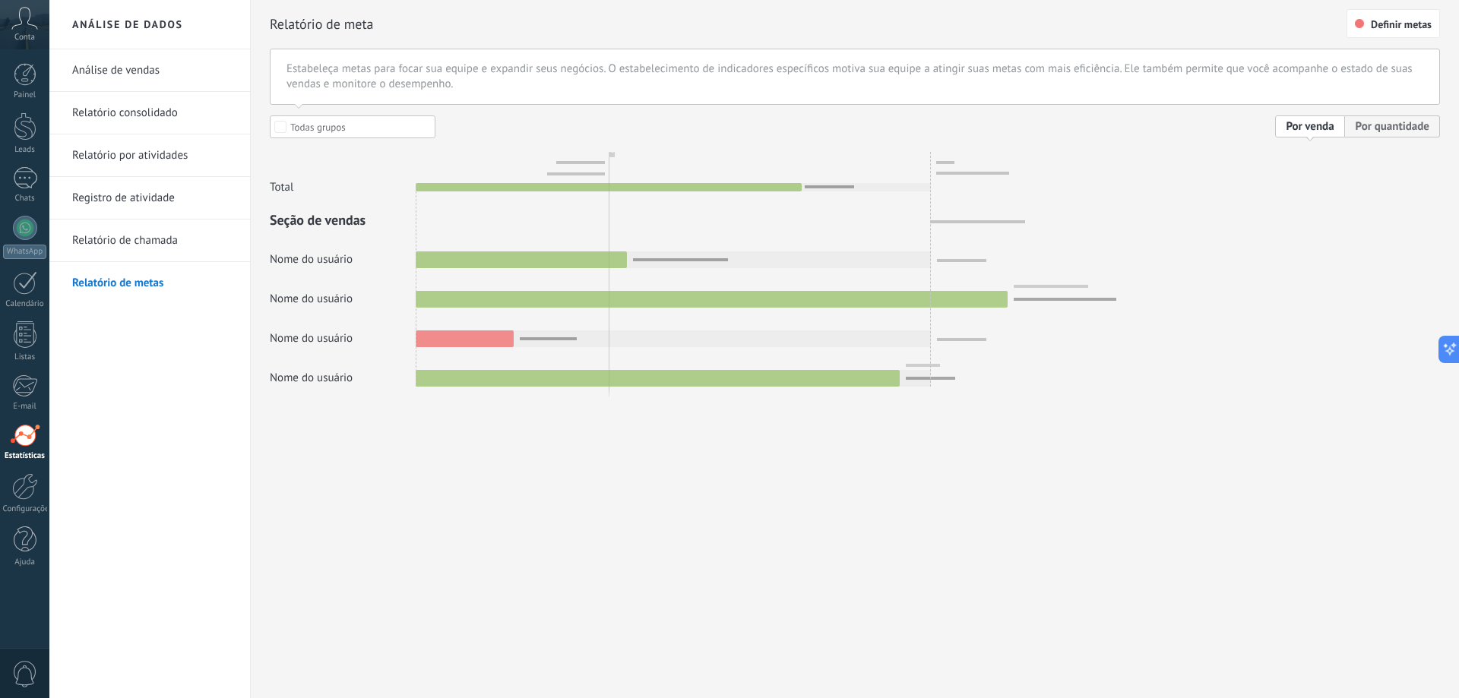
click at [142, 238] on link "Relatório de chamada" at bounding box center [153, 241] width 163 height 43
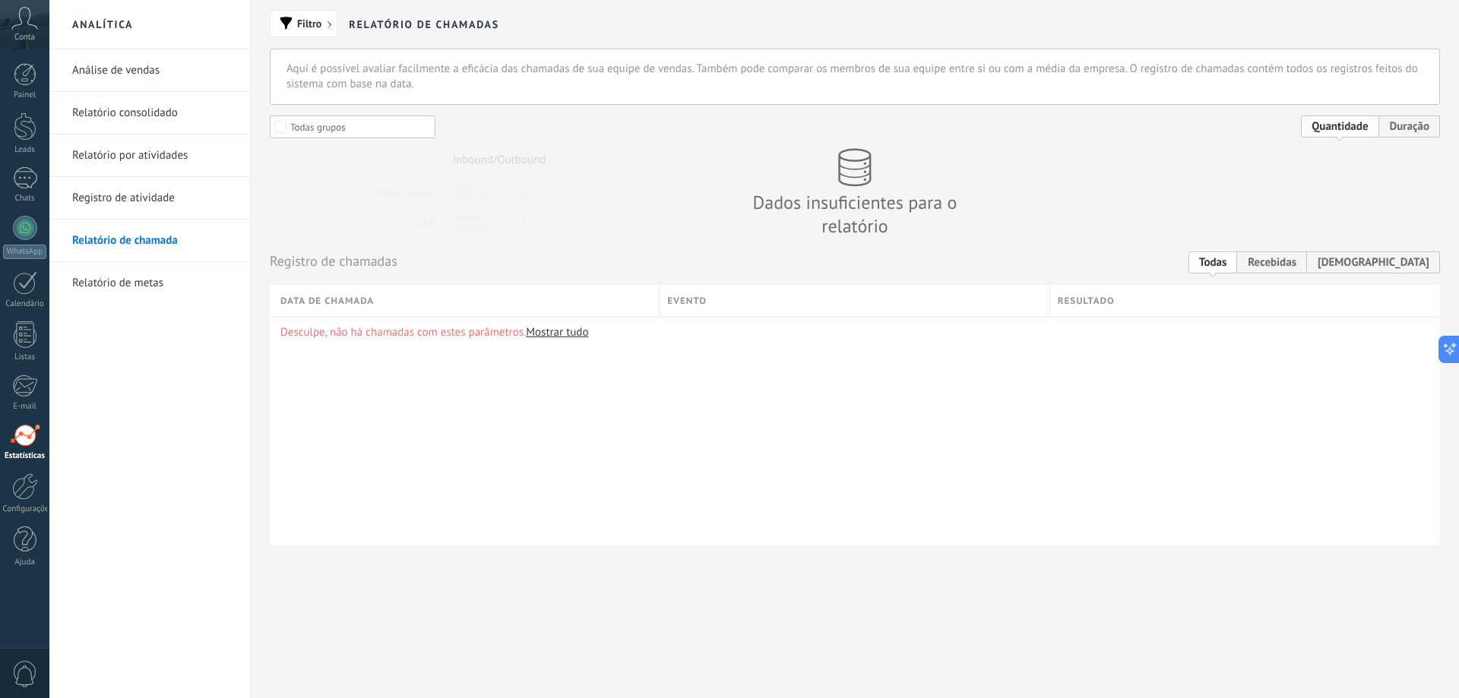
drag, startPoint x: 138, startPoint y: 225, endPoint x: 141, endPoint y: 204, distance: 20.7
click at [141, 204] on link "Registro de atividade" at bounding box center [153, 198] width 163 height 43
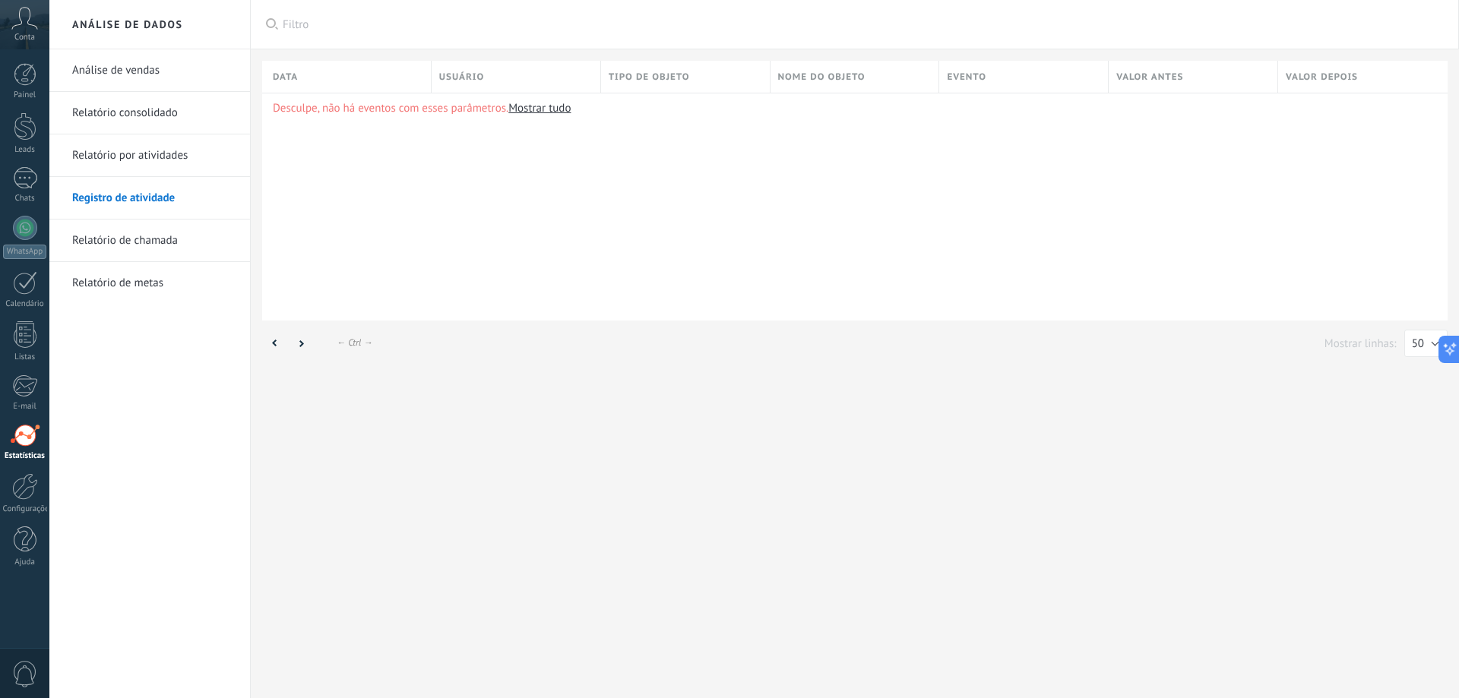
click at [555, 103] on link "Mostrar tudo" at bounding box center [539, 108] width 62 height 14
drag, startPoint x: 8, startPoint y: 41, endPoint x: 14, endPoint y: 30, distance: 12.9
click at [8, 40] on div "Conta" at bounding box center [24, 24] width 49 height 49
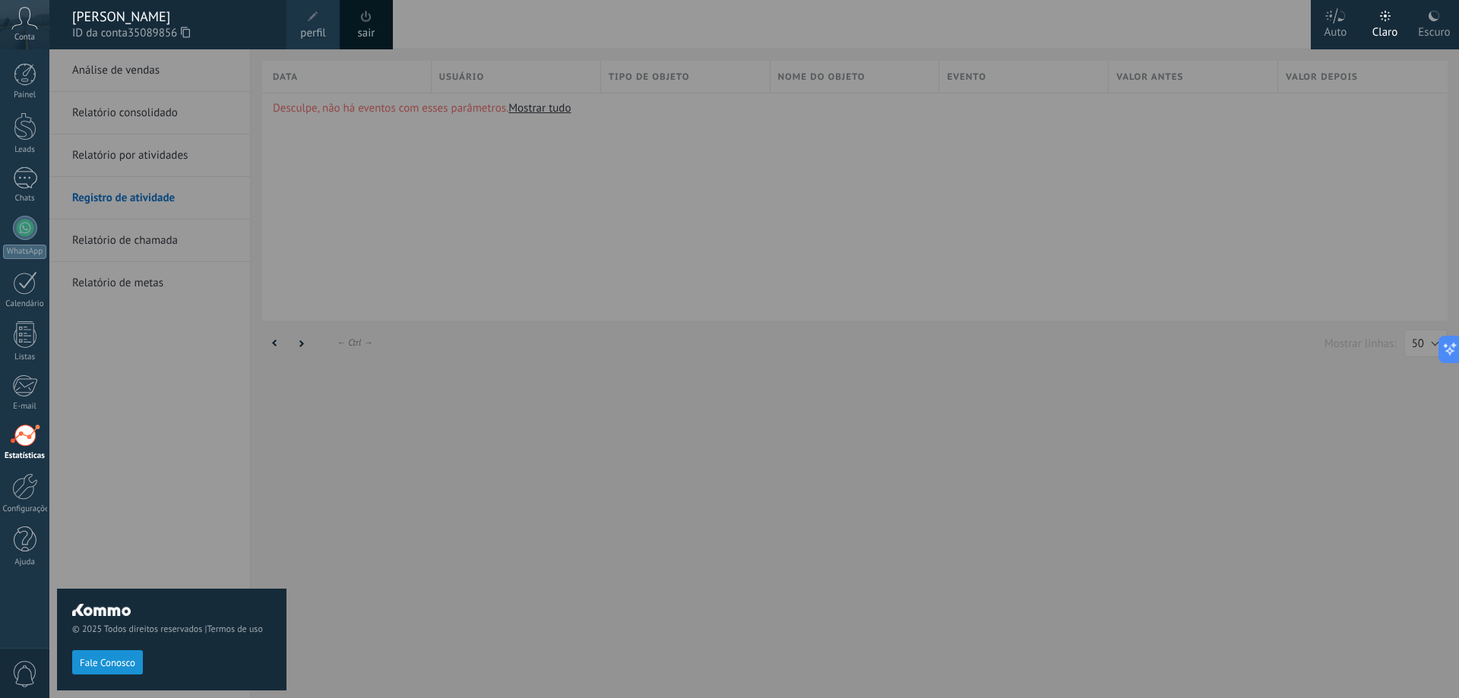
click at [32, 24] on icon at bounding box center [24, 18] width 27 height 23
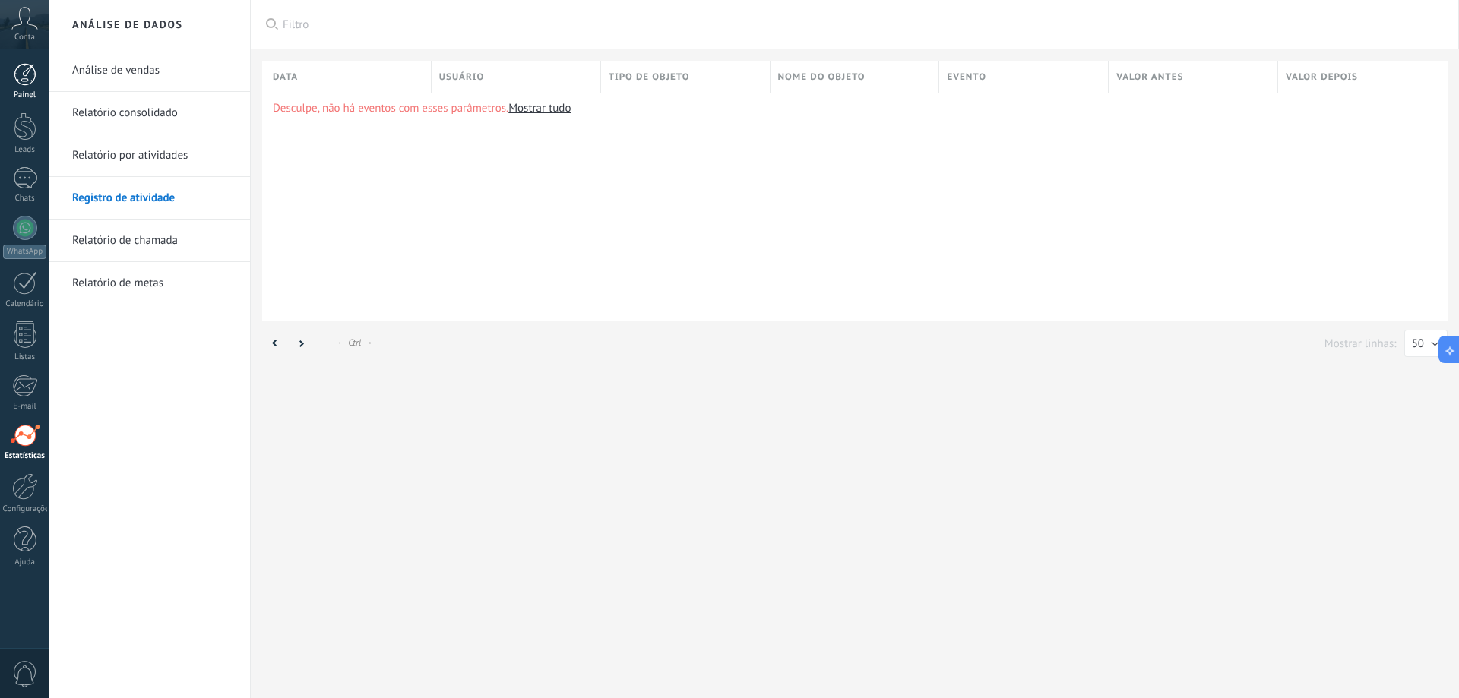
click at [30, 78] on div at bounding box center [25, 74] width 23 height 23
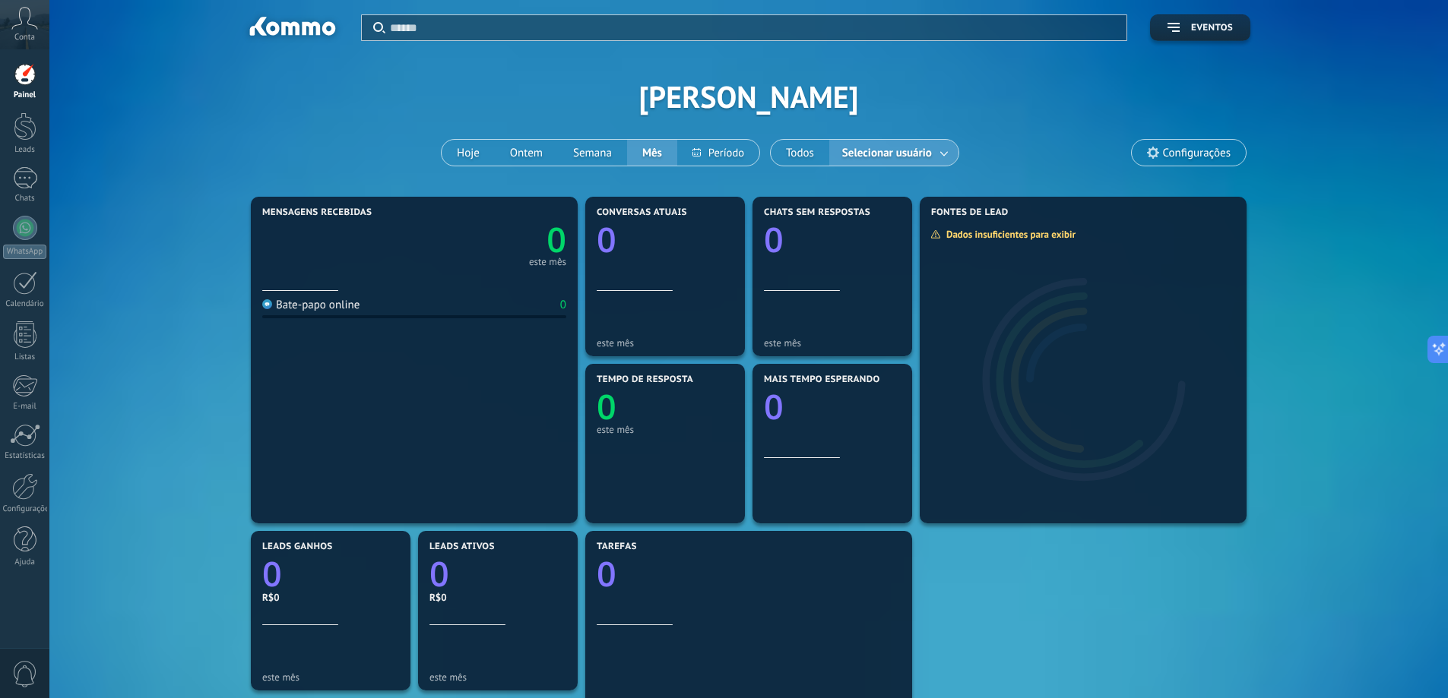
click at [1171, 141] on span "Configurações" at bounding box center [1189, 153] width 114 height 26
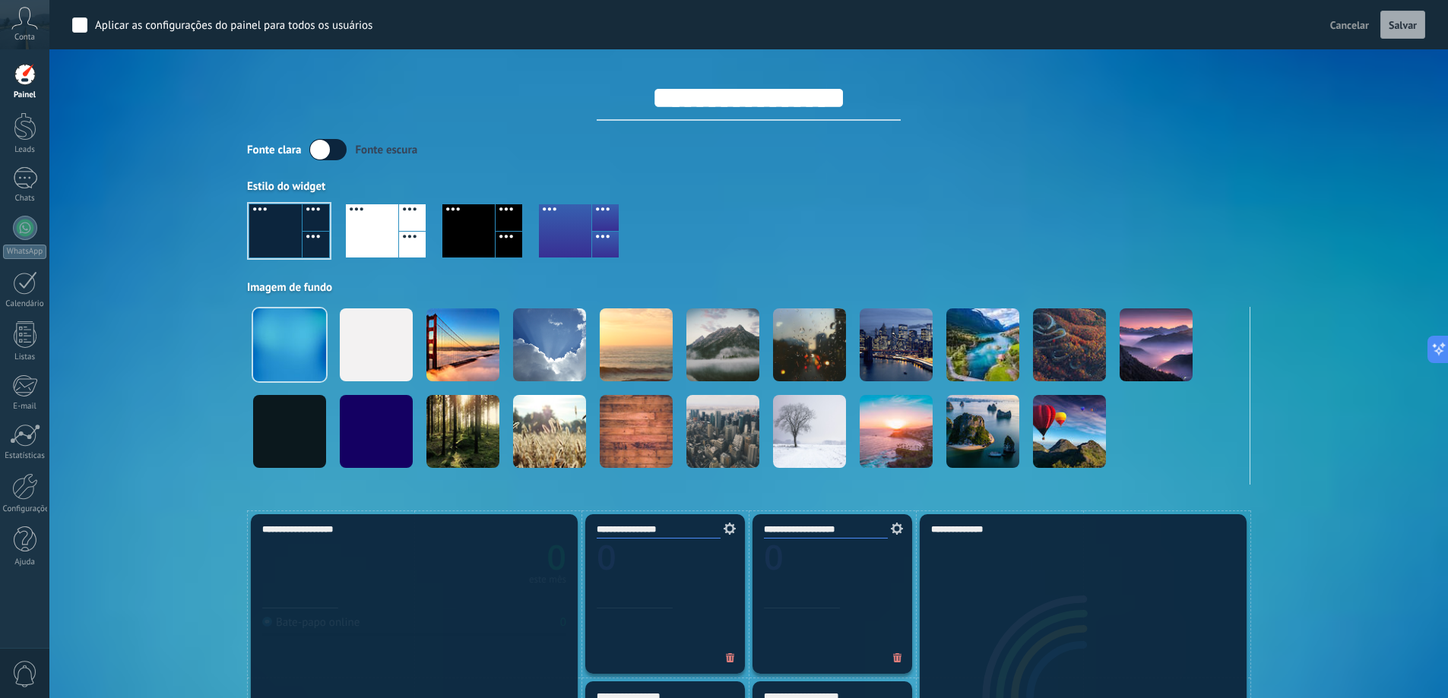
click at [1171, 141] on div "Fonte clara Fonte escura" at bounding box center [748, 149] width 1003 height 21
click at [16, 42] on div "Conta" at bounding box center [24, 24] width 49 height 49
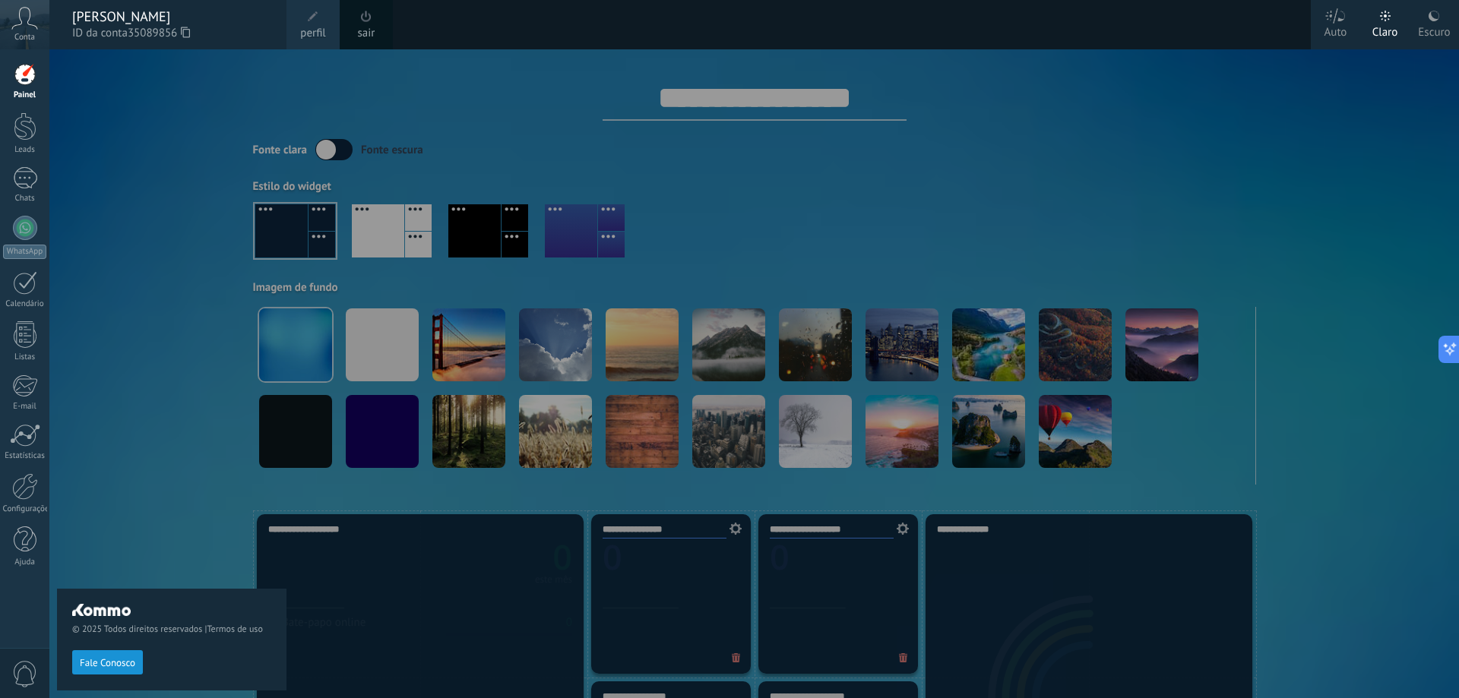
click at [17, 33] on span "Conta" at bounding box center [24, 38] width 21 height 10
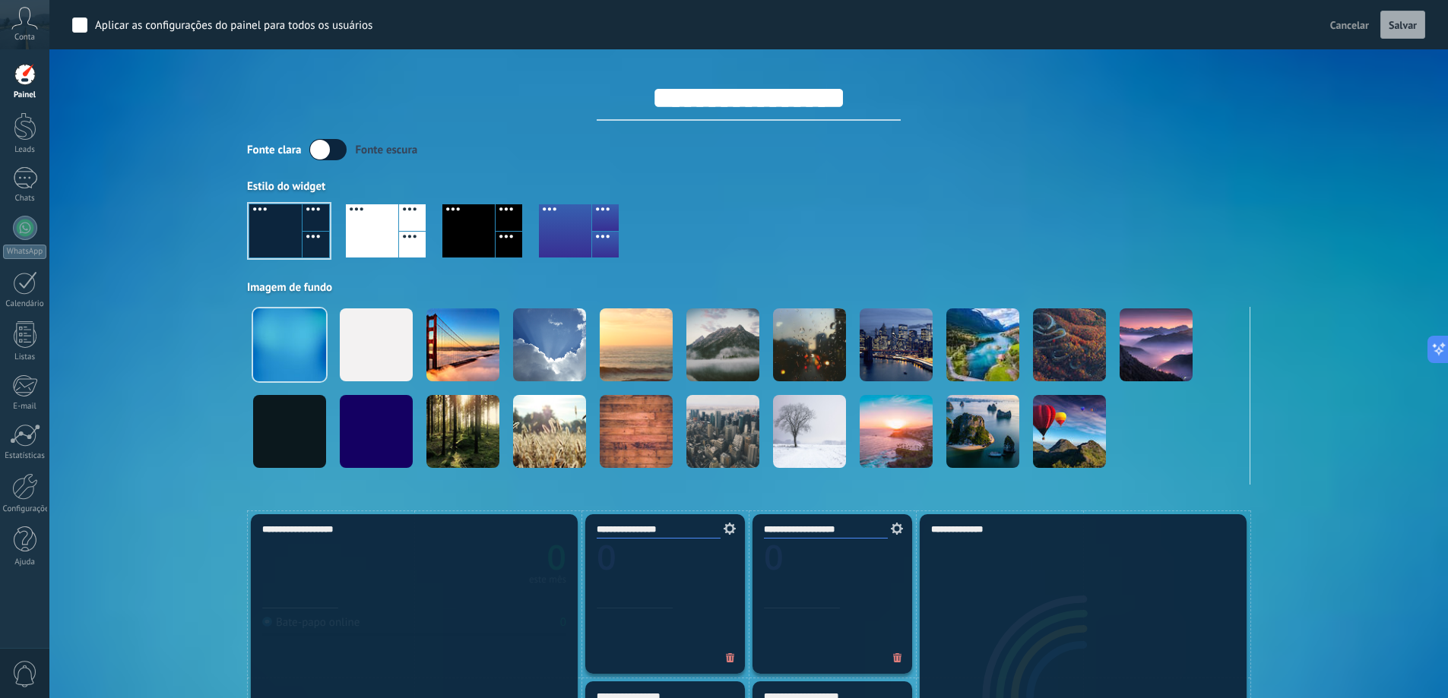
click at [17, 33] on span "Conta" at bounding box center [24, 38] width 21 height 10
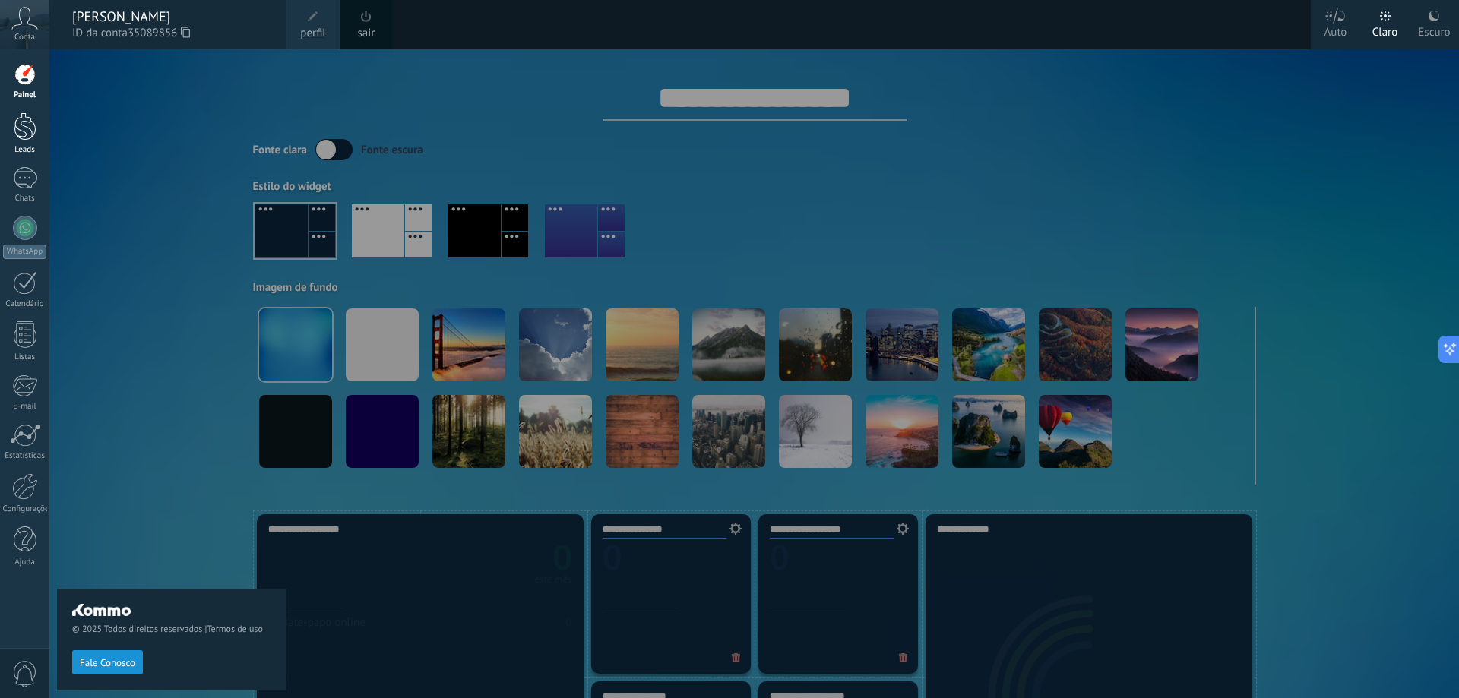
click at [7, 128] on link "Leads" at bounding box center [24, 133] width 49 height 43
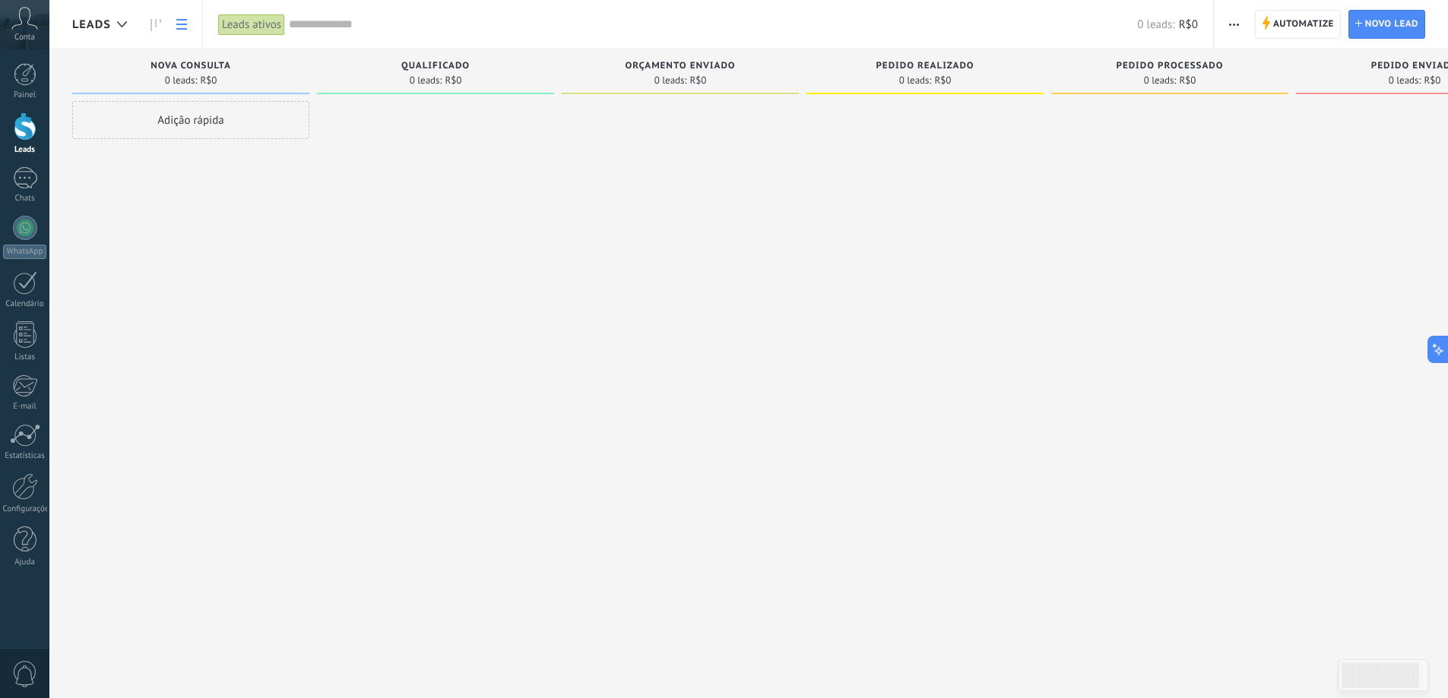
click at [176, 28] on use at bounding box center [181, 24] width 11 height 11
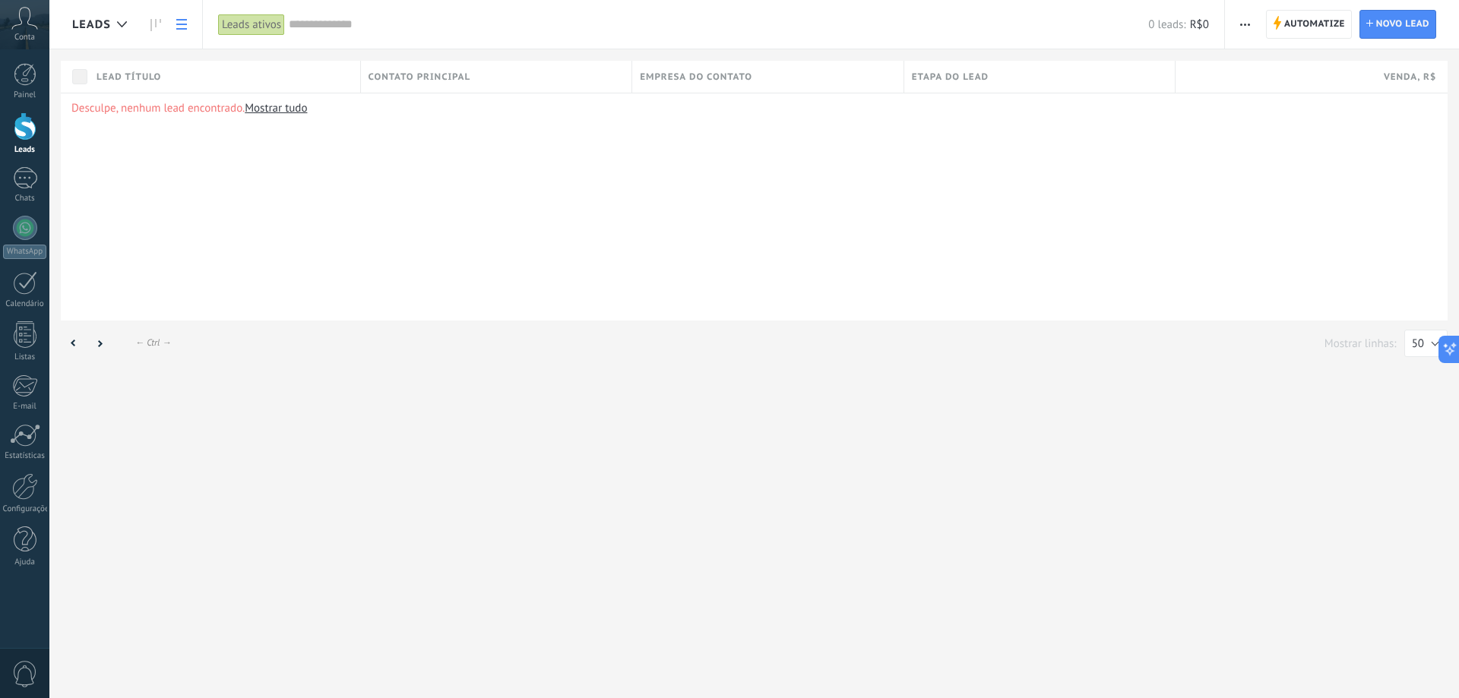
click at [128, 71] on span "Lead título" at bounding box center [129, 77] width 65 height 14
click at [9, 21] on div "Conta" at bounding box center [24, 24] width 49 height 49
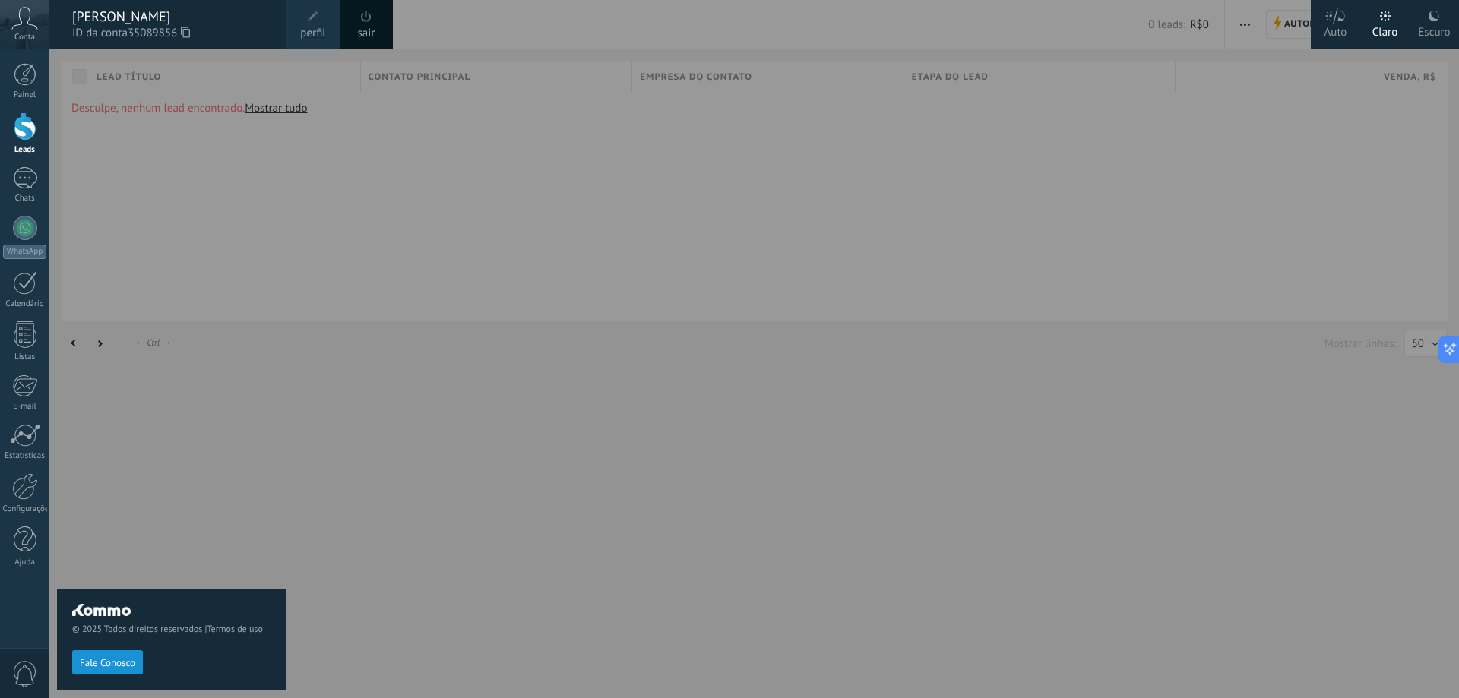
click at [16, 16] on icon at bounding box center [24, 18] width 27 height 23
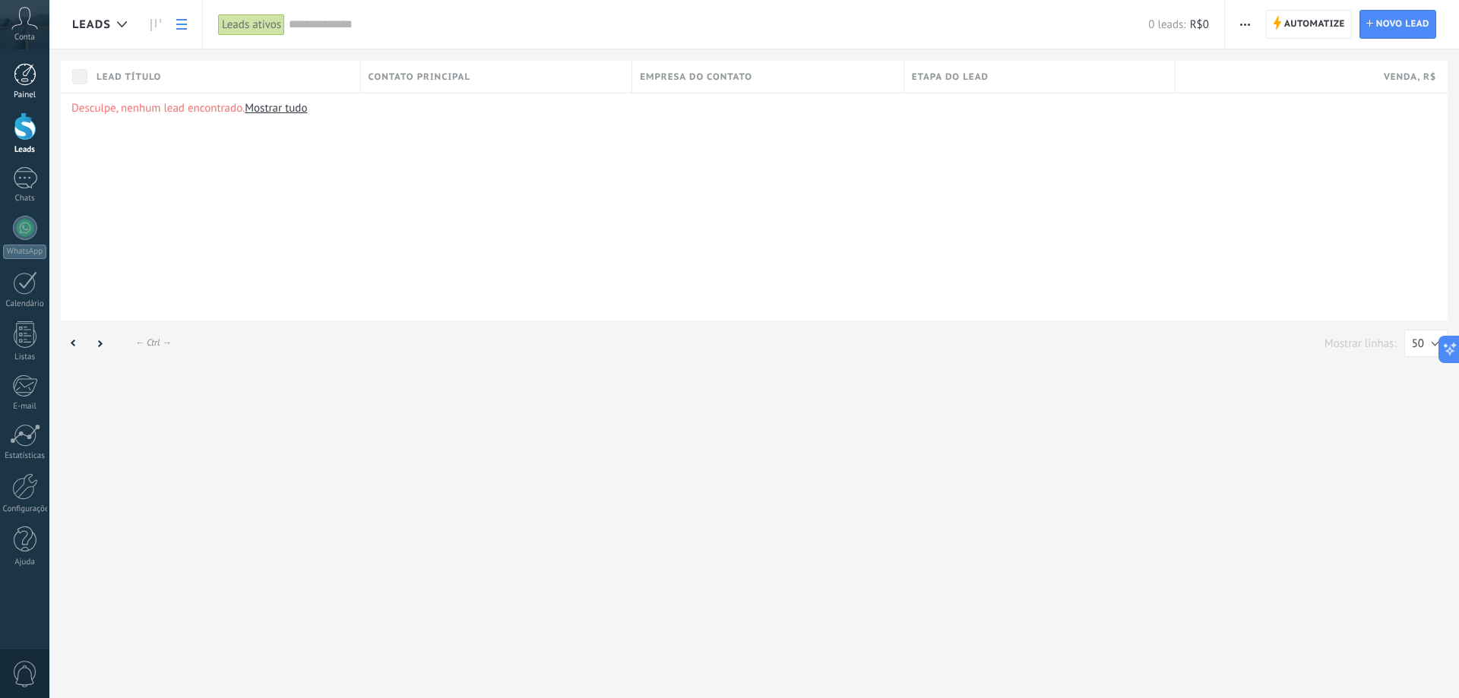
click at [25, 81] on div at bounding box center [25, 74] width 23 height 23
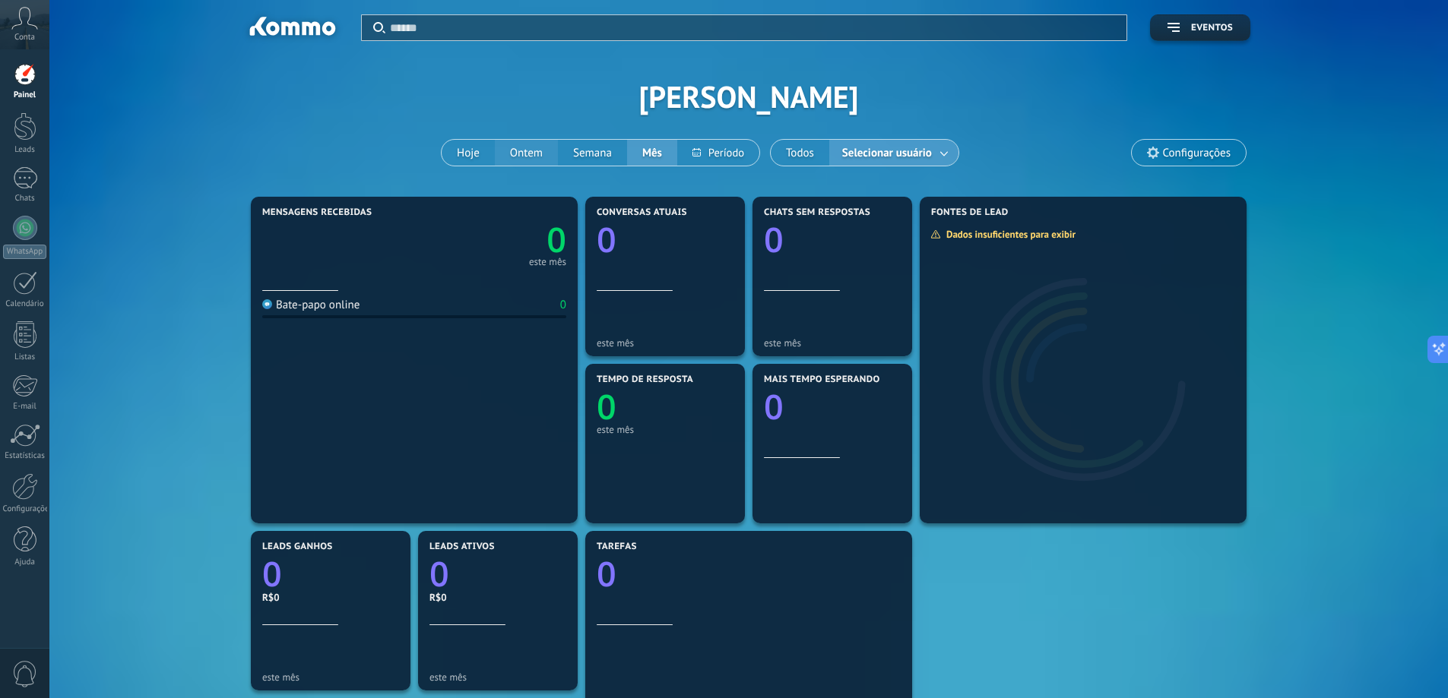
click at [531, 150] on button "Ontem" at bounding box center [526, 153] width 63 height 26
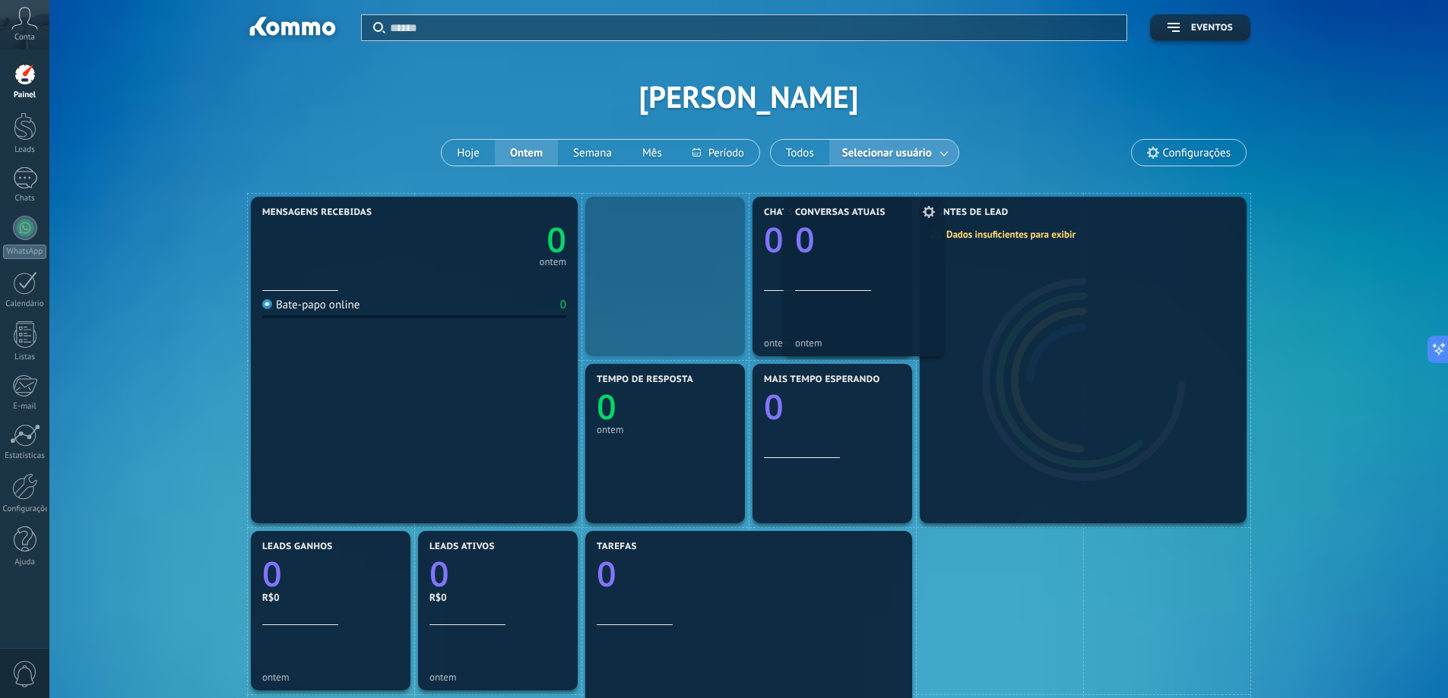
drag, startPoint x: 685, startPoint y: 274, endPoint x: 880, endPoint y: 264, distance: 195.5
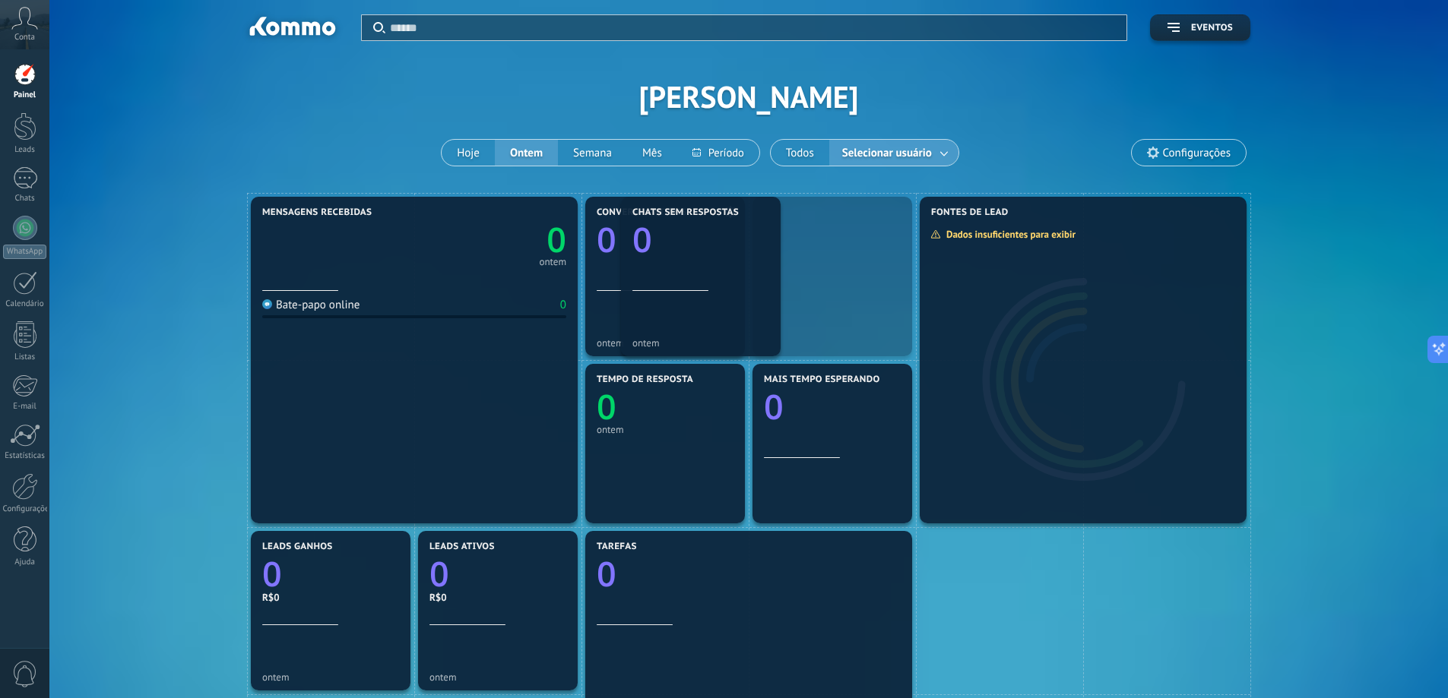
drag, startPoint x: 822, startPoint y: 261, endPoint x: 651, endPoint y: 243, distance: 172.7
